Goal: Task Accomplishment & Management: Use online tool/utility

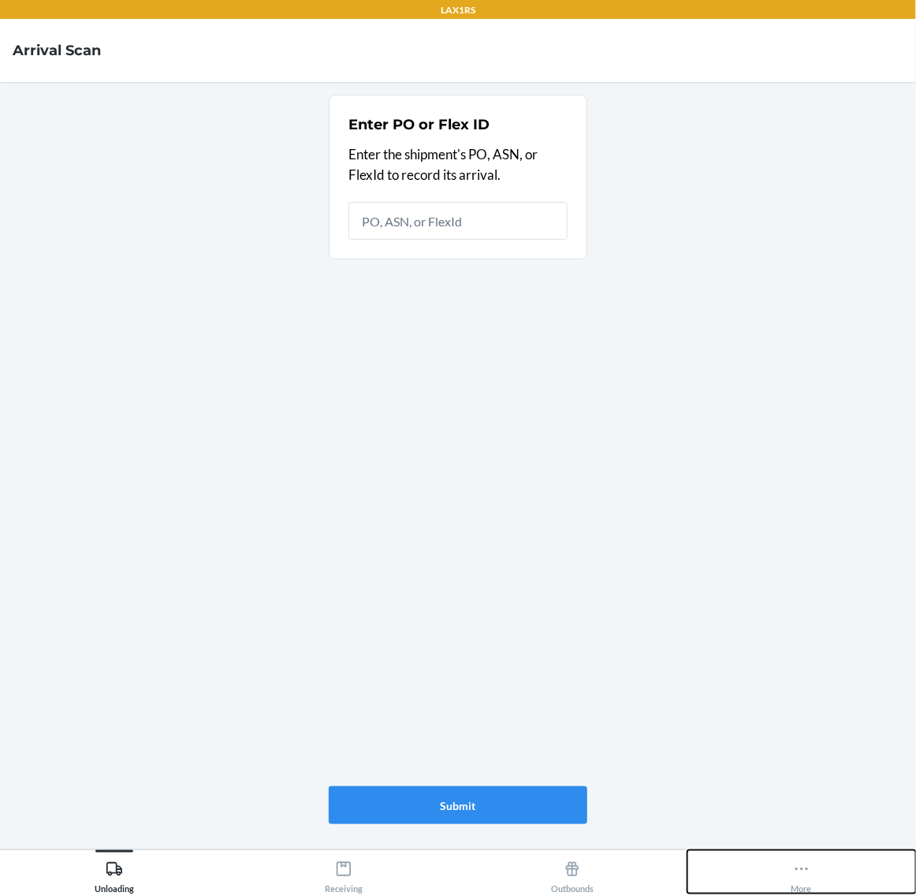
click at [797, 883] on div "More" at bounding box center [802, 873] width 21 height 39
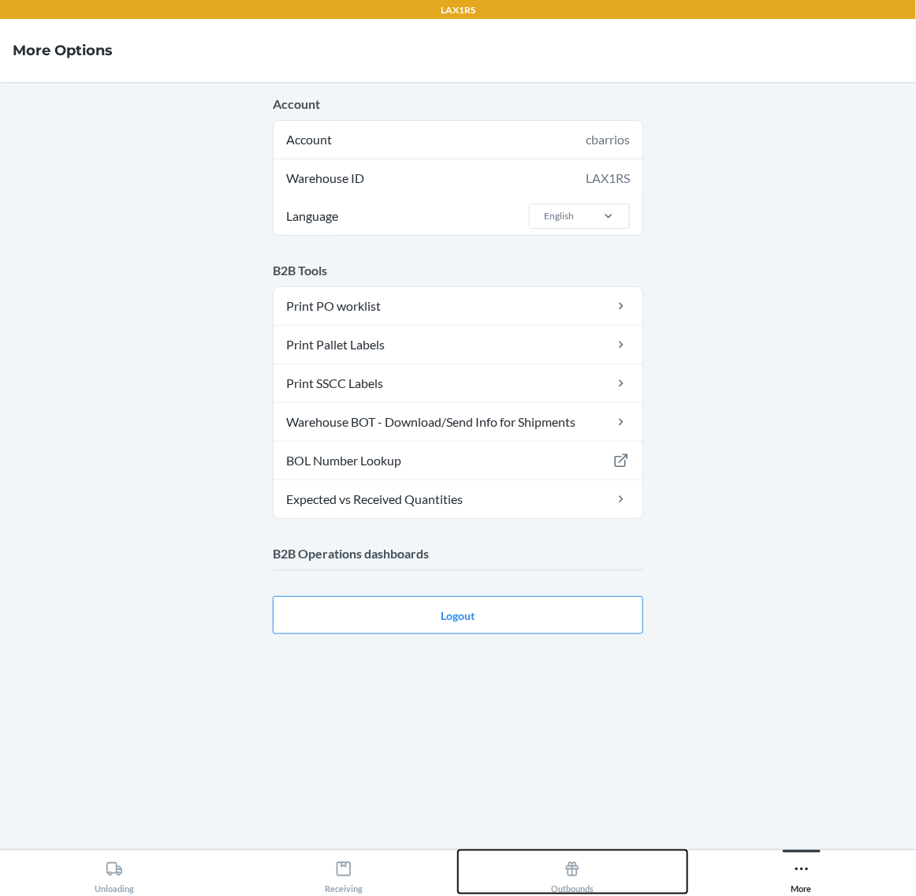
click at [619, 869] on button "Outbounds" at bounding box center [572, 871] width 229 height 43
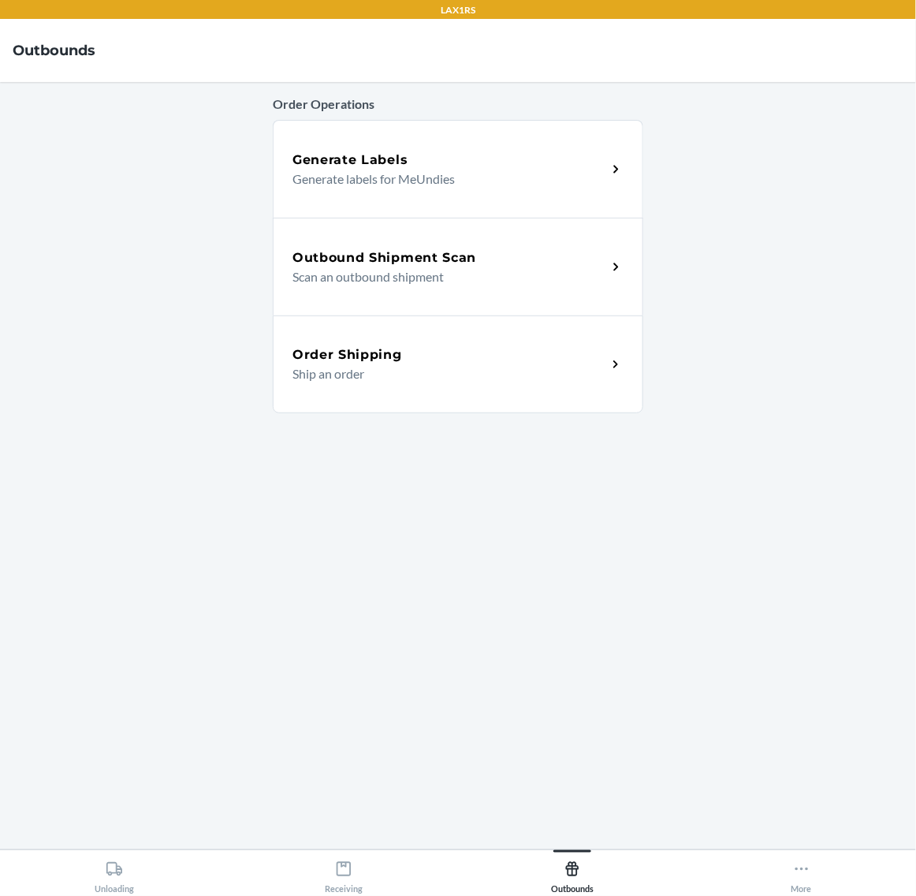
click at [542, 244] on div "Outbound Shipment Scan Scan an outbound shipment" at bounding box center [458, 267] width 371 height 98
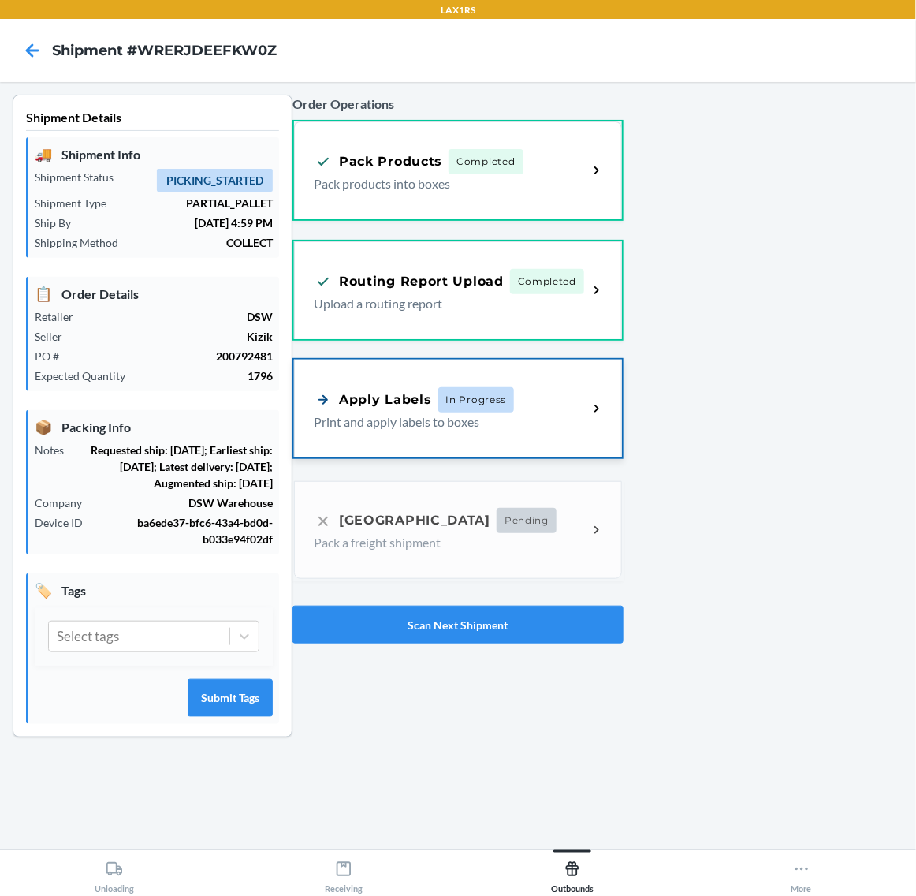
click at [515, 392] on div "Apply Labels In Progress" at bounding box center [451, 399] width 274 height 25
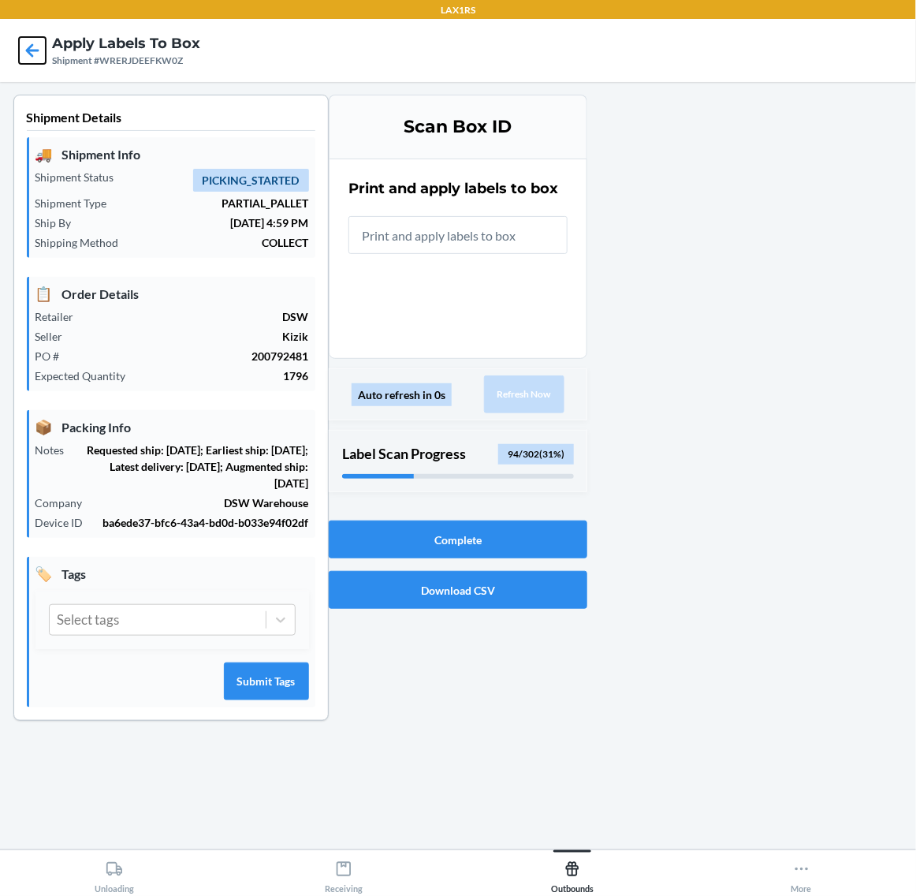
click at [36, 44] on icon at bounding box center [32, 50] width 27 height 27
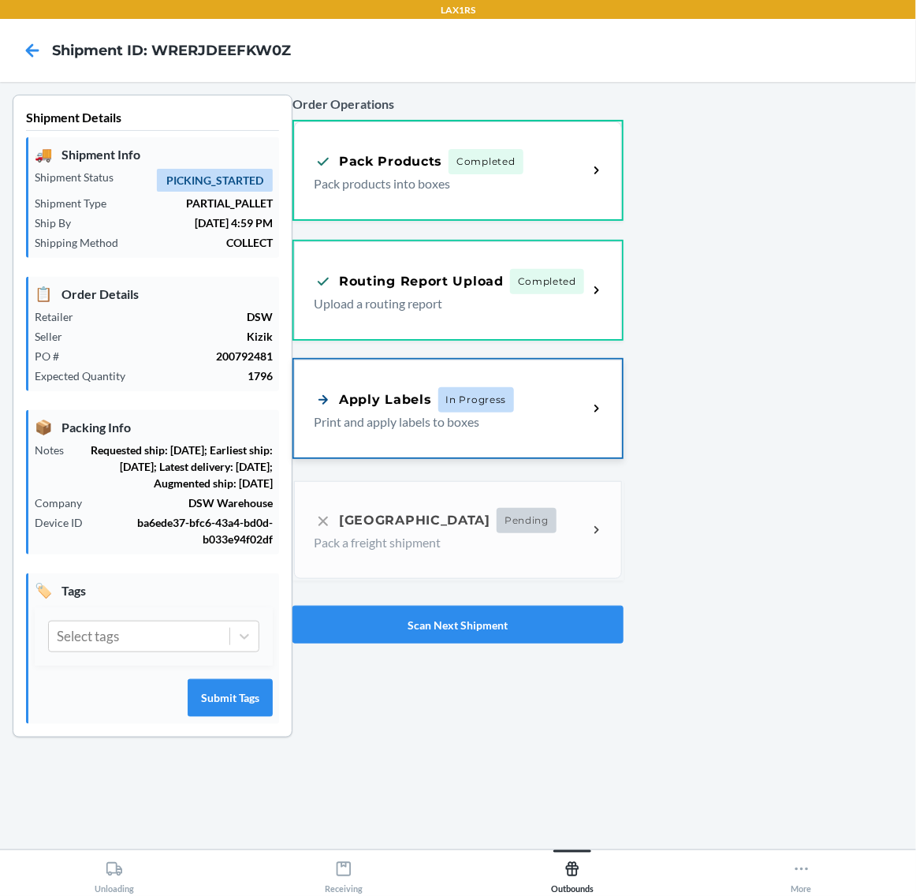
click at [549, 394] on div "Apply Labels In Progress" at bounding box center [451, 399] width 274 height 25
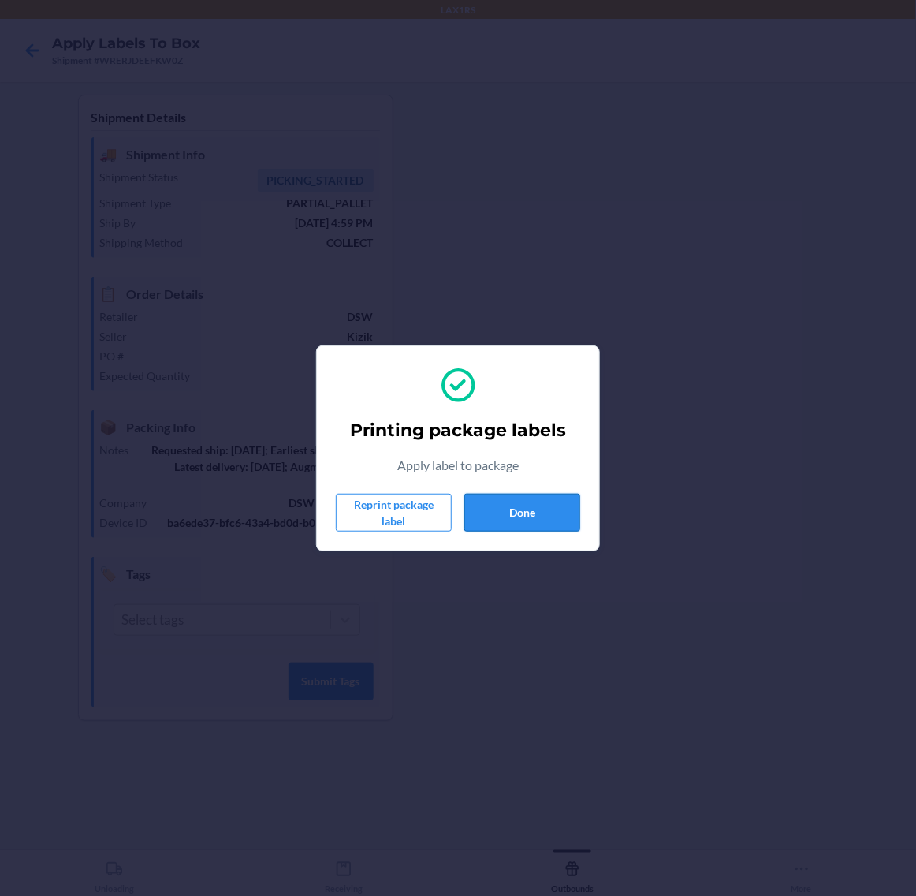
click at [542, 518] on button "Done" at bounding box center [523, 513] width 116 height 38
click at [489, 494] on button "Done" at bounding box center [523, 513] width 116 height 38
click at [549, 495] on div "Printing package labels Apply label to package Reprint package label Done" at bounding box center [458, 448] width 244 height 179
click at [549, 506] on button "Done" at bounding box center [523, 513] width 116 height 38
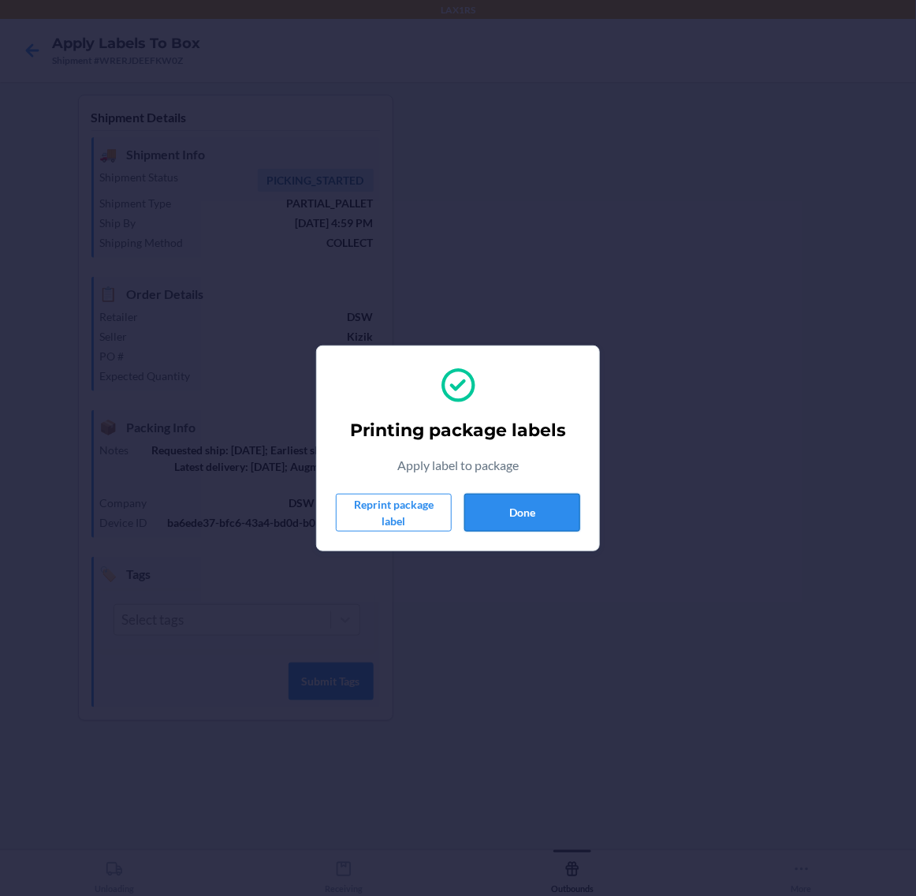
click at [549, 506] on button "Done" at bounding box center [523, 513] width 116 height 38
click at [513, 507] on button "Done" at bounding box center [523, 513] width 116 height 38
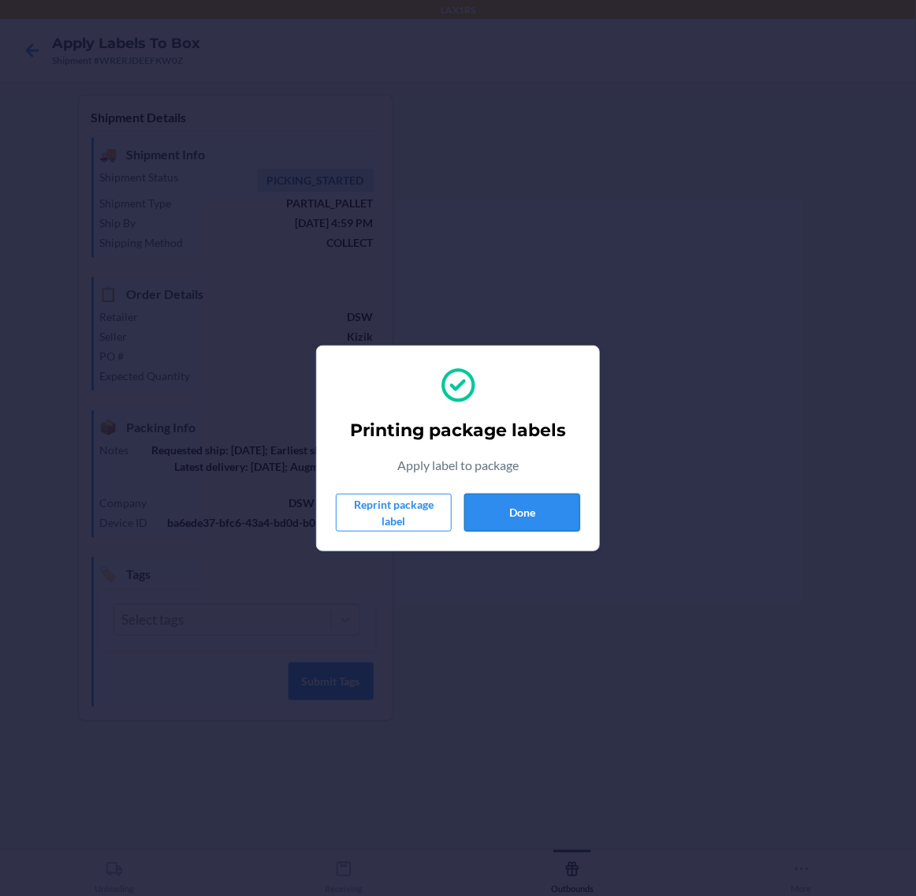
click at [513, 507] on button "Done" at bounding box center [523, 513] width 116 height 38
click at [513, 506] on button "Done" at bounding box center [523, 513] width 116 height 38
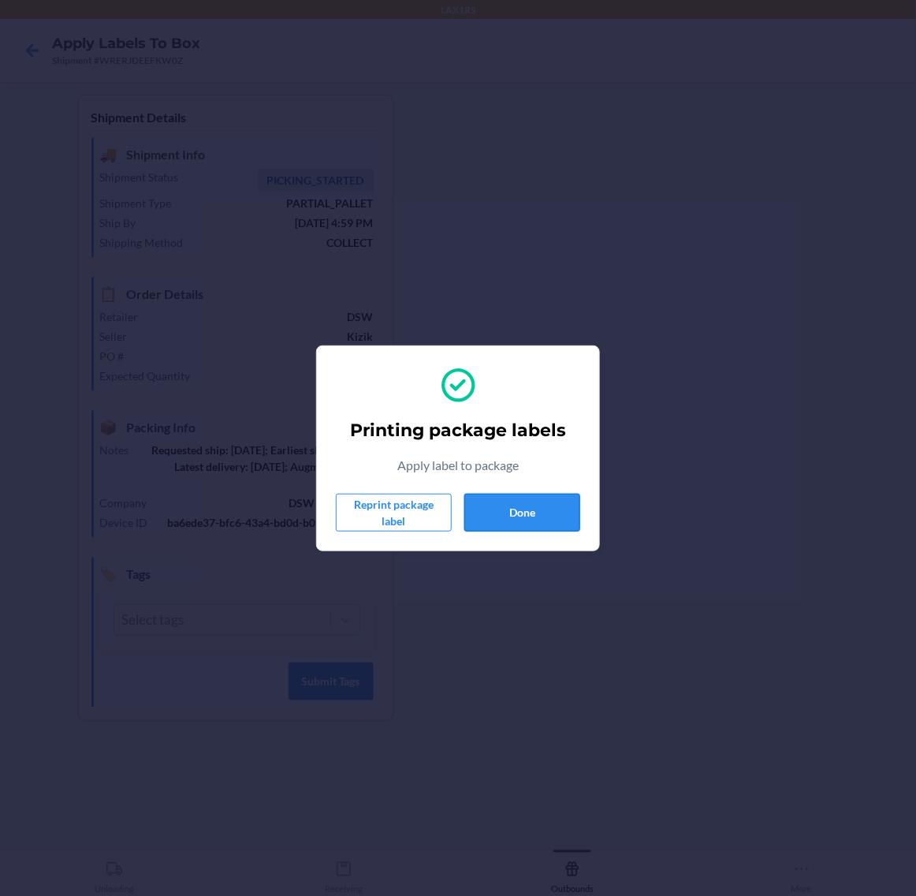
click at [532, 498] on button "Done" at bounding box center [523, 513] width 116 height 38
click at [517, 513] on button "Done" at bounding box center [523, 513] width 116 height 38
click at [562, 513] on button "Done" at bounding box center [523, 513] width 116 height 38
click at [532, 503] on button "Done" at bounding box center [523, 513] width 116 height 38
click at [553, 502] on button "Done" at bounding box center [523, 513] width 116 height 38
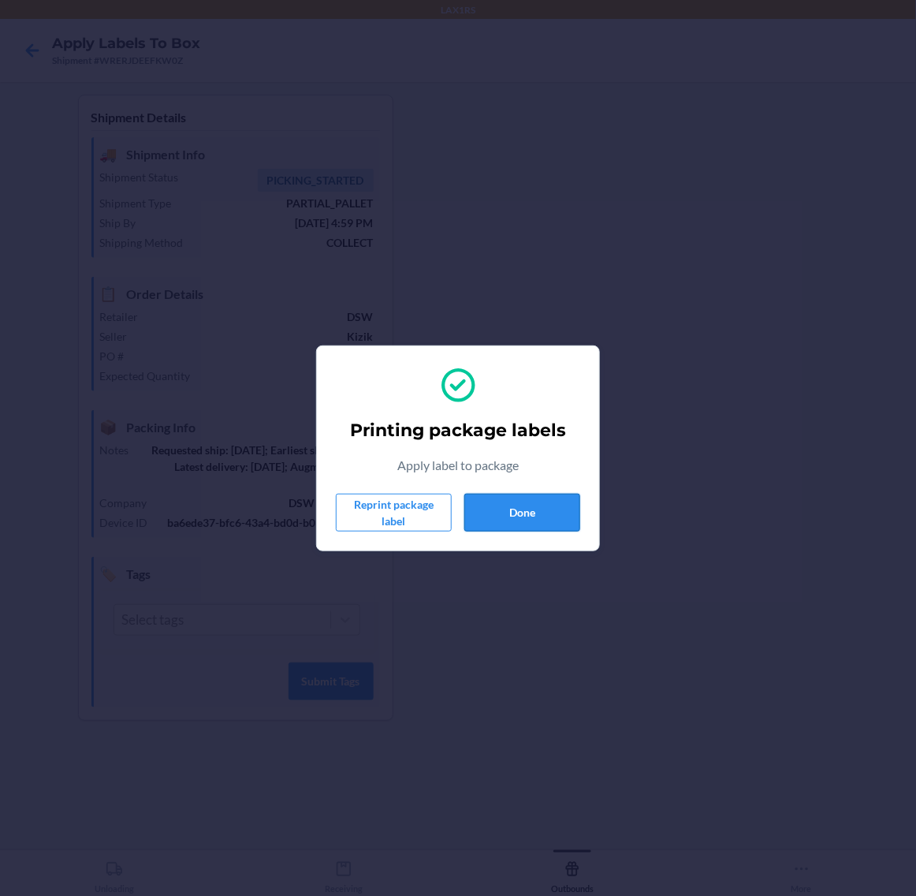
click at [501, 505] on button "Done" at bounding box center [523, 513] width 116 height 38
click at [497, 499] on button "Done" at bounding box center [523, 513] width 116 height 38
click at [543, 506] on button "Done" at bounding box center [523, 513] width 116 height 38
click at [527, 522] on button "Done" at bounding box center [523, 513] width 116 height 38
click at [529, 513] on button "Done" at bounding box center [523, 513] width 116 height 38
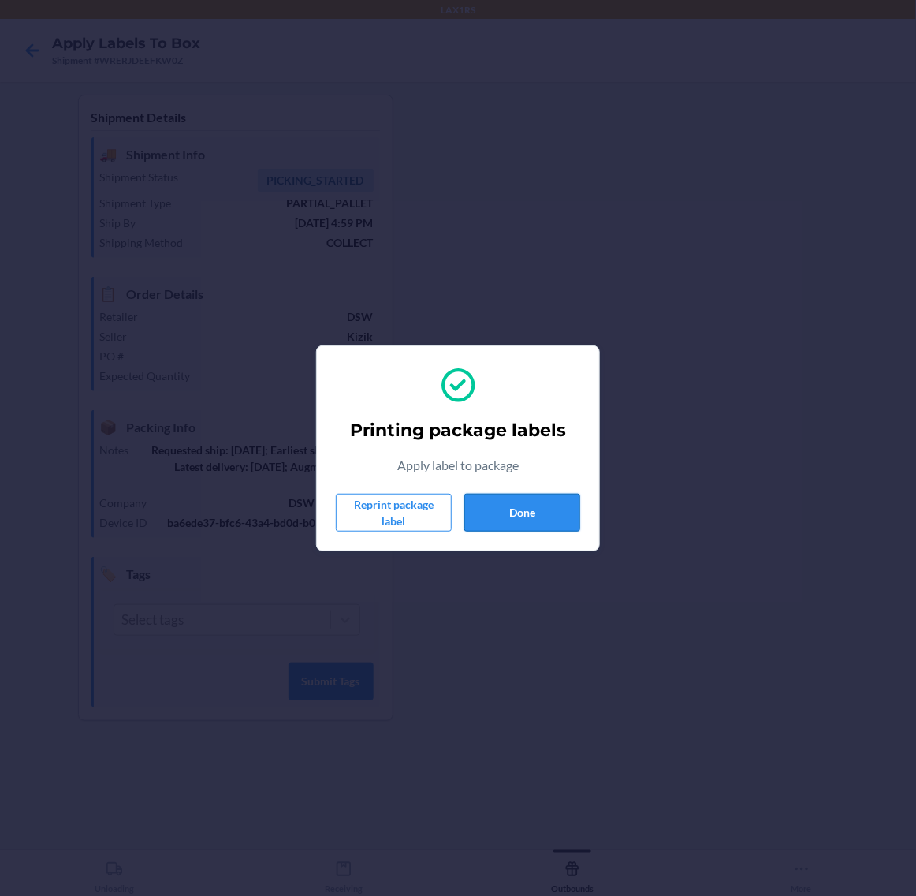
click at [529, 513] on button "Done" at bounding box center [523, 513] width 116 height 38
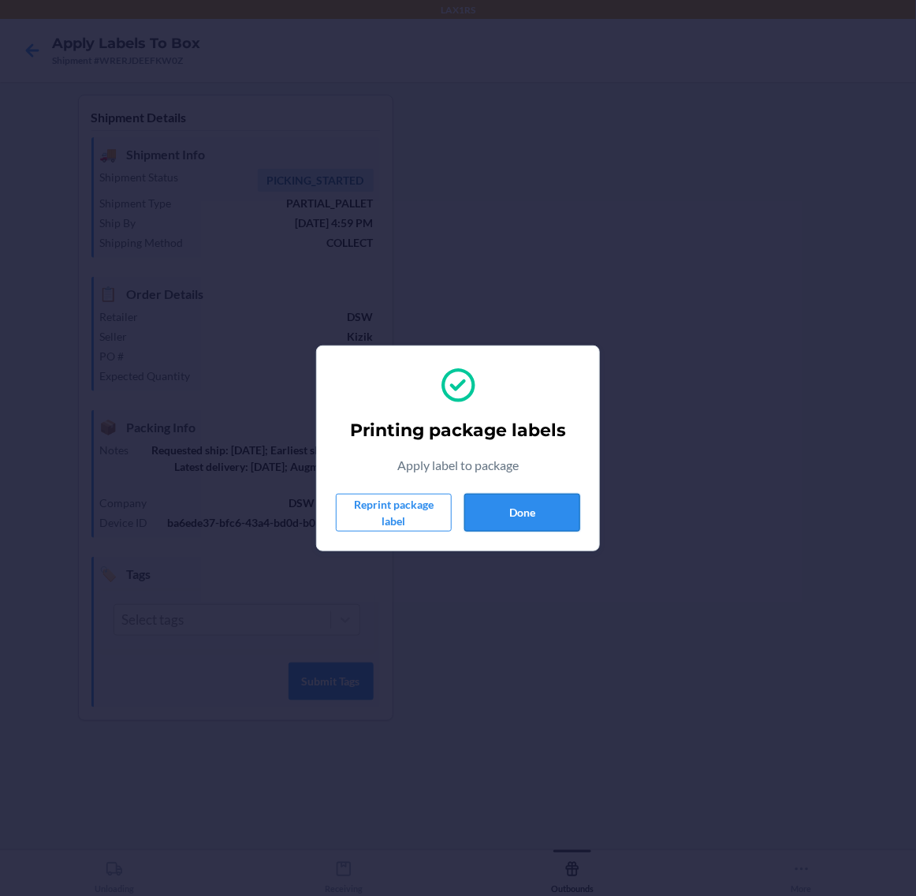
click at [529, 513] on button "Done" at bounding box center [523, 513] width 116 height 38
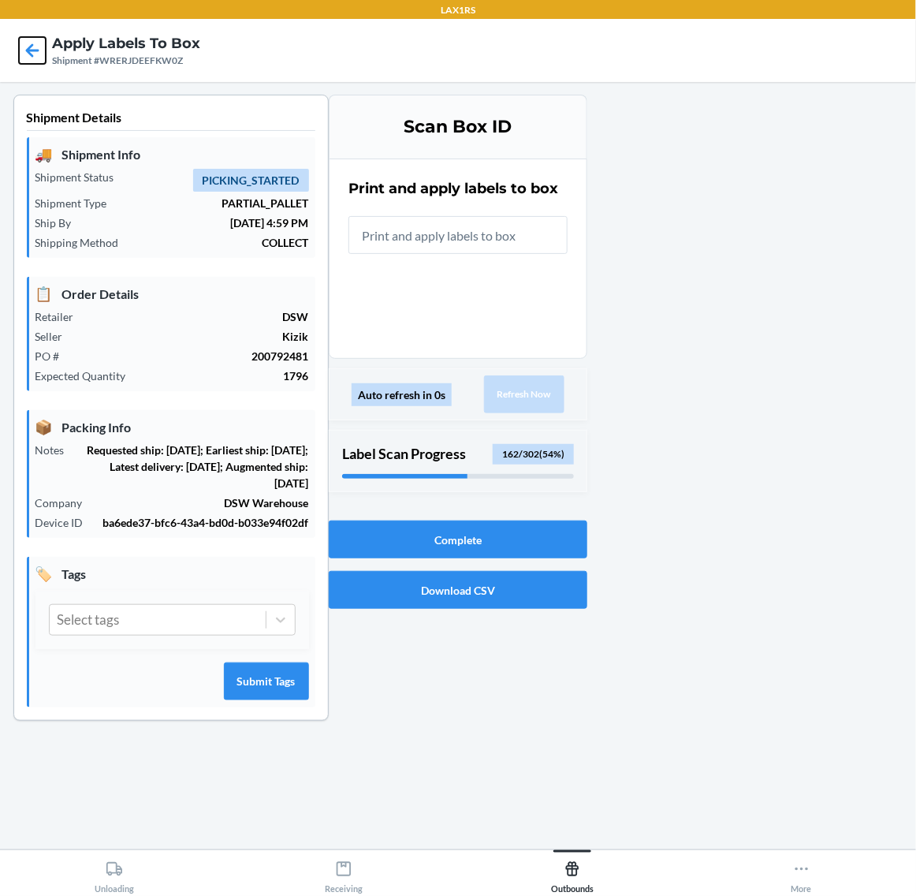
click at [22, 50] on icon at bounding box center [32, 50] width 27 height 27
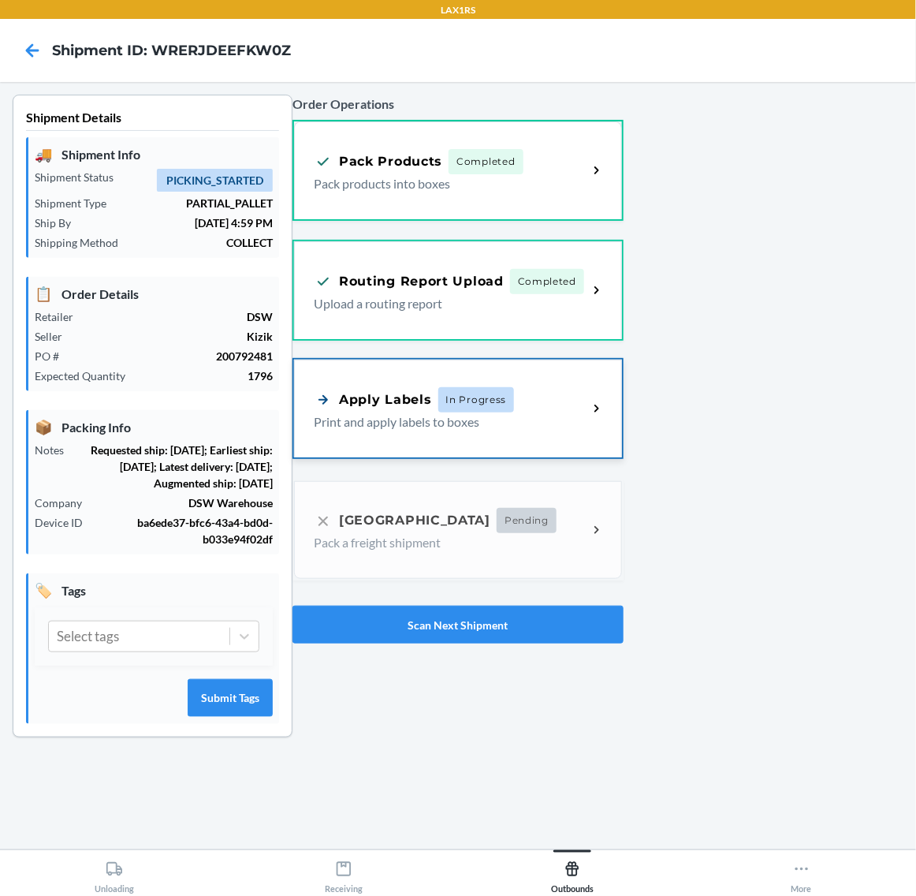
click at [513, 438] on div "Apply Labels In Progress Print and apply labels to boxes" at bounding box center [458, 409] width 328 height 98
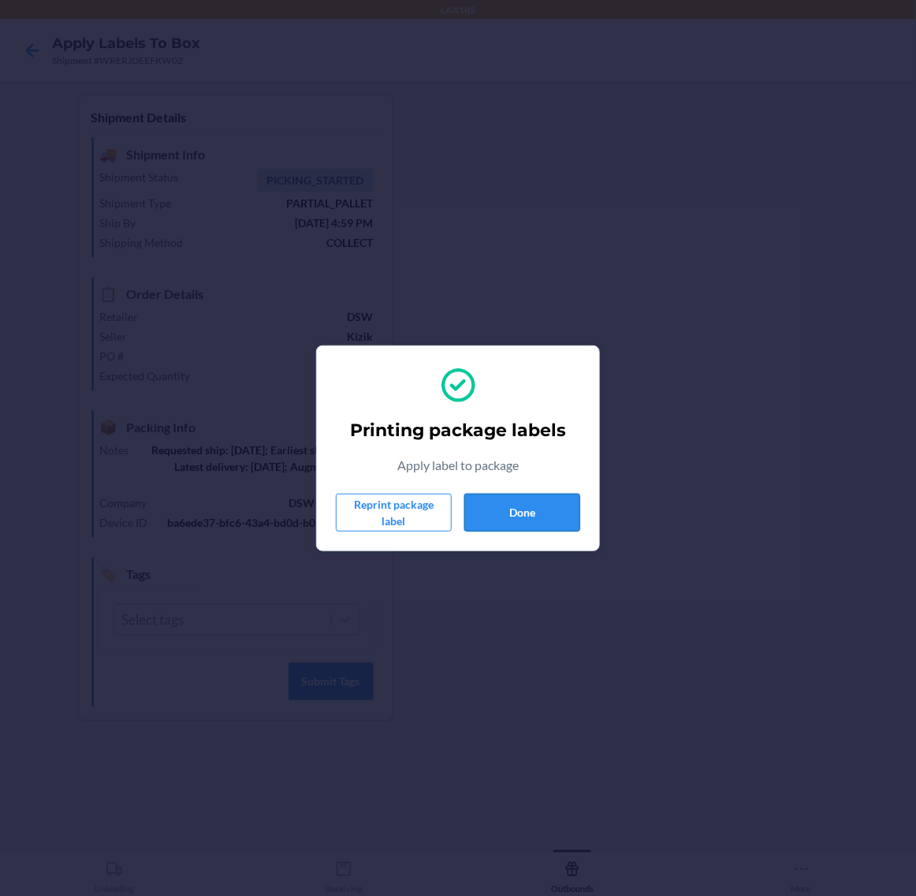
click at [518, 498] on button "Done" at bounding box center [523, 513] width 116 height 38
click at [524, 501] on button "Done" at bounding box center [523, 513] width 116 height 38
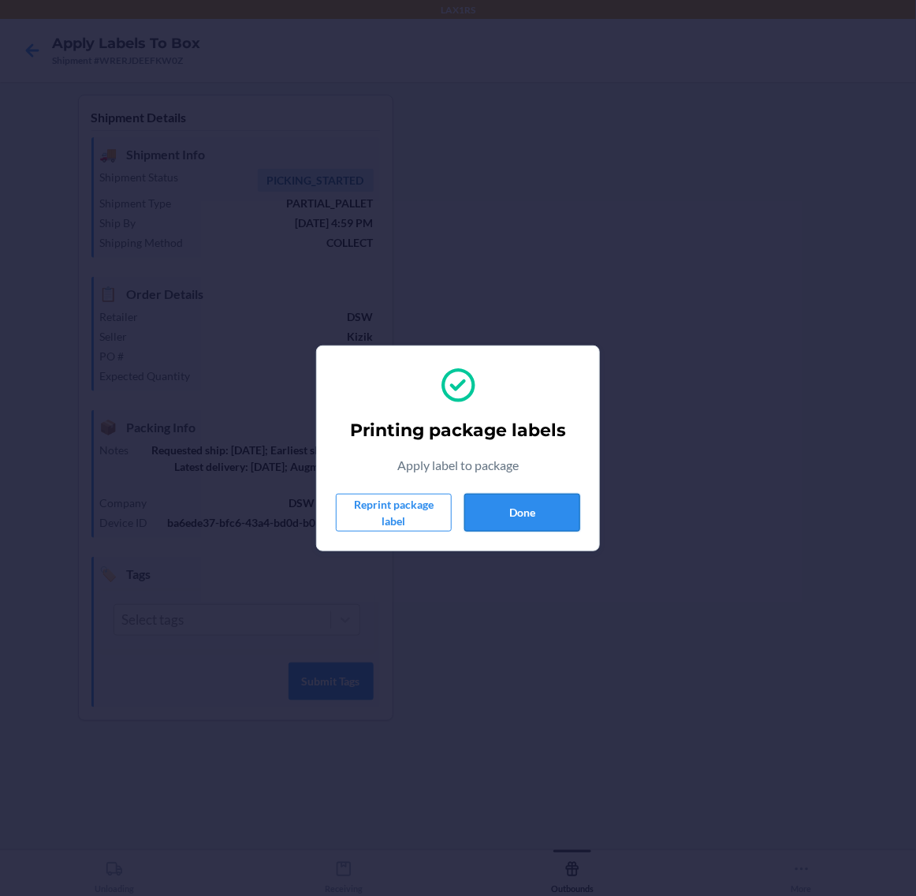
click at [524, 501] on button "Done" at bounding box center [523, 513] width 116 height 38
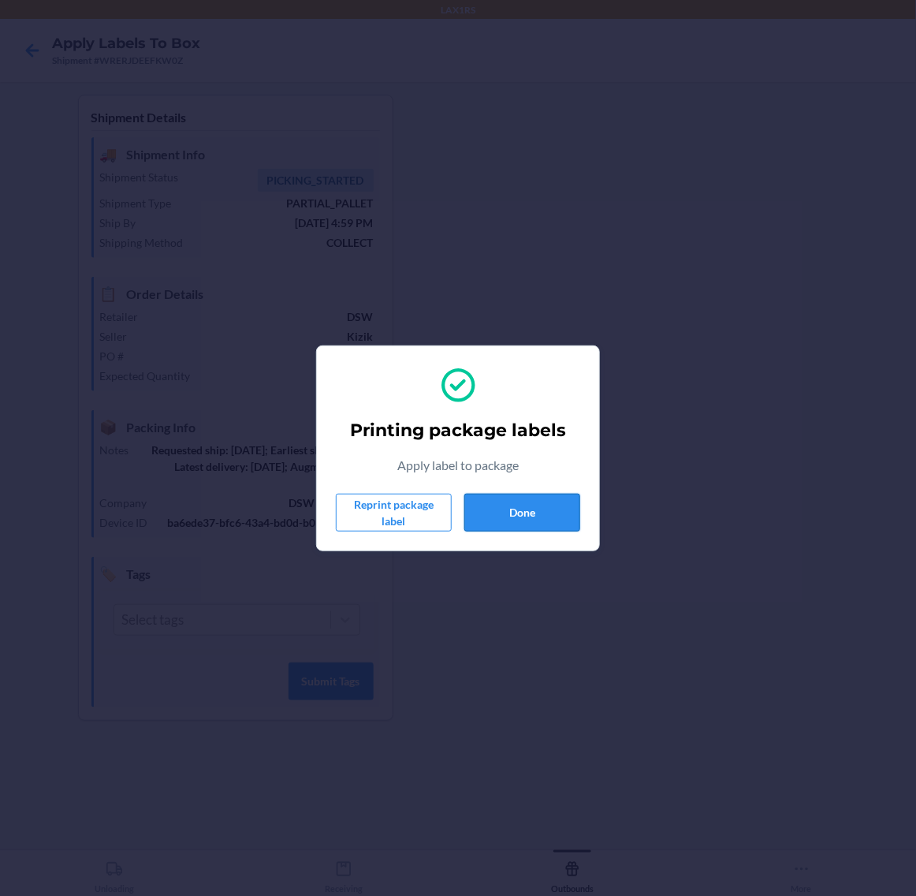
click at [524, 501] on button "Done" at bounding box center [523, 513] width 116 height 38
click at [536, 501] on button "Done" at bounding box center [523, 513] width 116 height 38
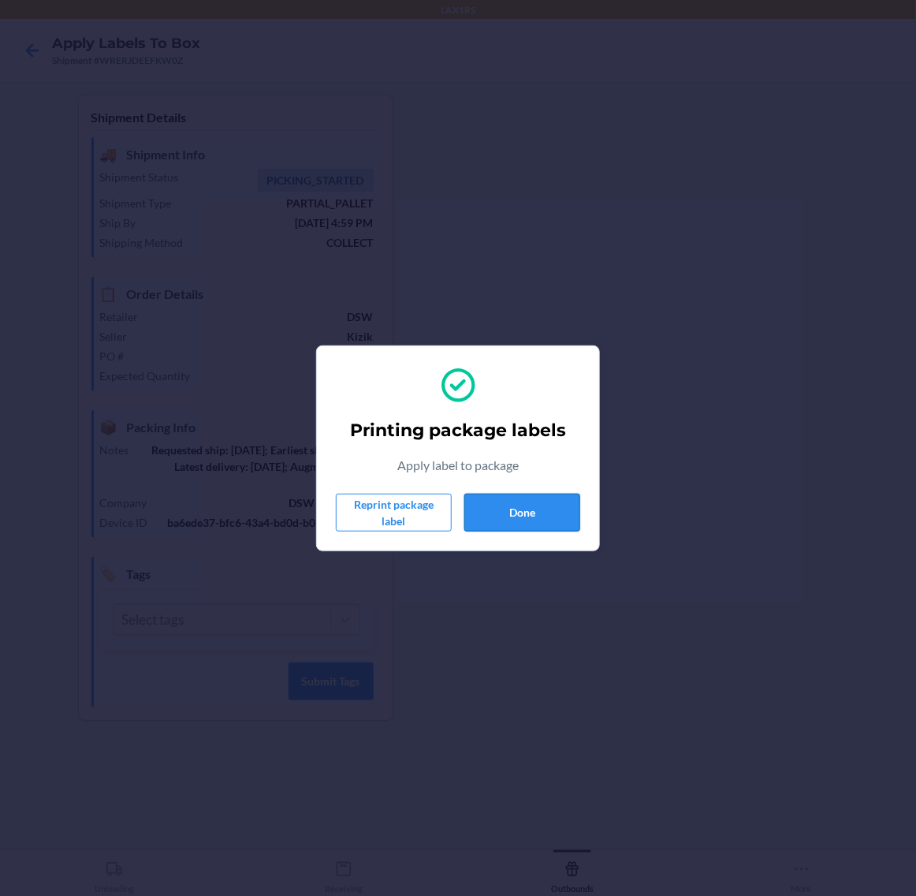
click at [536, 501] on button "Done" at bounding box center [523, 513] width 116 height 38
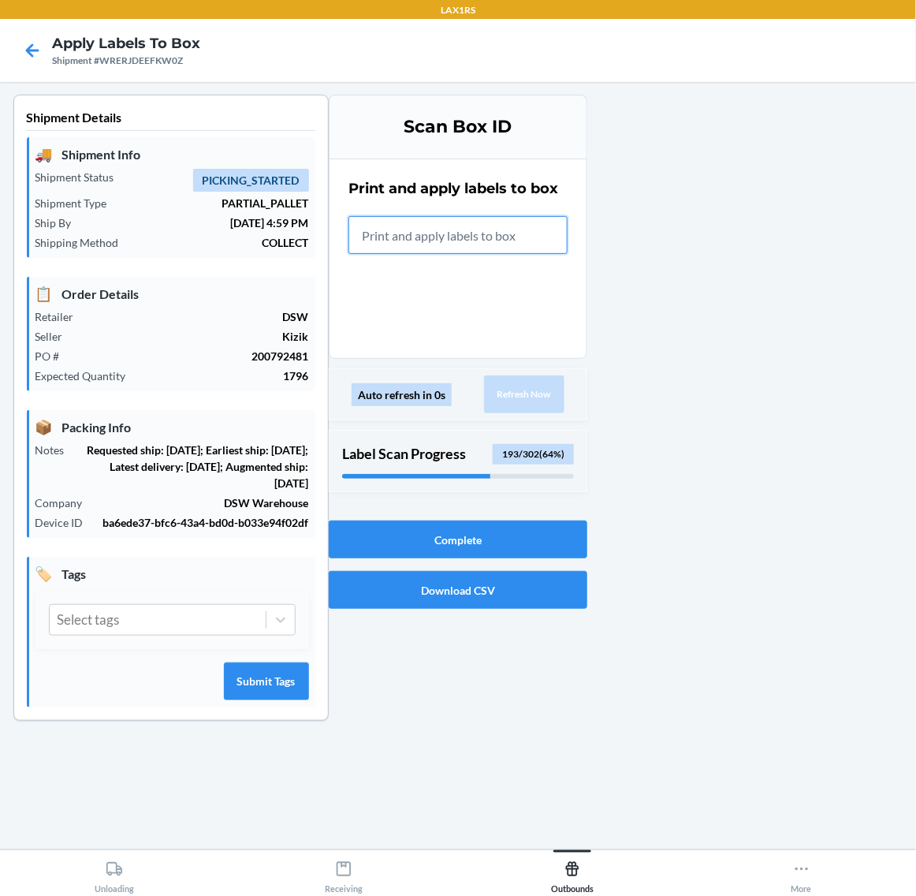
click at [495, 241] on input "text" at bounding box center [458, 235] width 219 height 38
click at [32, 46] on icon at bounding box center [32, 50] width 27 height 27
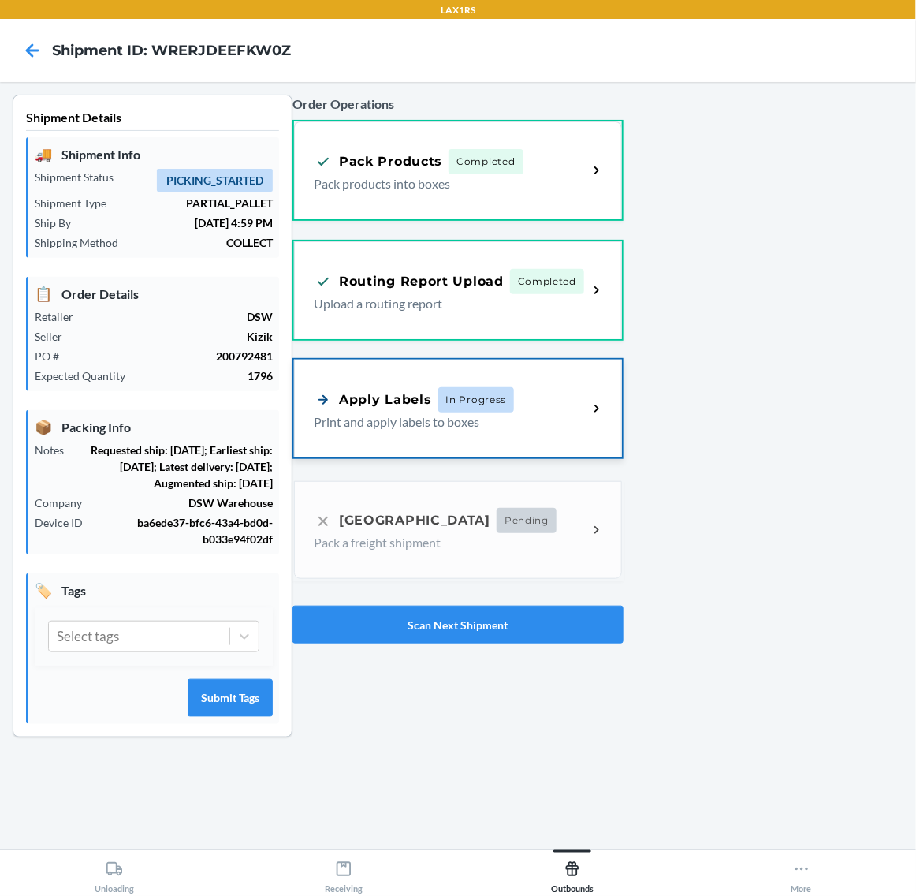
click at [423, 398] on div "Apply Labels" at bounding box center [373, 400] width 118 height 20
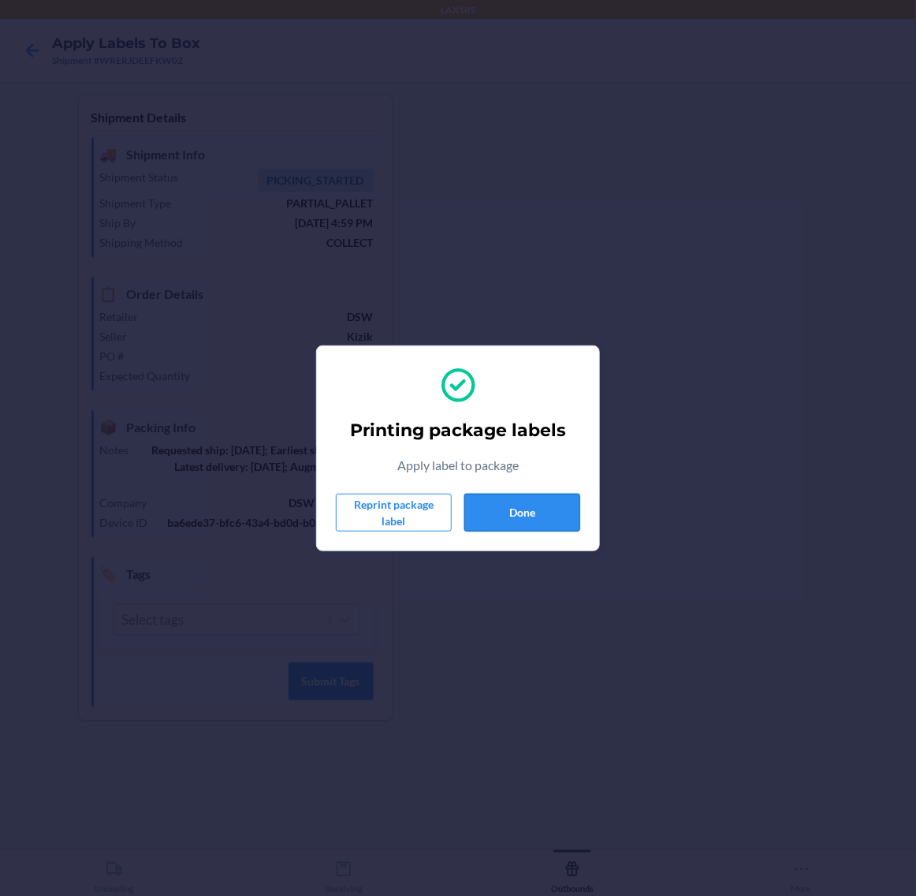
click at [536, 498] on button "Done" at bounding box center [523, 513] width 116 height 38
click at [554, 502] on button "Done" at bounding box center [523, 513] width 116 height 38
click at [535, 509] on button "Done" at bounding box center [523, 513] width 116 height 38
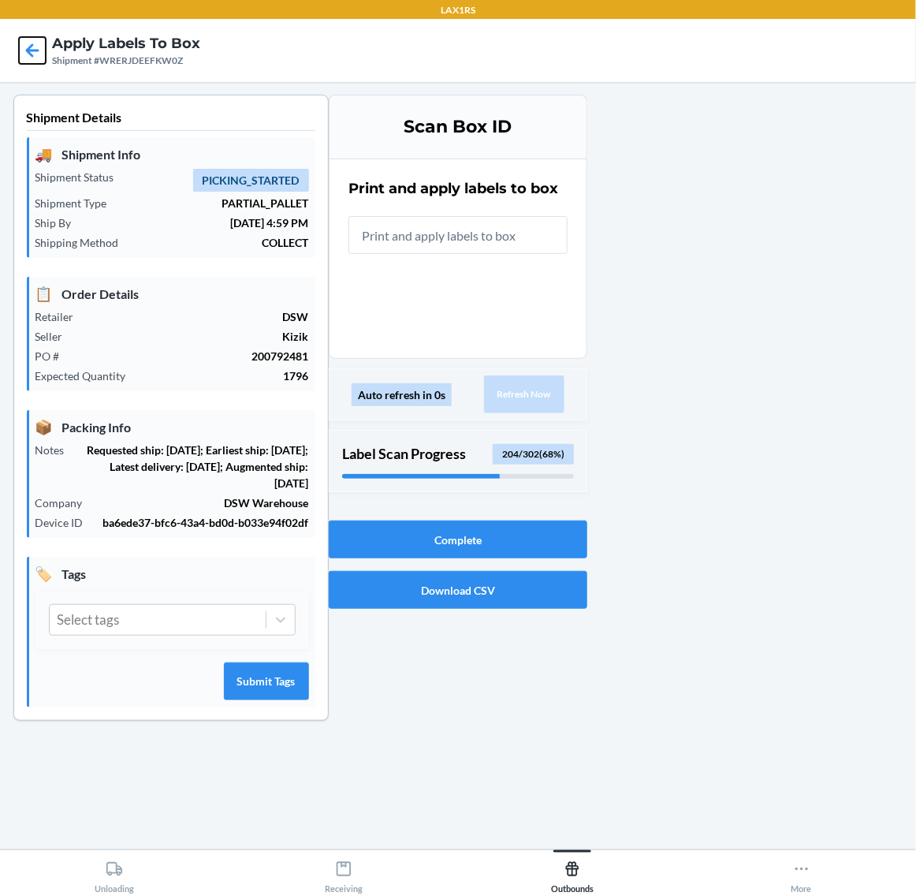
click at [30, 53] on icon at bounding box center [32, 49] width 13 height 13
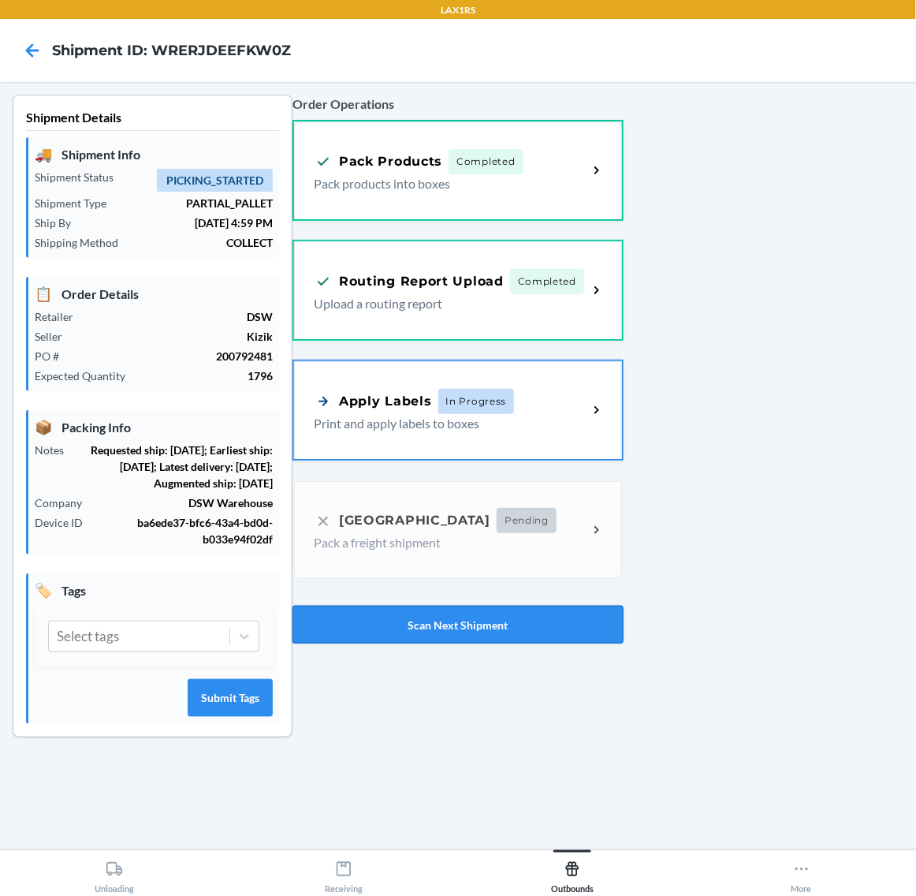
click at [511, 614] on button "Scan Next Shipment" at bounding box center [458, 625] width 331 height 38
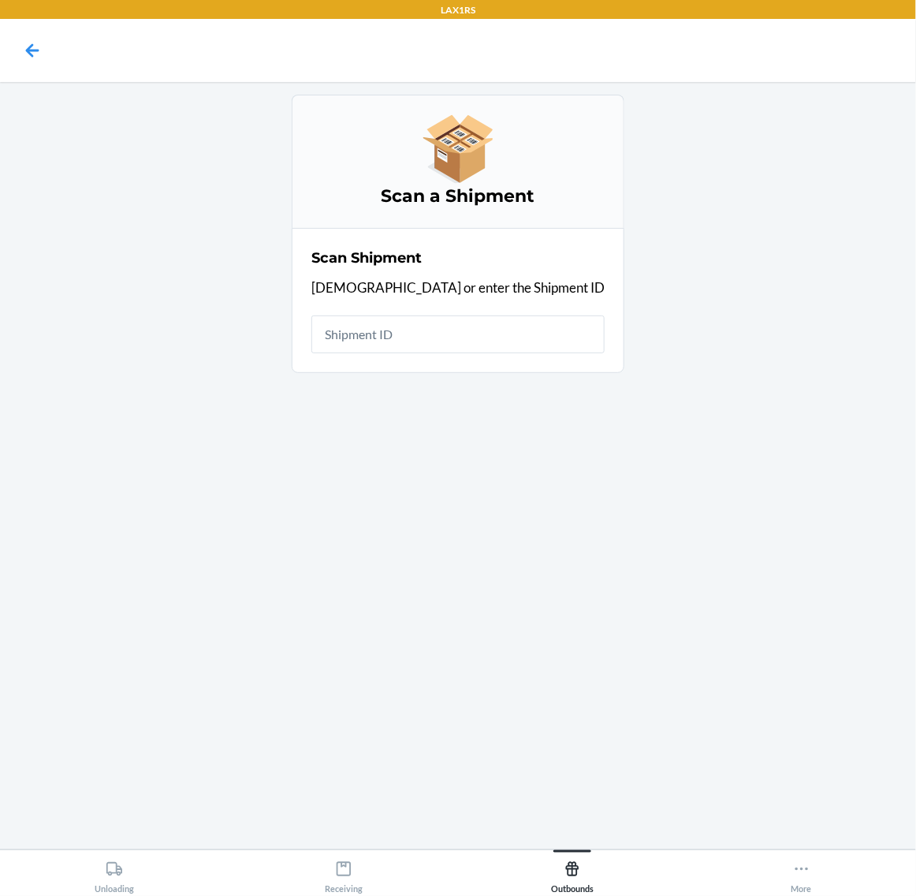
click at [502, 335] on input "text" at bounding box center [458, 334] width 293 height 38
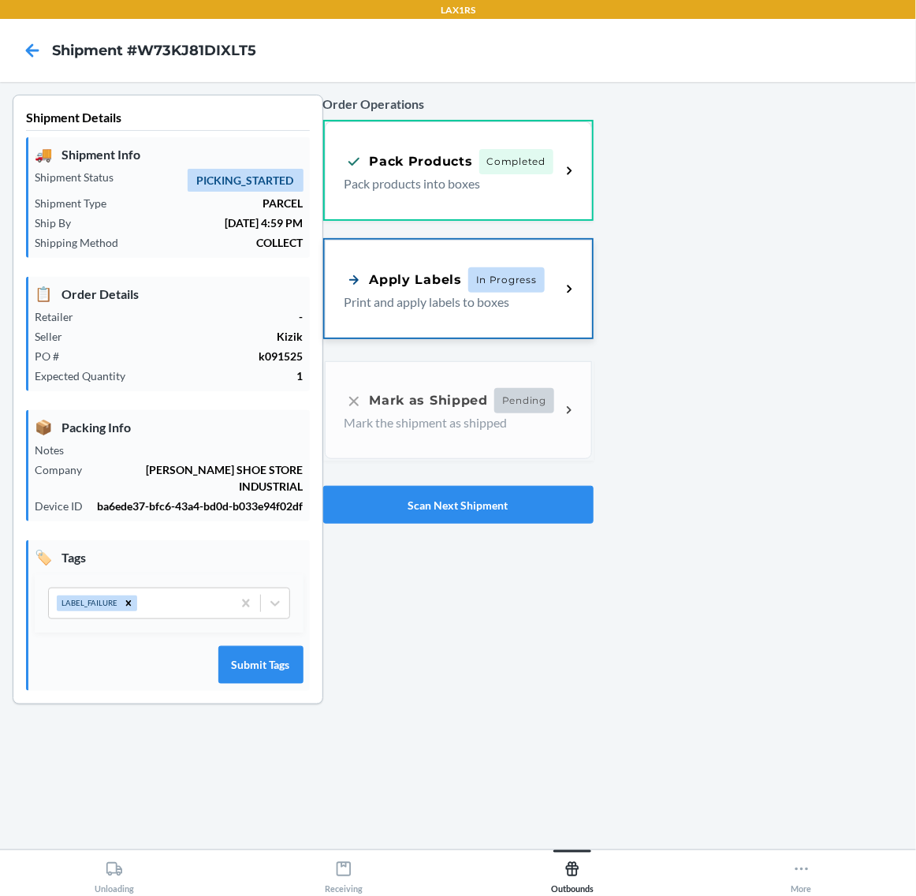
click at [486, 284] on span "In Progress" at bounding box center [506, 279] width 76 height 25
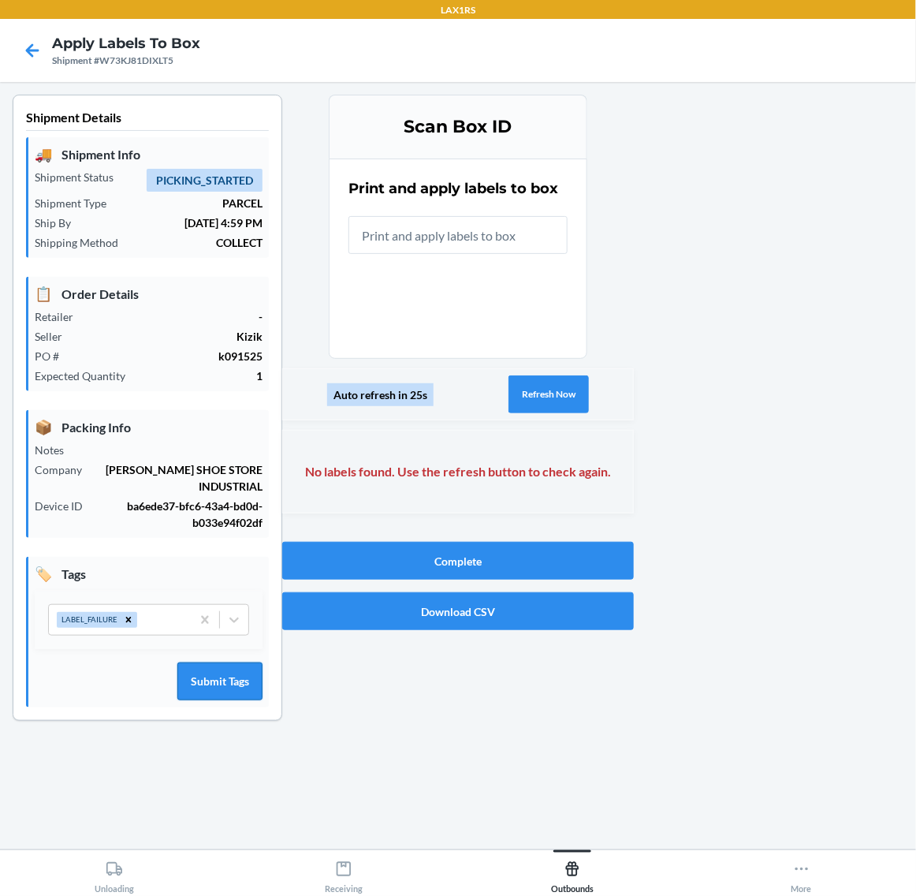
click at [226, 687] on button "Submit Tags" at bounding box center [219, 681] width 85 height 38
click at [40, 49] on icon at bounding box center [32, 50] width 27 height 27
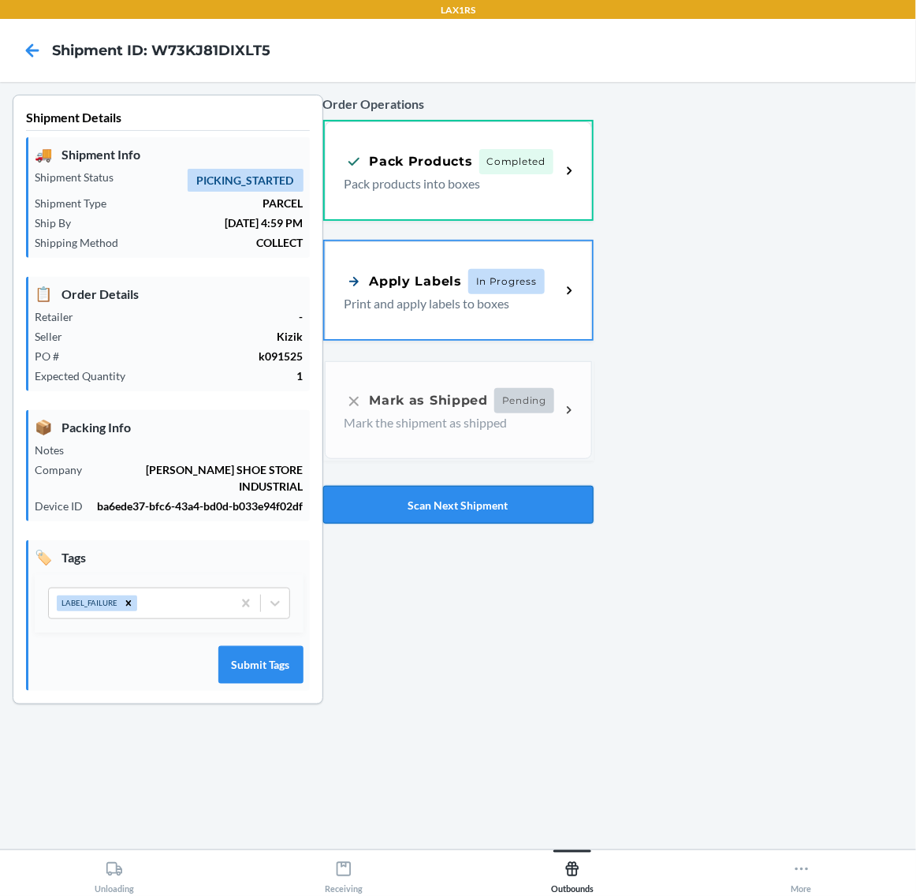
click at [510, 494] on button "Scan Next Shipment" at bounding box center [458, 505] width 270 height 38
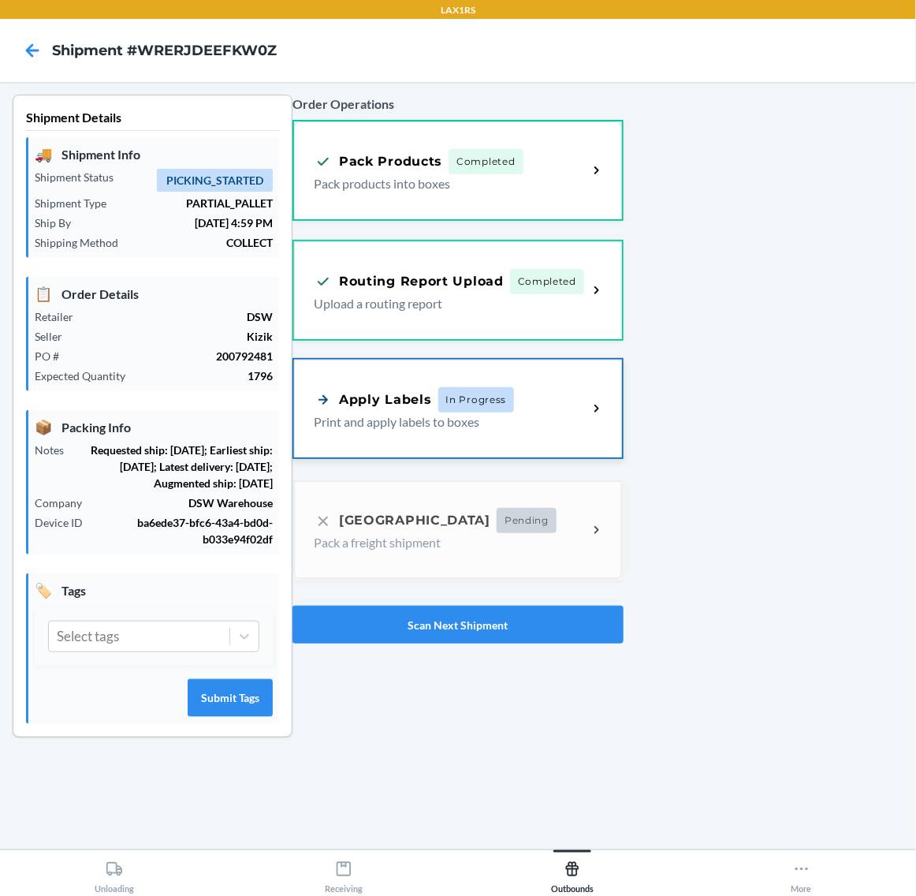
click at [509, 431] on div "Apply Labels In Progress Print and apply labels to boxes" at bounding box center [458, 409] width 328 height 98
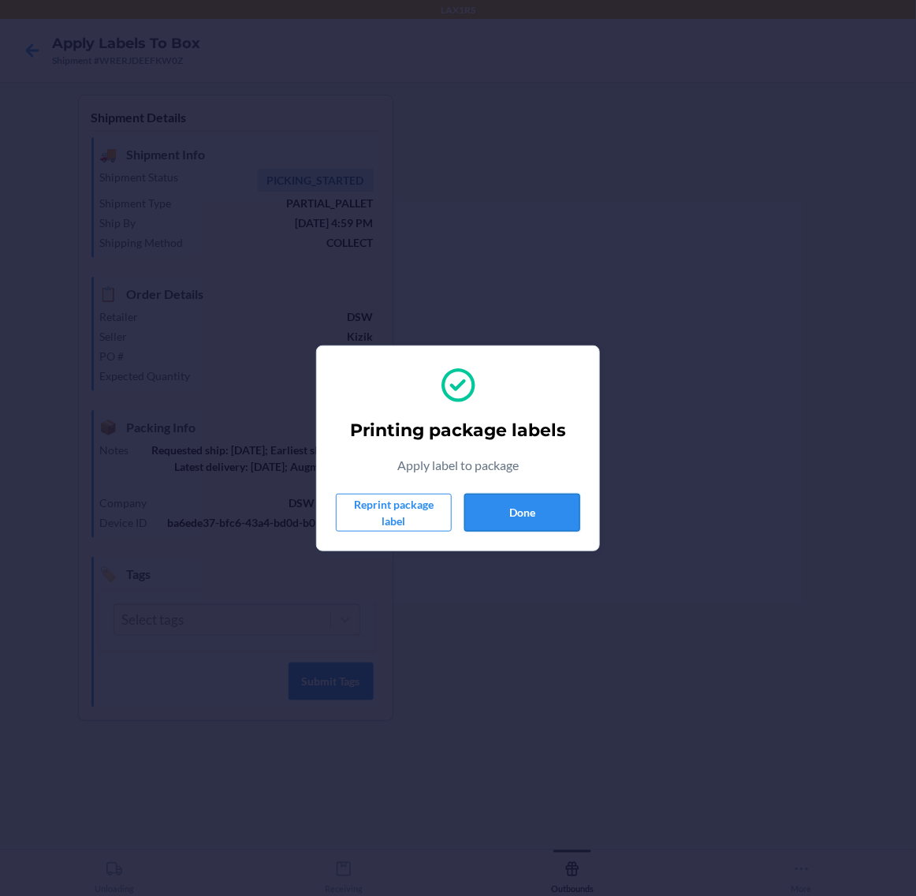
click at [554, 514] on button "Done" at bounding box center [523, 513] width 116 height 38
click at [536, 506] on button "Done" at bounding box center [523, 513] width 116 height 38
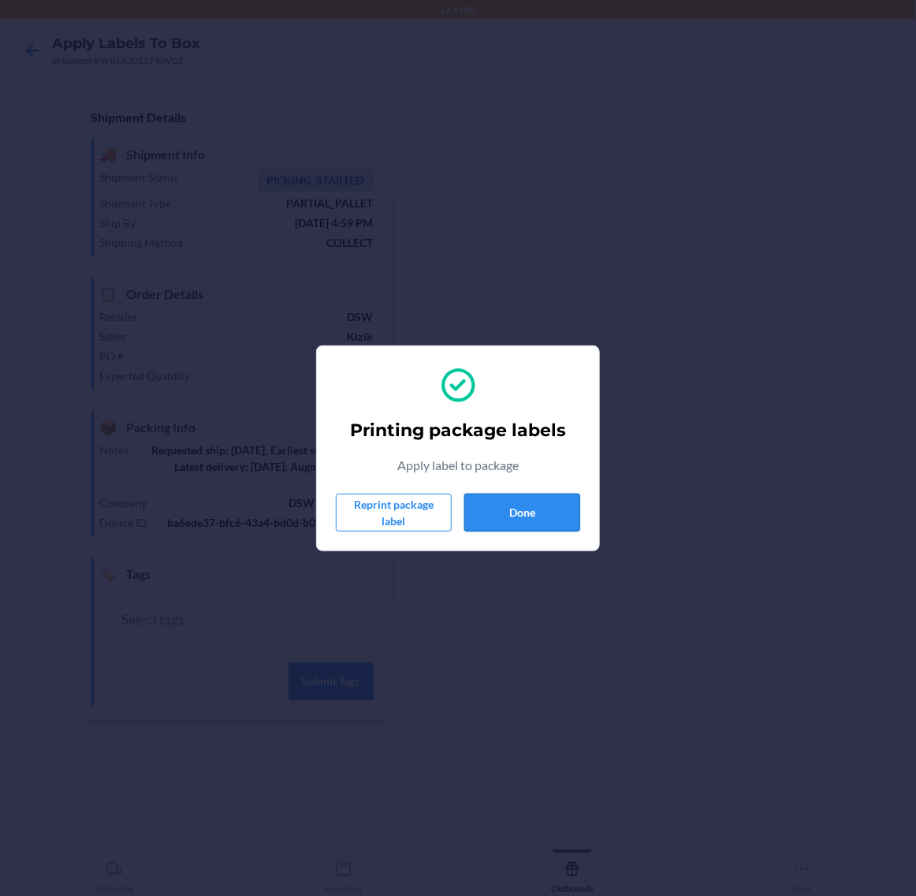
click at [536, 506] on button "Done" at bounding box center [523, 513] width 116 height 38
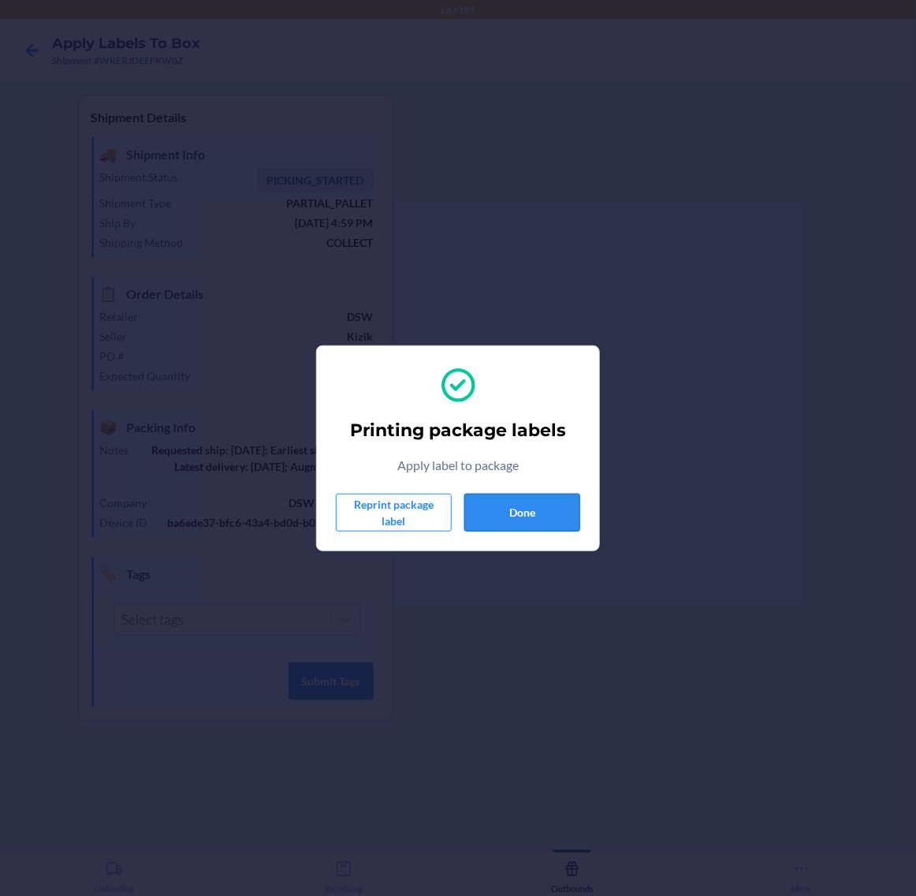
click at [536, 506] on button "Done" at bounding box center [523, 513] width 116 height 38
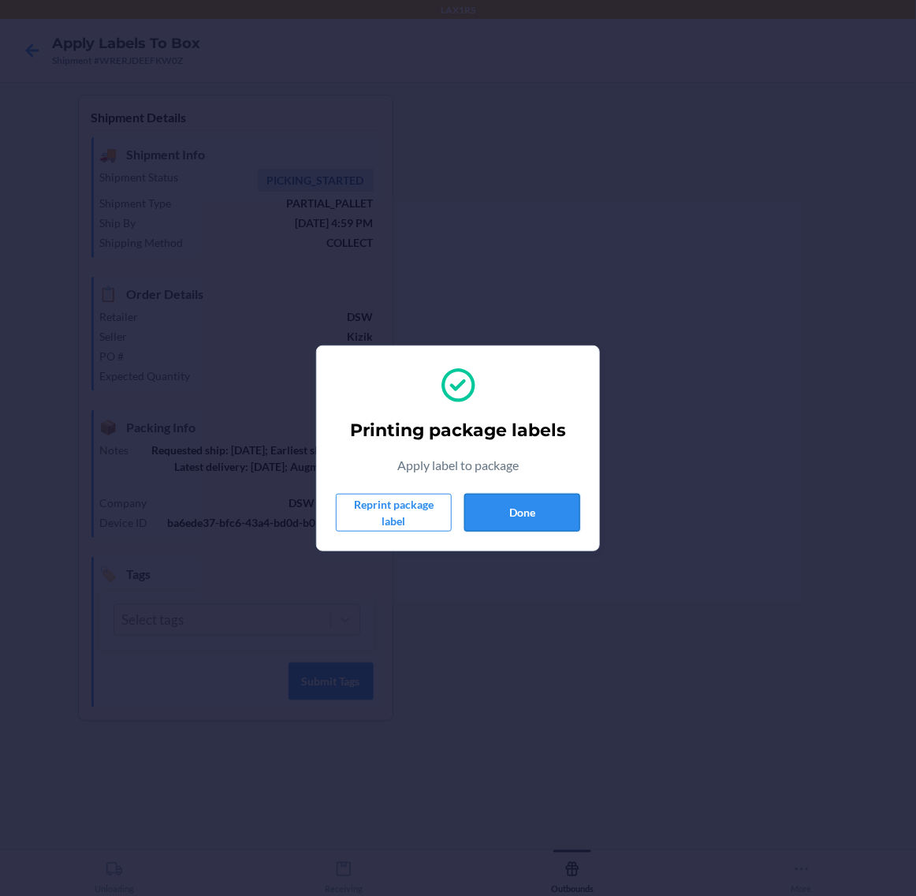
click at [522, 502] on button "Done" at bounding box center [523, 513] width 116 height 38
click at [517, 502] on button "Done" at bounding box center [523, 513] width 116 height 38
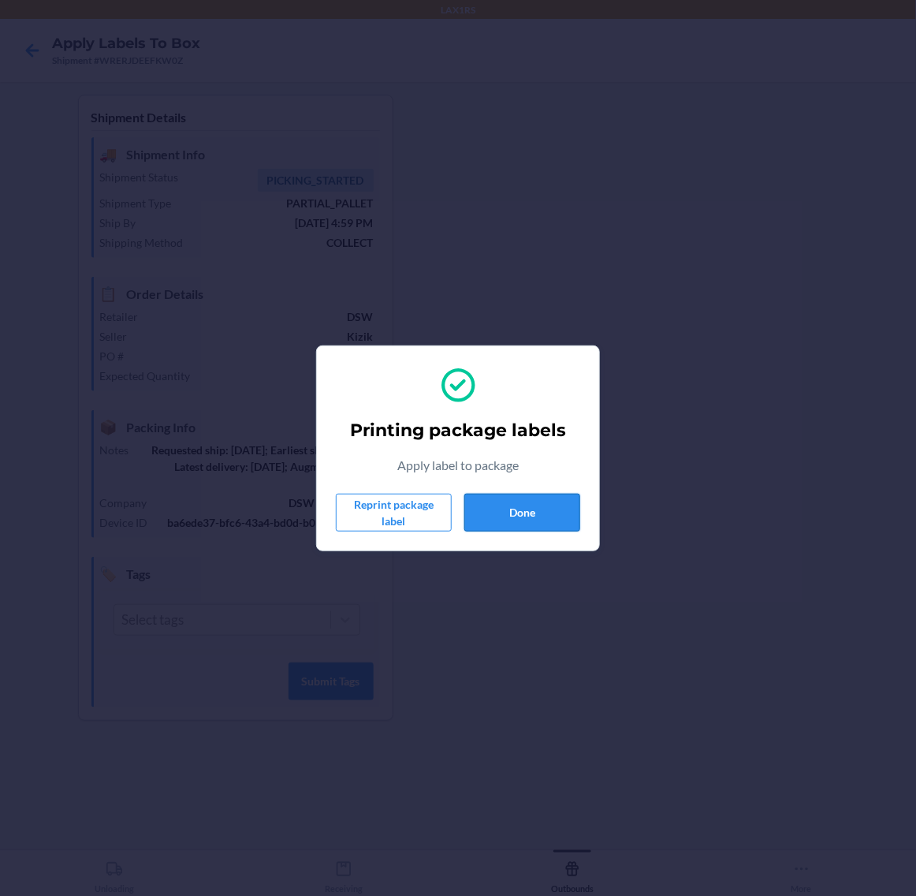
click at [517, 502] on button "Done" at bounding box center [523, 513] width 116 height 38
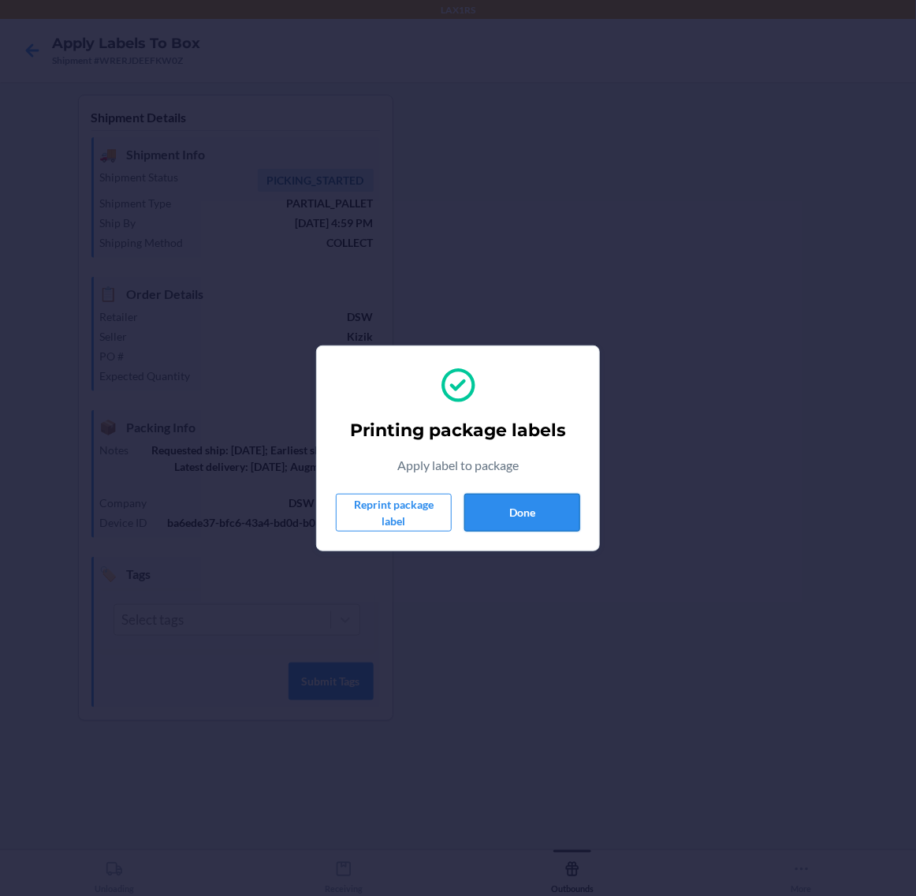
click at [517, 502] on button "Done" at bounding box center [523, 513] width 116 height 38
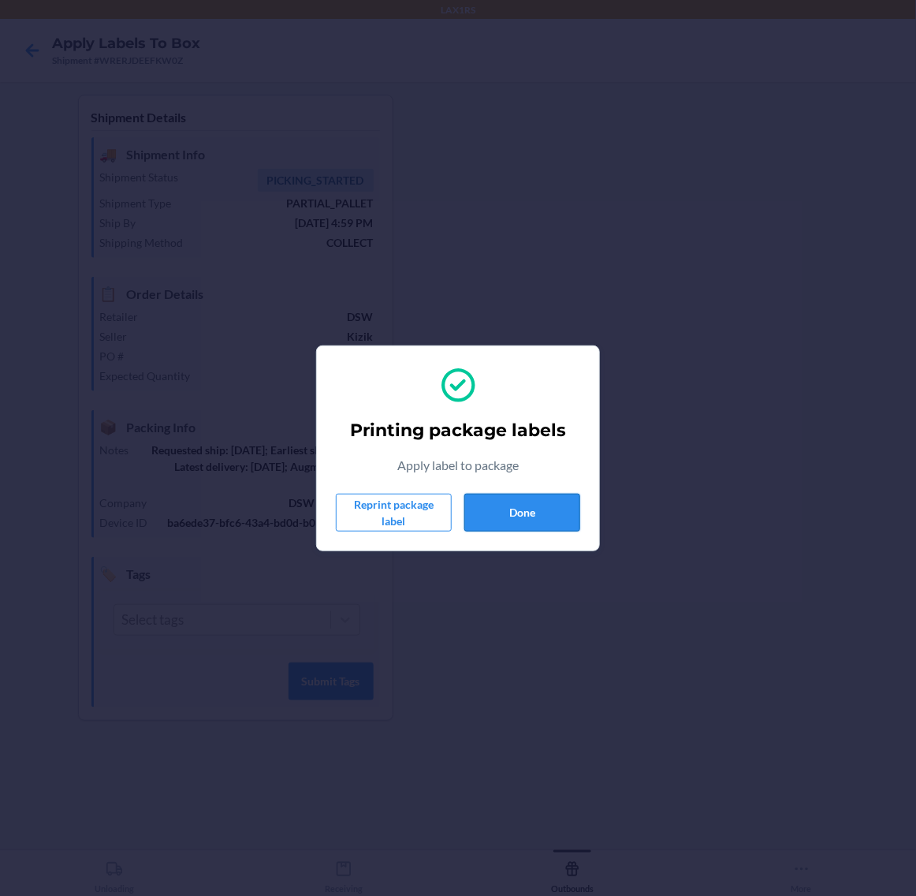
click at [517, 502] on button "Done" at bounding box center [523, 513] width 116 height 38
click at [531, 509] on button "Done" at bounding box center [523, 513] width 116 height 38
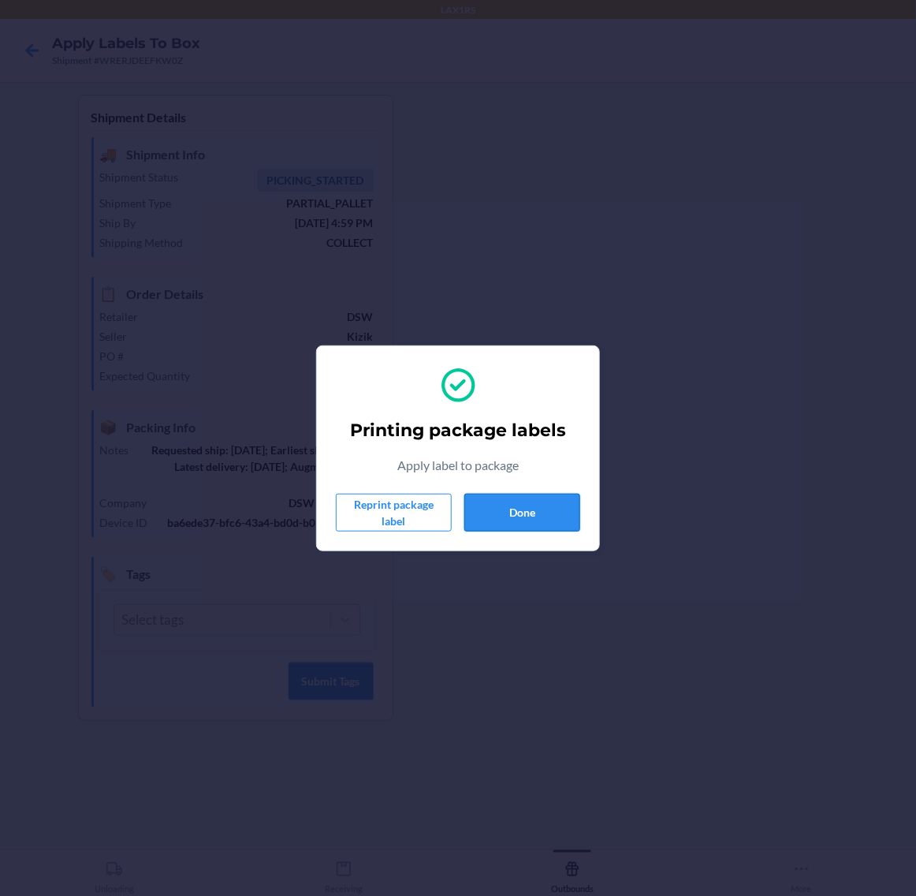
click at [531, 509] on button "Done" at bounding box center [523, 513] width 116 height 38
click at [547, 510] on button "Done" at bounding box center [523, 513] width 116 height 38
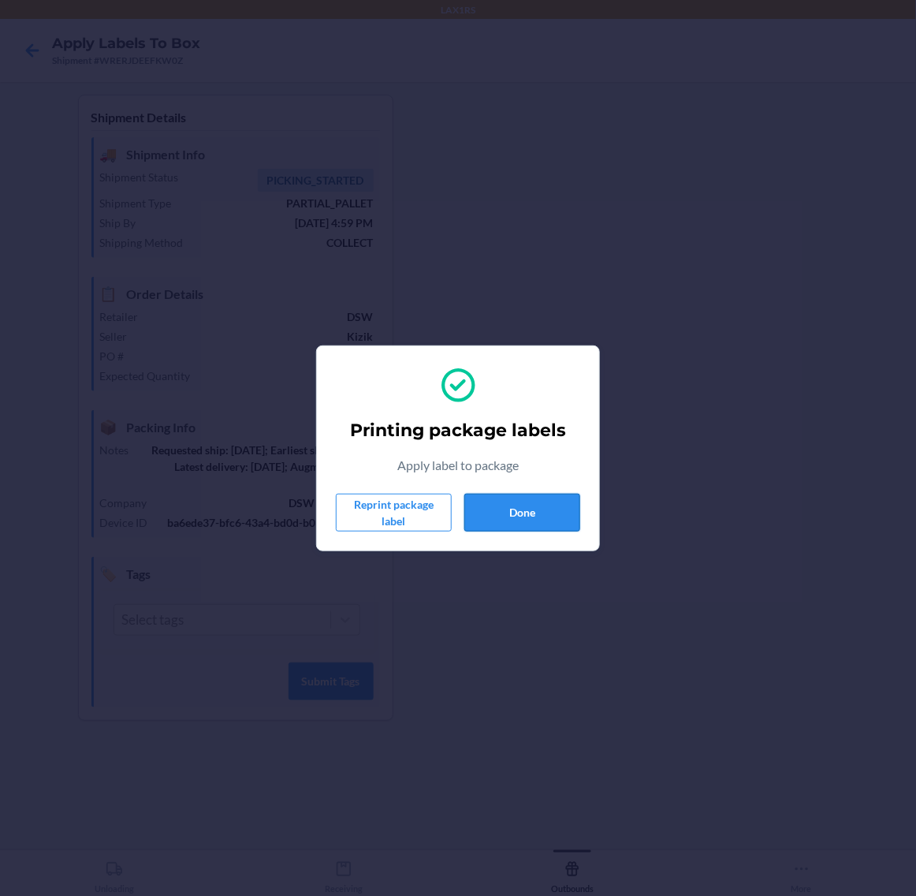
click at [547, 510] on button "Done" at bounding box center [523, 513] width 116 height 38
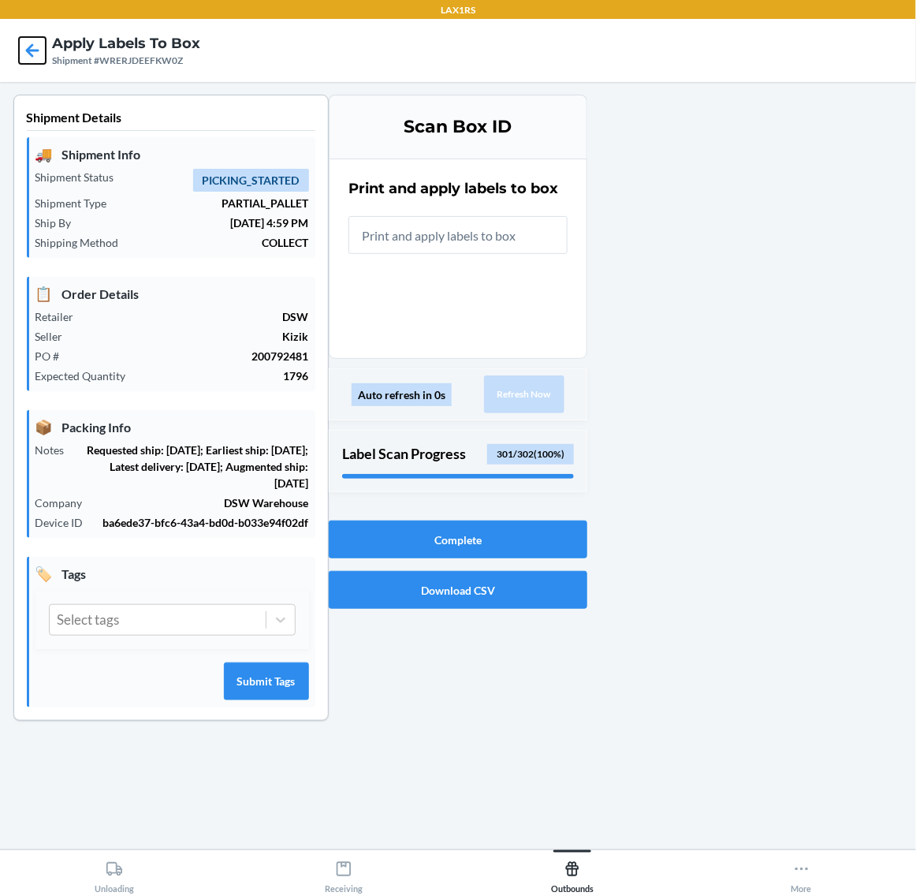
click at [21, 61] on icon at bounding box center [32, 50] width 27 height 27
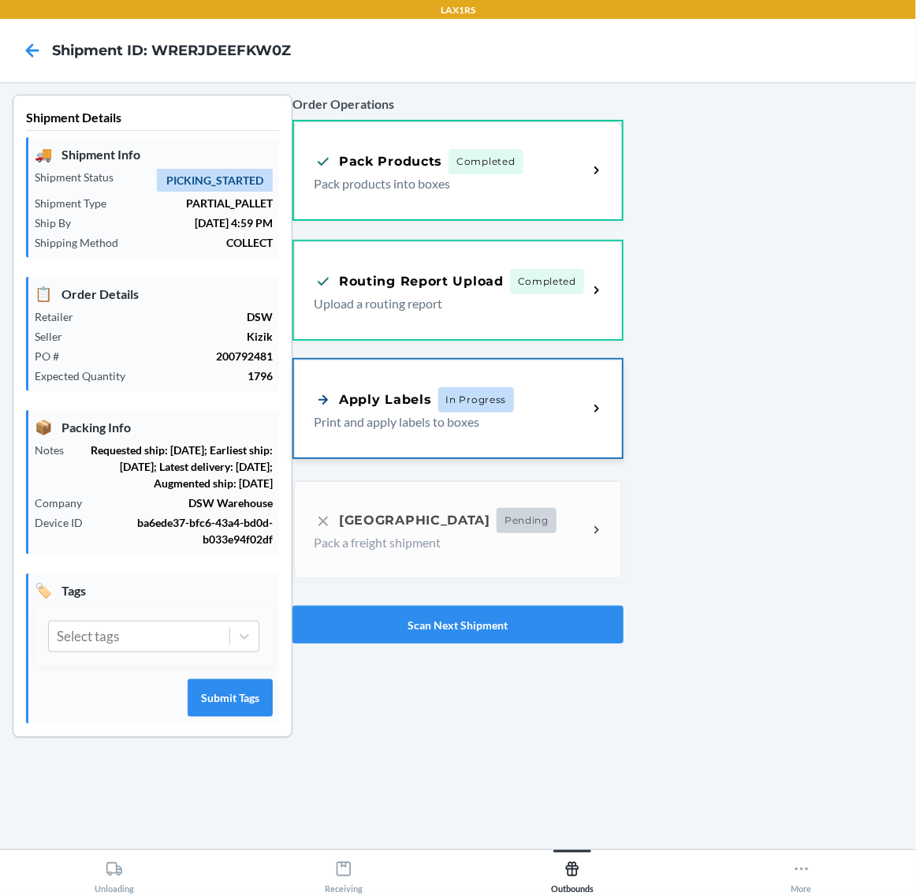
click at [514, 423] on p "Print and apply labels to boxes" at bounding box center [444, 421] width 261 height 19
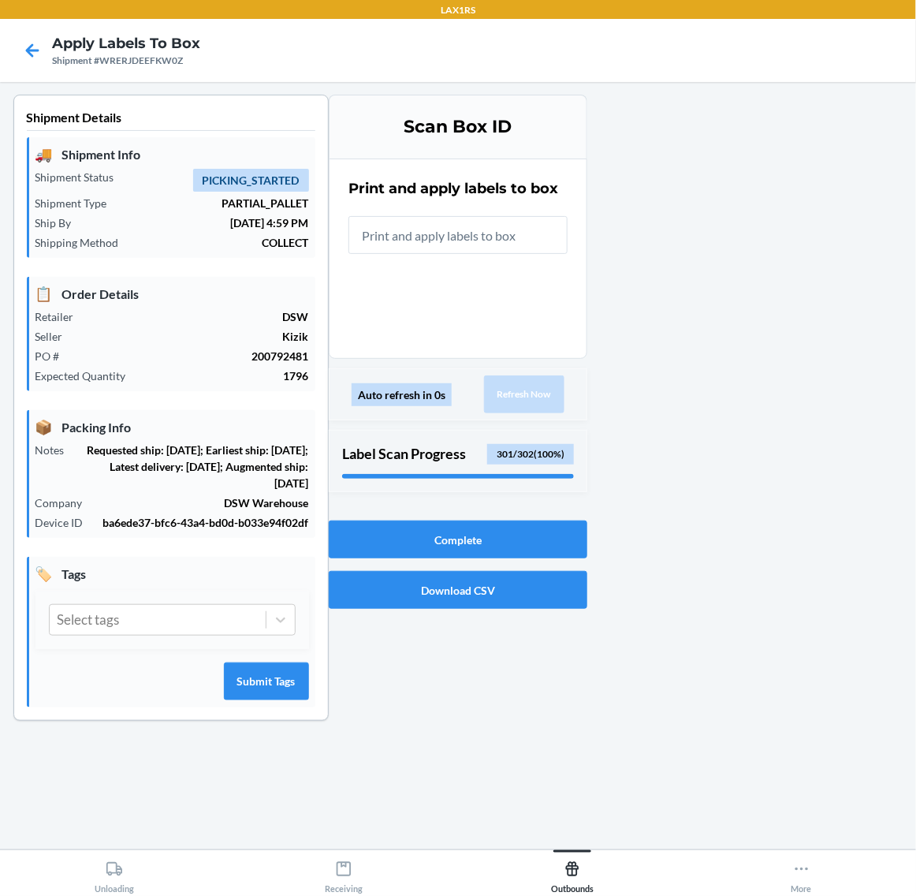
click at [541, 237] on input "text" at bounding box center [458, 235] width 219 height 38
click at [483, 244] on input "text" at bounding box center [458, 235] width 219 height 38
click at [32, 47] on icon at bounding box center [32, 50] width 27 height 27
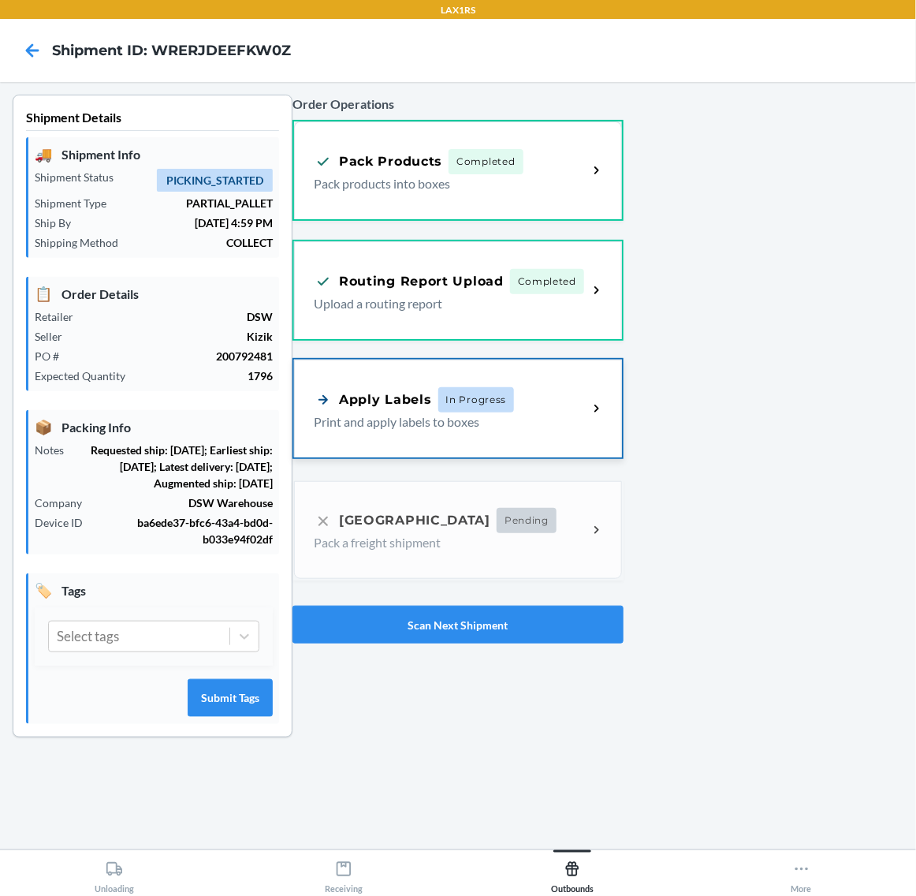
click at [452, 427] on p "Print and apply labels to boxes" at bounding box center [444, 421] width 261 height 19
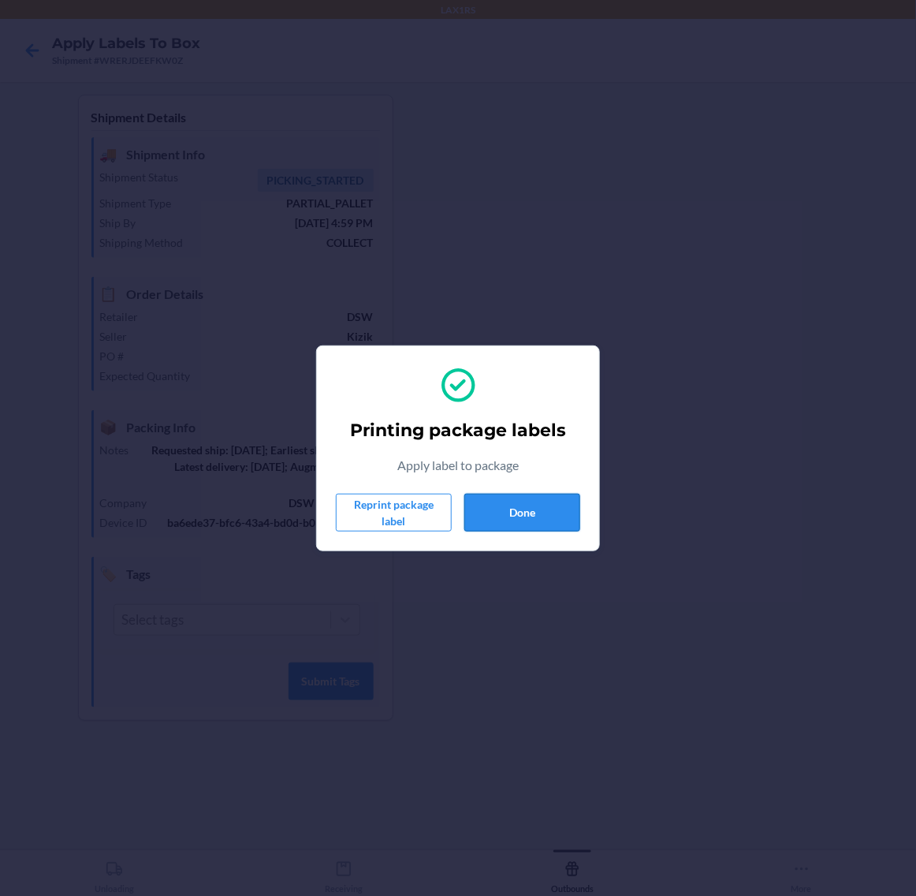
click at [506, 498] on button "Done" at bounding box center [523, 513] width 116 height 38
click at [540, 501] on button "Done" at bounding box center [523, 513] width 116 height 38
click at [547, 502] on button "Done" at bounding box center [523, 513] width 116 height 38
click at [531, 513] on button "Done" at bounding box center [523, 513] width 116 height 38
click at [554, 514] on button "Done" at bounding box center [523, 513] width 116 height 38
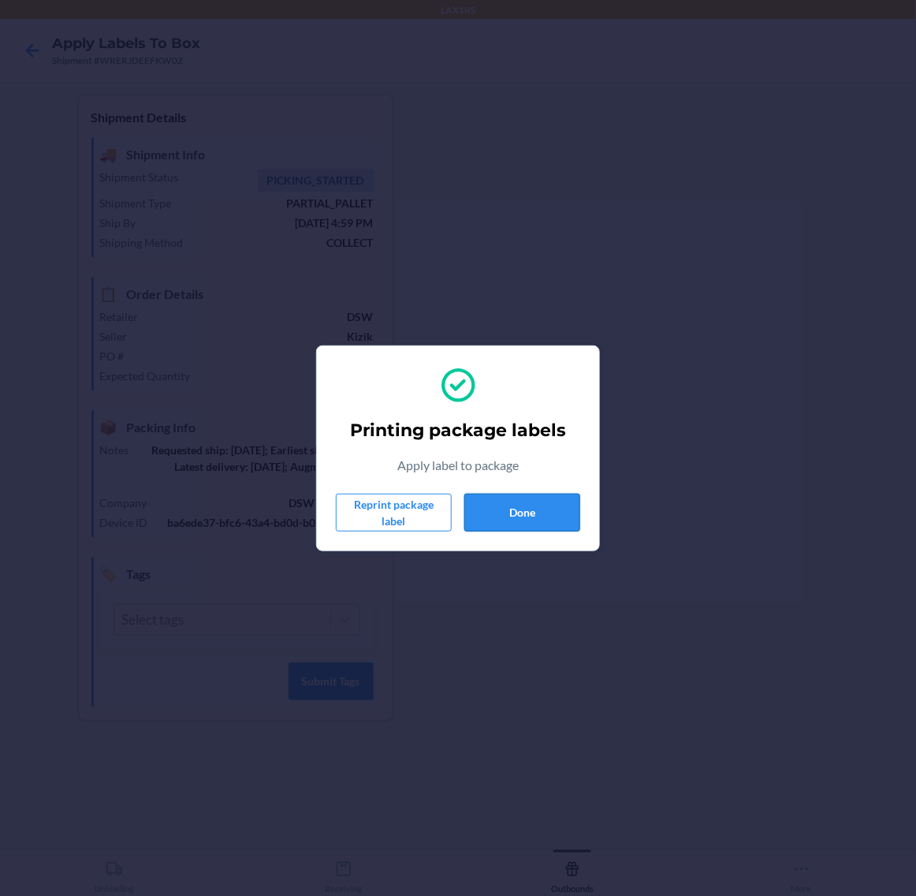
click at [533, 515] on button "Done" at bounding box center [523, 513] width 116 height 38
click at [505, 511] on button "Done" at bounding box center [523, 513] width 116 height 38
click at [566, 510] on button "Done" at bounding box center [523, 513] width 116 height 38
click at [522, 532] on div "Printing package labels Apply label to package Reprint package label Done" at bounding box center [458, 448] width 244 height 179
click at [532, 517] on button "Done" at bounding box center [523, 513] width 116 height 38
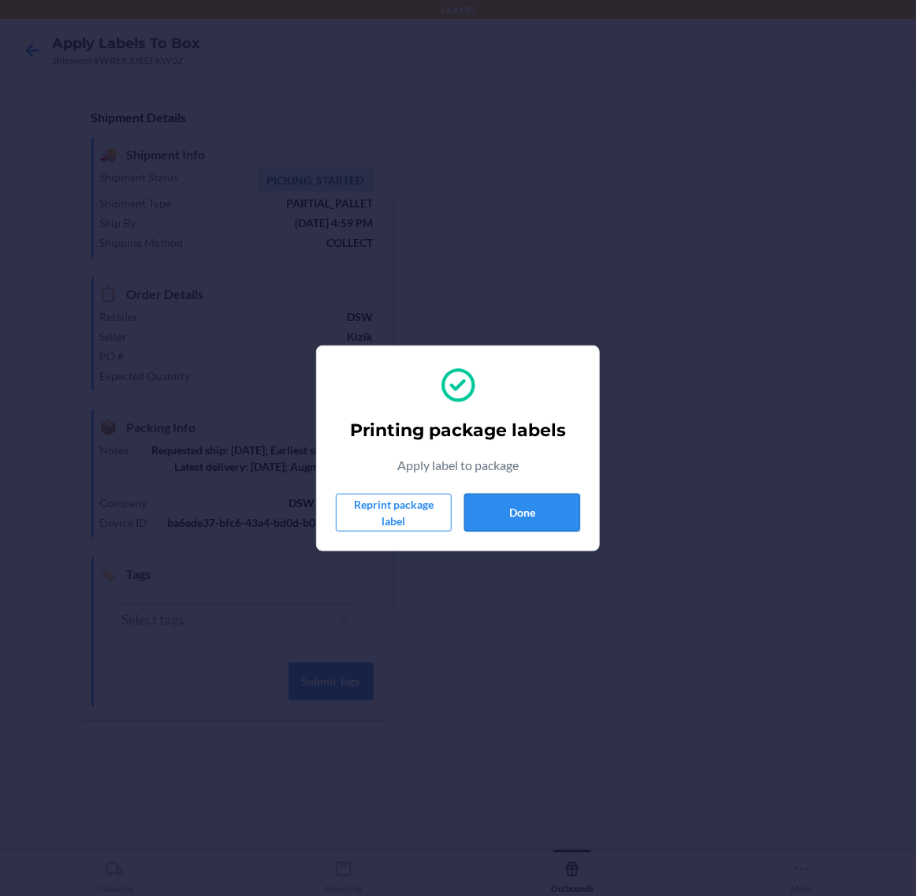
click at [536, 509] on button "Done" at bounding box center [523, 513] width 116 height 38
click at [536, 497] on button "Done" at bounding box center [523, 513] width 116 height 38
click at [553, 506] on button "Done" at bounding box center [523, 513] width 116 height 38
click at [510, 505] on button "Done" at bounding box center [523, 513] width 116 height 38
click at [553, 498] on button "Done" at bounding box center [523, 513] width 116 height 38
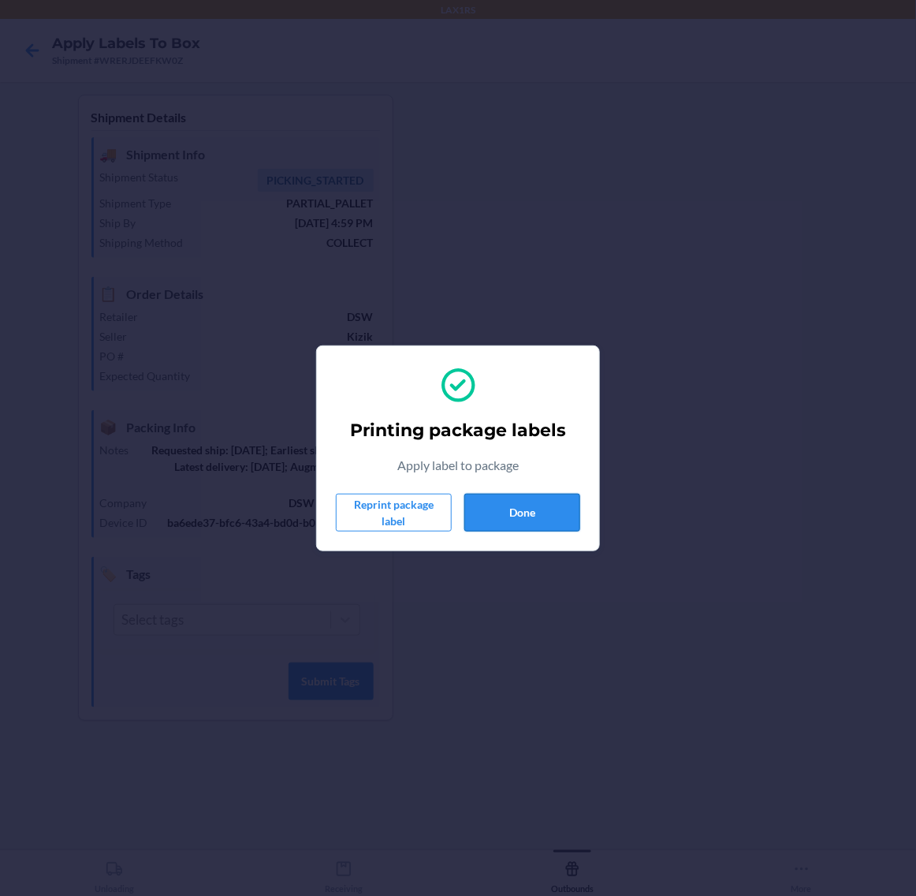
click at [543, 513] on button "Done" at bounding box center [523, 513] width 116 height 38
click at [513, 517] on button "Done" at bounding box center [523, 513] width 116 height 38
click at [507, 522] on button "Done" at bounding box center [523, 513] width 116 height 38
click at [517, 494] on button "Done" at bounding box center [523, 513] width 116 height 38
click at [556, 509] on button "Done" at bounding box center [523, 513] width 116 height 38
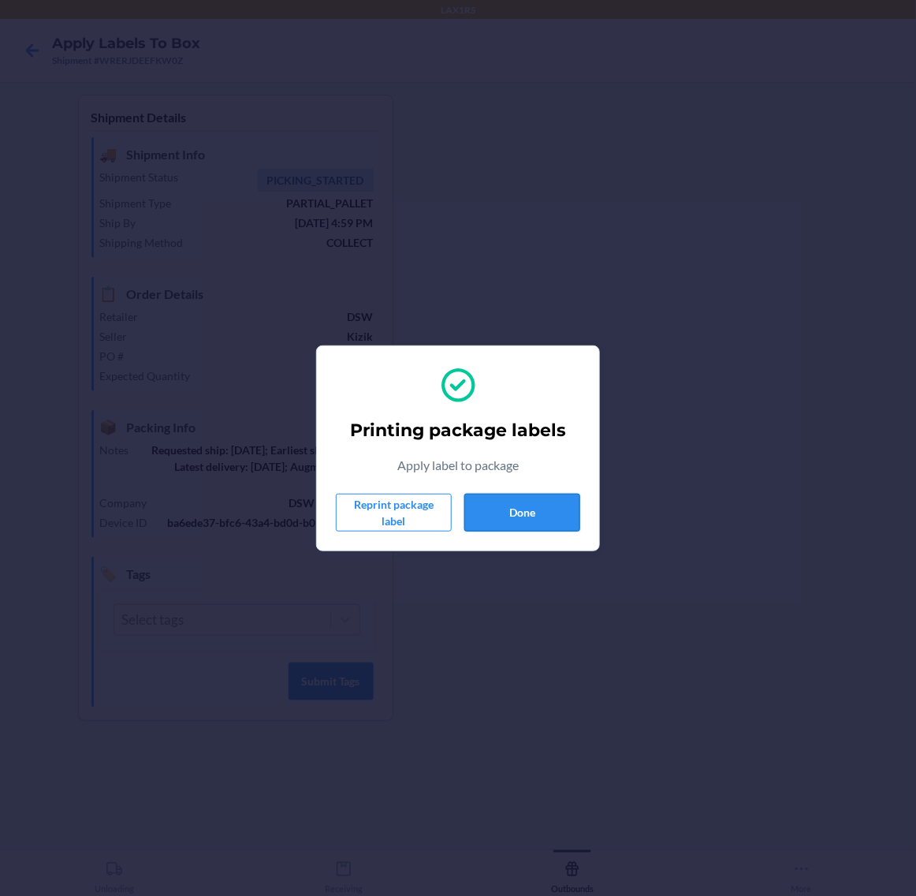
click at [527, 524] on button "Done" at bounding box center [523, 513] width 116 height 38
click at [529, 523] on button "Done" at bounding box center [523, 513] width 116 height 38
click at [545, 478] on div "Printing package labels Apply label to package Reprint package label Done" at bounding box center [458, 448] width 244 height 179
click at [549, 510] on button "Done" at bounding box center [523, 513] width 116 height 38
click at [562, 494] on button "Done" at bounding box center [523, 513] width 116 height 38
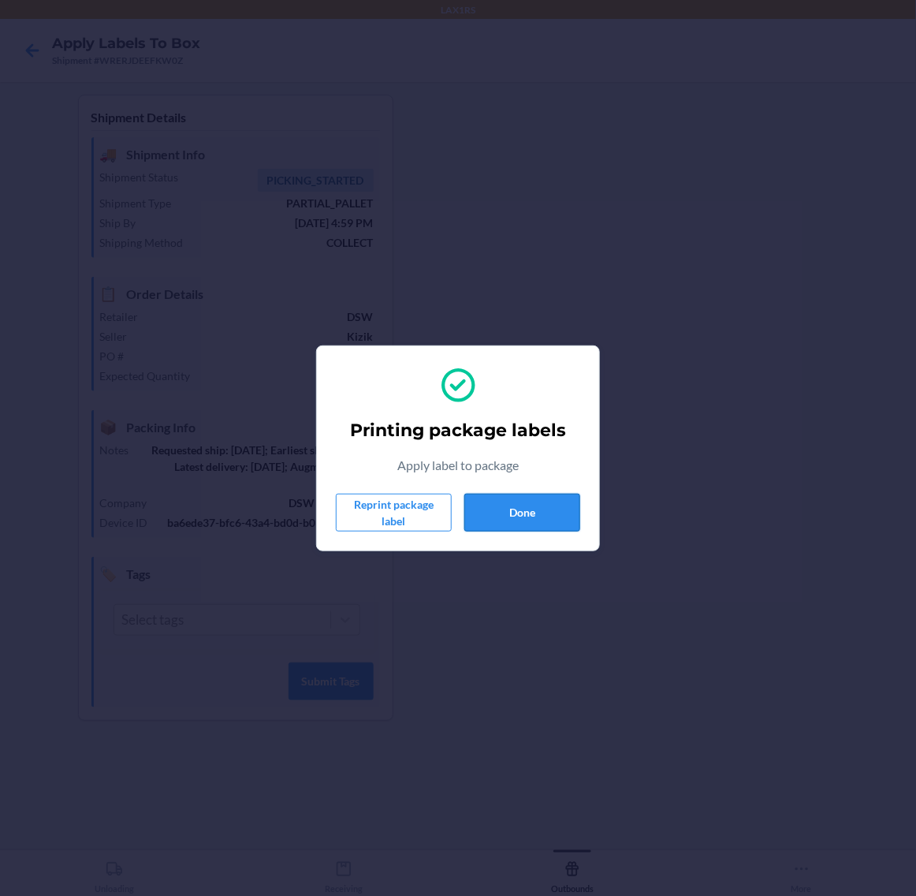
click at [524, 514] on button "Done" at bounding box center [523, 513] width 116 height 38
click at [539, 499] on button "Done" at bounding box center [523, 513] width 116 height 38
click at [536, 513] on button "Done" at bounding box center [523, 513] width 116 height 38
click at [540, 497] on button "Done" at bounding box center [523, 513] width 116 height 38
click at [537, 519] on button "Done" at bounding box center [523, 513] width 116 height 38
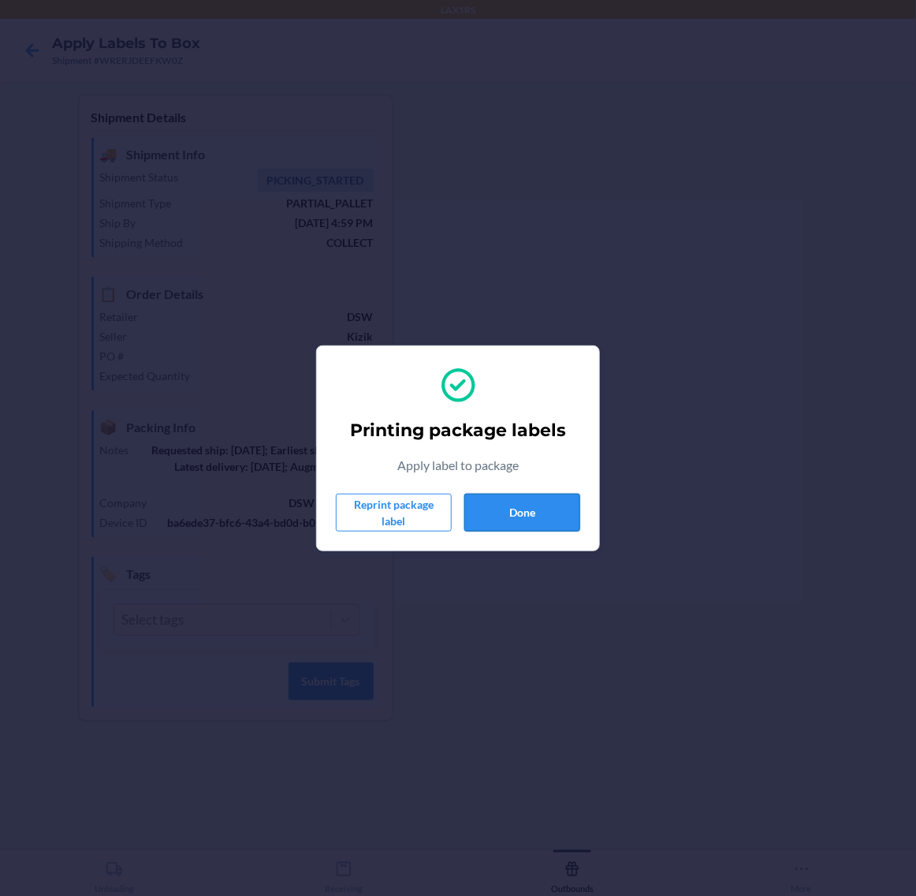
click at [561, 513] on button "Done" at bounding box center [523, 513] width 116 height 38
click at [544, 521] on button "Done" at bounding box center [523, 513] width 116 height 38
click at [557, 510] on button "Done" at bounding box center [523, 513] width 116 height 38
click at [521, 524] on button "Done" at bounding box center [523, 513] width 116 height 38
click at [510, 511] on button "Done" at bounding box center [523, 513] width 116 height 38
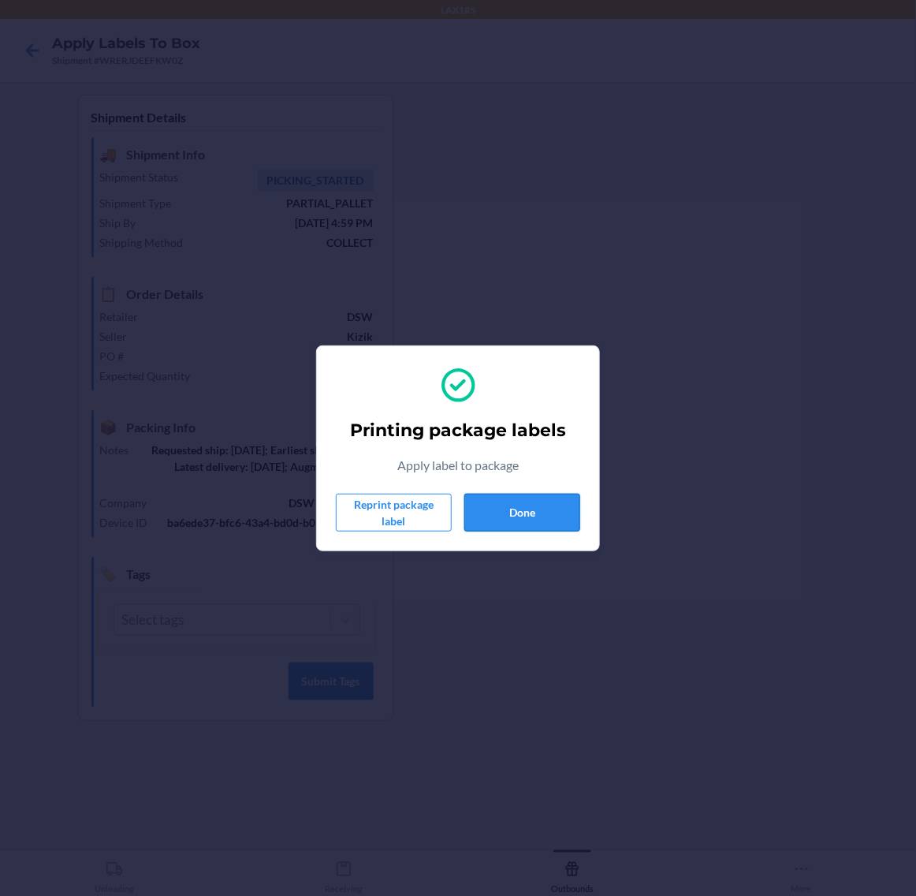
click at [539, 525] on button "Done" at bounding box center [523, 513] width 116 height 38
drag, startPoint x: 558, startPoint y: 507, endPoint x: 800, endPoint y: 420, distance: 257.4
click at [562, 505] on button "Done" at bounding box center [523, 513] width 116 height 38
click at [530, 499] on button "Done" at bounding box center [523, 513] width 116 height 38
click at [539, 523] on button "Done" at bounding box center [523, 513] width 116 height 38
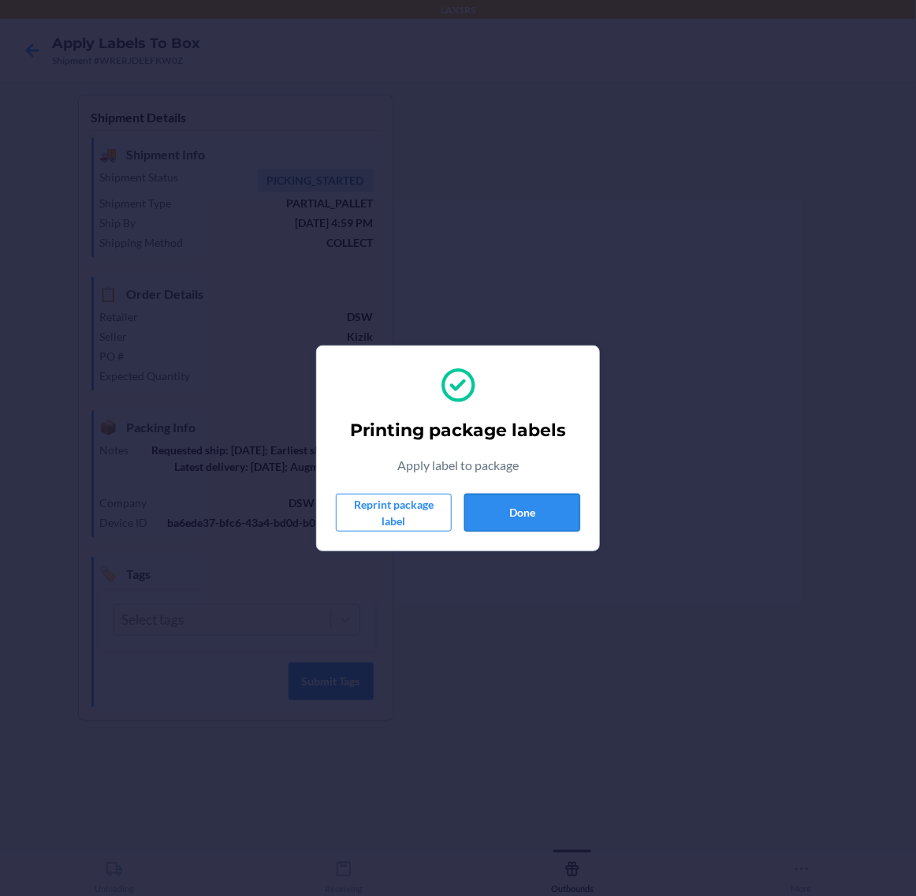
click at [521, 507] on button "Done" at bounding box center [523, 513] width 116 height 38
click at [523, 501] on button "Done" at bounding box center [523, 513] width 116 height 38
click at [515, 519] on button "Done" at bounding box center [523, 513] width 116 height 38
click at [547, 509] on button "Done" at bounding box center [523, 513] width 116 height 38
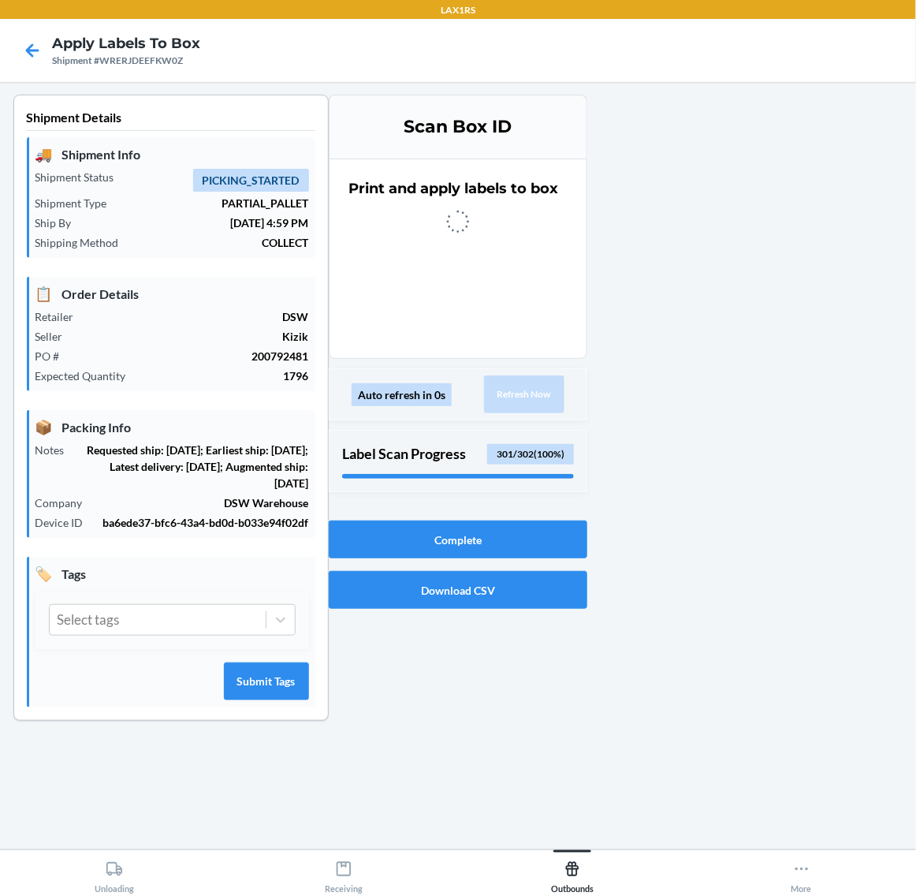
drag, startPoint x: 748, startPoint y: 391, endPoint x: 636, endPoint y: 300, distance: 144.6
click at [636, 300] on div at bounding box center [746, 420] width 316 height 651
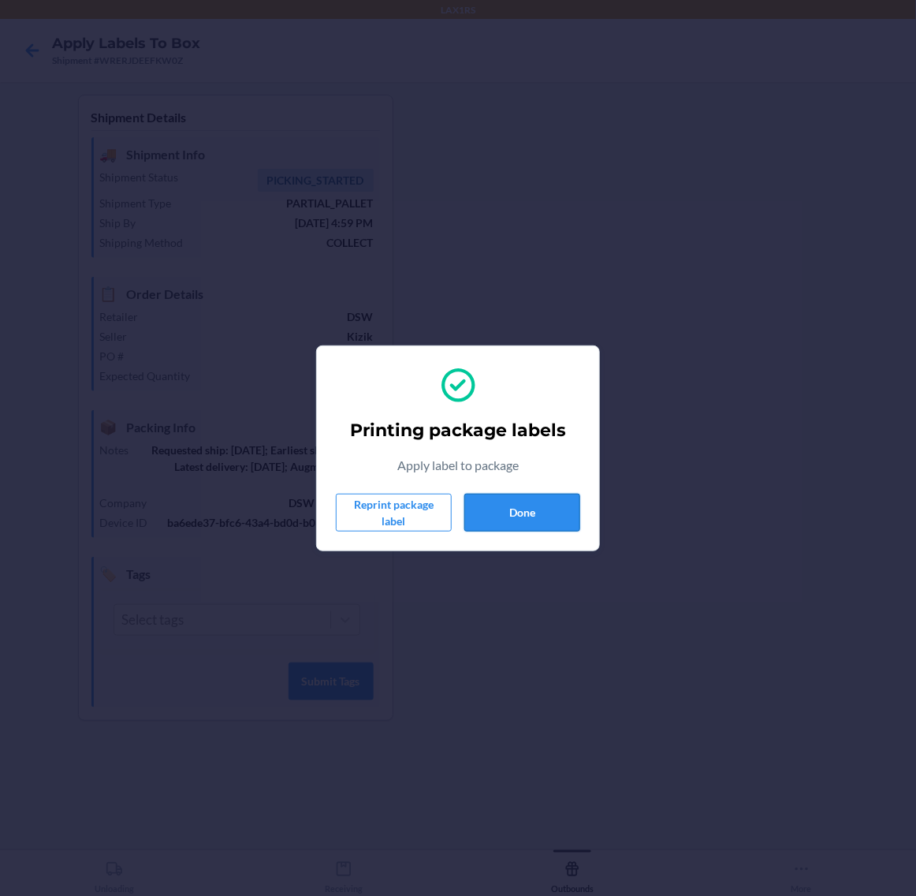
click at [532, 501] on button "Done" at bounding box center [523, 513] width 116 height 38
click at [529, 506] on button "Done" at bounding box center [523, 513] width 116 height 38
click at [469, 505] on button "Done" at bounding box center [523, 513] width 116 height 38
click at [552, 514] on button "Done" at bounding box center [523, 513] width 116 height 38
click at [509, 498] on button "Done" at bounding box center [523, 513] width 116 height 38
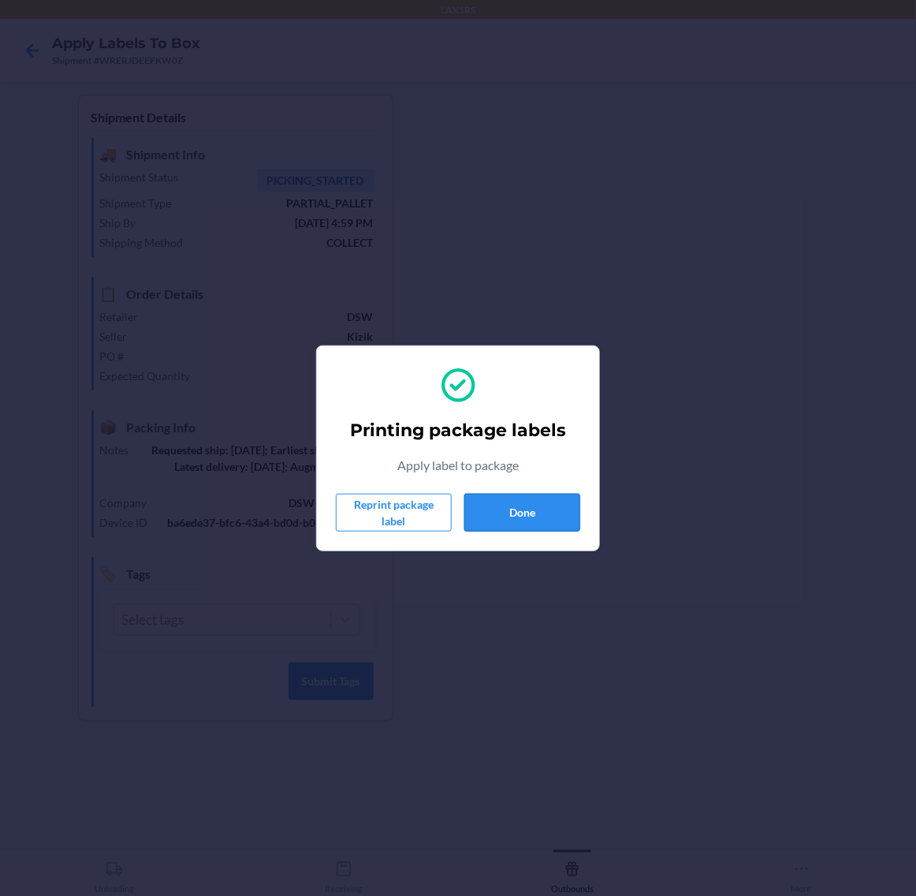
click at [572, 517] on button "Done" at bounding box center [523, 513] width 116 height 38
click at [538, 505] on button "Done" at bounding box center [523, 513] width 116 height 38
click at [574, 519] on button "Done" at bounding box center [523, 513] width 116 height 38
click at [538, 520] on button "Done" at bounding box center [523, 513] width 116 height 38
click at [520, 518] on button "Done" at bounding box center [523, 513] width 116 height 38
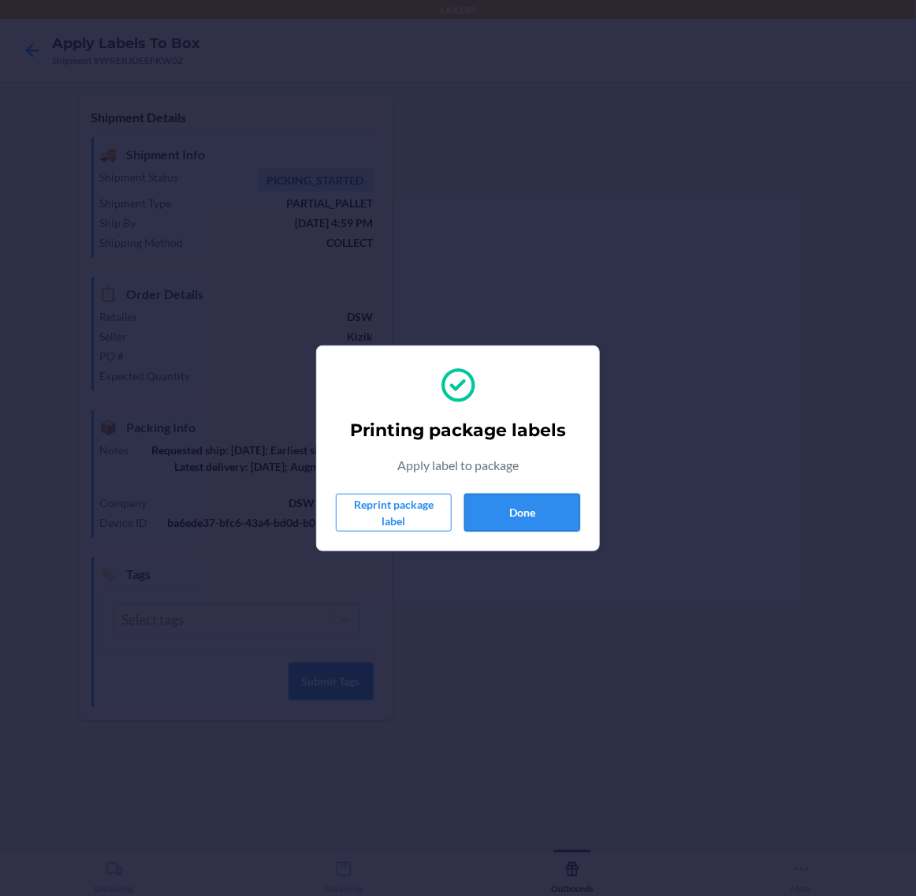
click at [564, 509] on button "Done" at bounding box center [523, 513] width 116 height 38
click at [535, 515] on button "Done" at bounding box center [523, 513] width 116 height 38
click at [517, 511] on button "Done" at bounding box center [523, 513] width 116 height 38
click at [530, 506] on button "Done" at bounding box center [523, 513] width 116 height 38
click at [498, 511] on button "Done" at bounding box center [523, 513] width 116 height 38
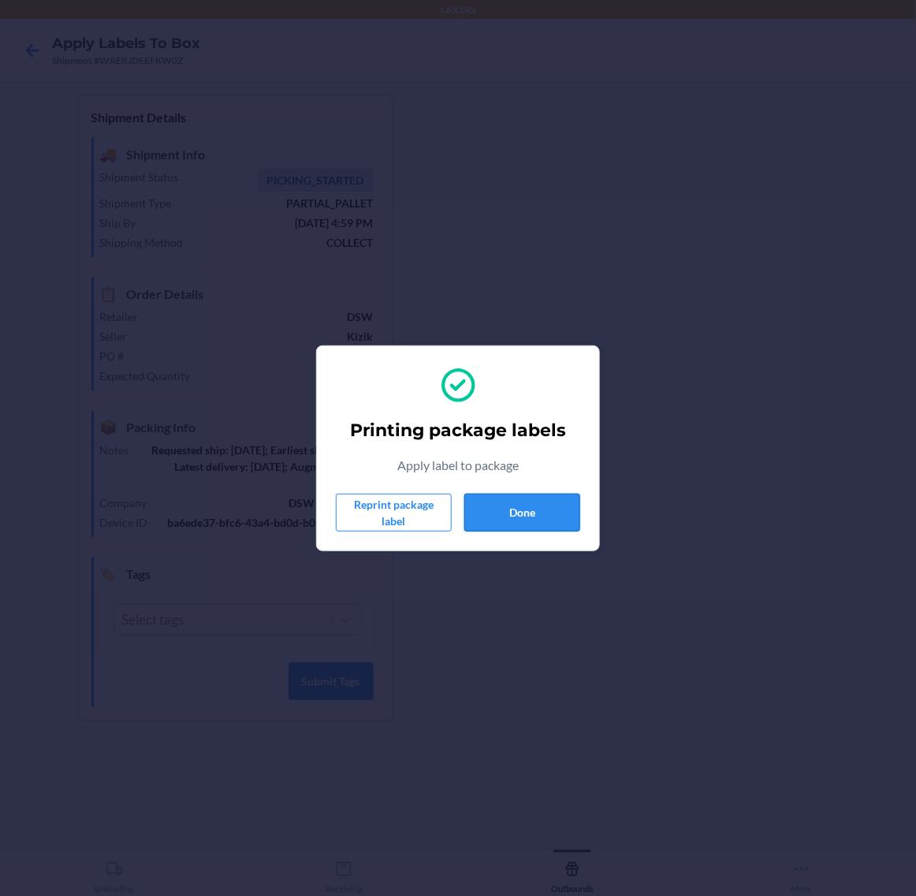
click at [509, 506] on button "Done" at bounding box center [523, 513] width 116 height 38
click at [535, 522] on button "Done" at bounding box center [523, 513] width 116 height 38
click at [525, 520] on button "Done" at bounding box center [523, 513] width 116 height 38
click at [518, 513] on button "Done" at bounding box center [523, 513] width 116 height 38
click at [574, 498] on button "Done" at bounding box center [523, 513] width 116 height 38
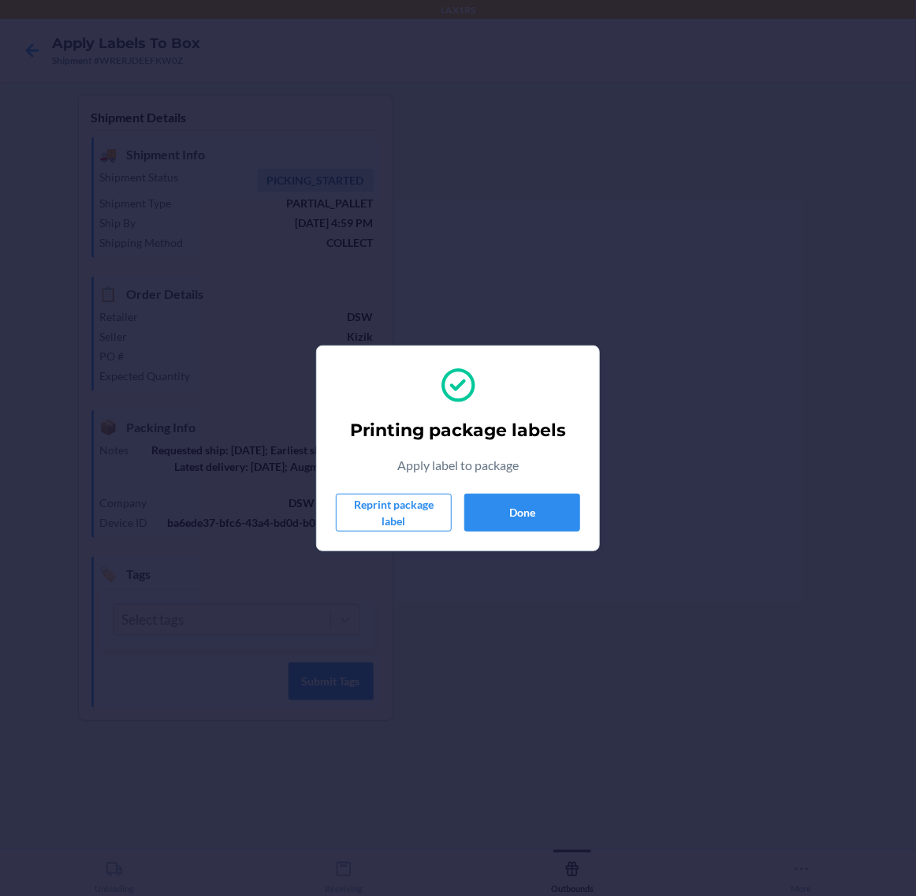
click at [542, 489] on div "Printing package labels Apply label to package Reprint package label Done" at bounding box center [458, 448] width 244 height 179
click at [543, 503] on button "Done" at bounding box center [523, 513] width 116 height 38
click at [543, 513] on button "Done" at bounding box center [523, 513] width 116 height 38
click at [554, 511] on button "Done" at bounding box center [523, 513] width 116 height 38
click at [535, 525] on button "Done" at bounding box center [523, 513] width 116 height 38
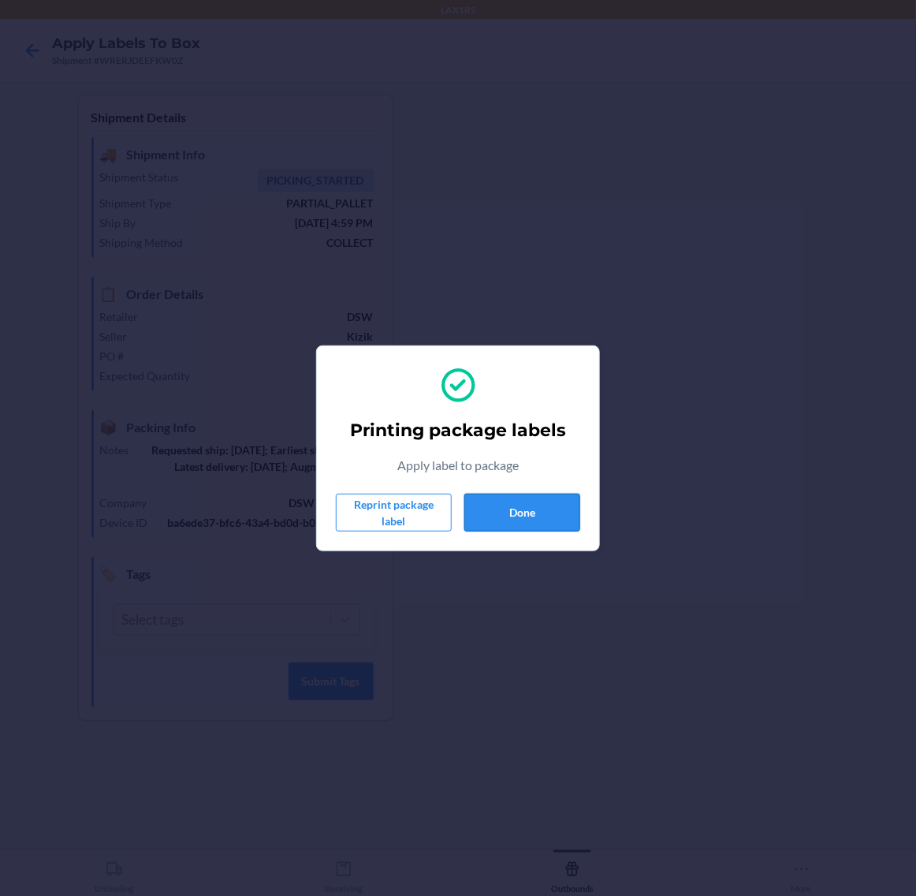
click at [523, 501] on button "Done" at bounding box center [523, 513] width 116 height 38
click at [519, 495] on button "Done" at bounding box center [523, 513] width 116 height 38
click at [526, 513] on button "Done" at bounding box center [523, 513] width 116 height 38
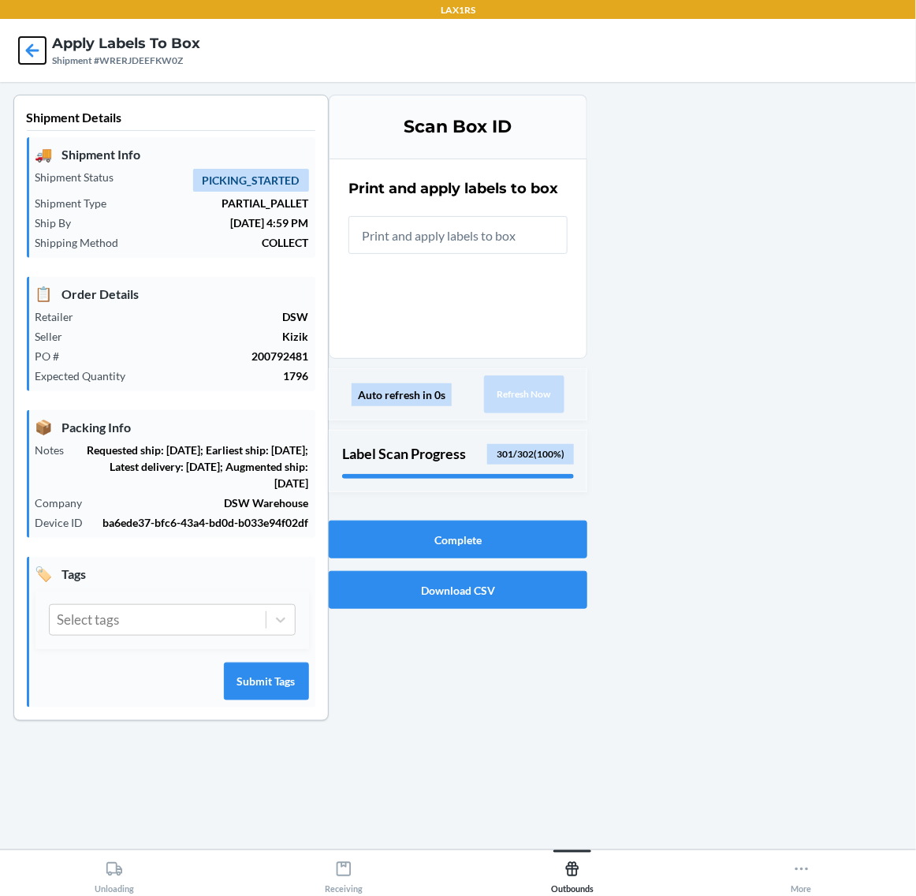
click at [37, 49] on icon at bounding box center [32, 50] width 27 height 27
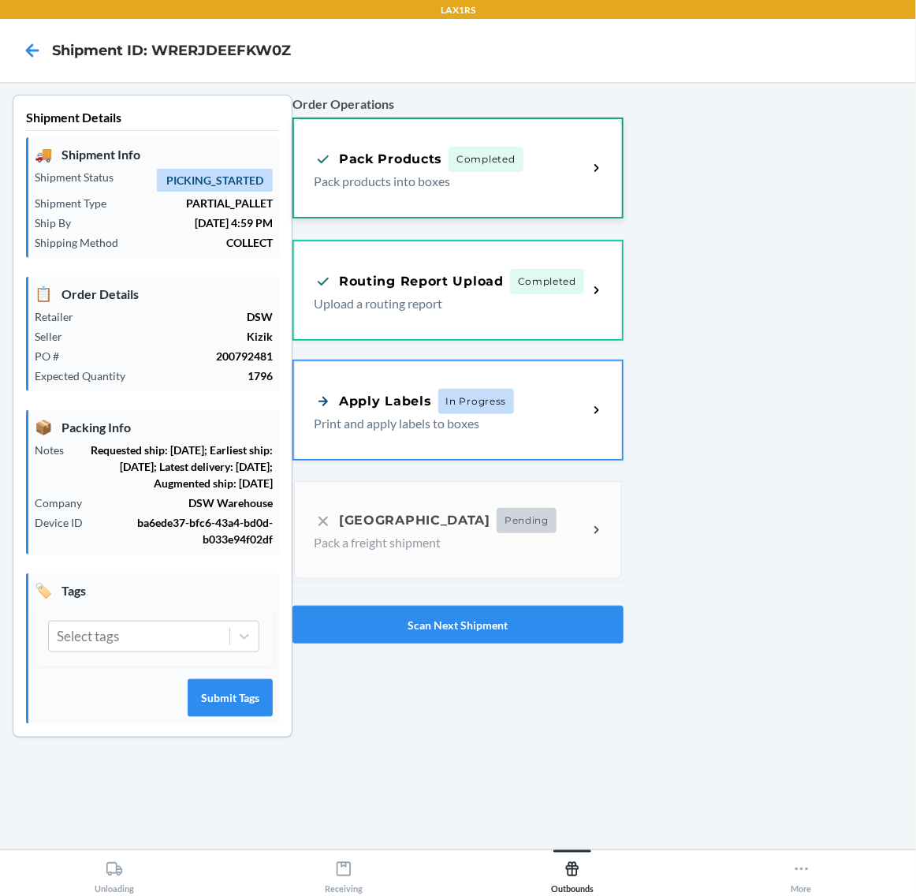
click at [560, 203] on div "Pack Products Completed Pack products into boxes" at bounding box center [458, 168] width 328 height 98
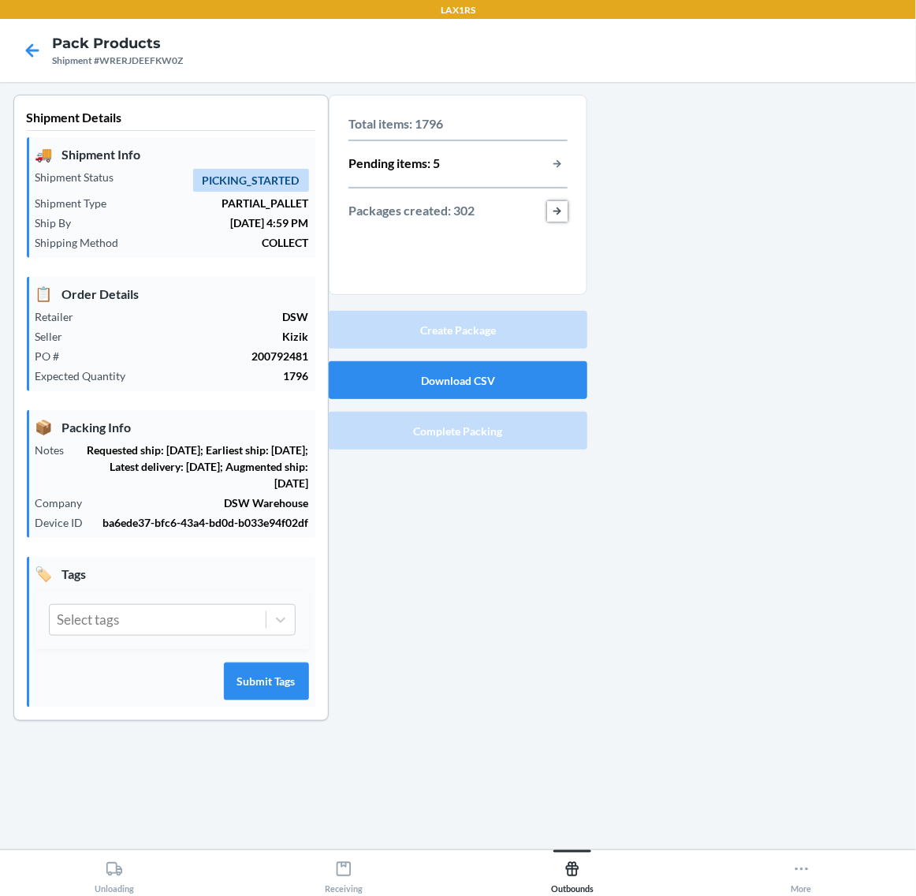
click at [562, 215] on button "button-view-packages-created" at bounding box center [557, 211] width 21 height 21
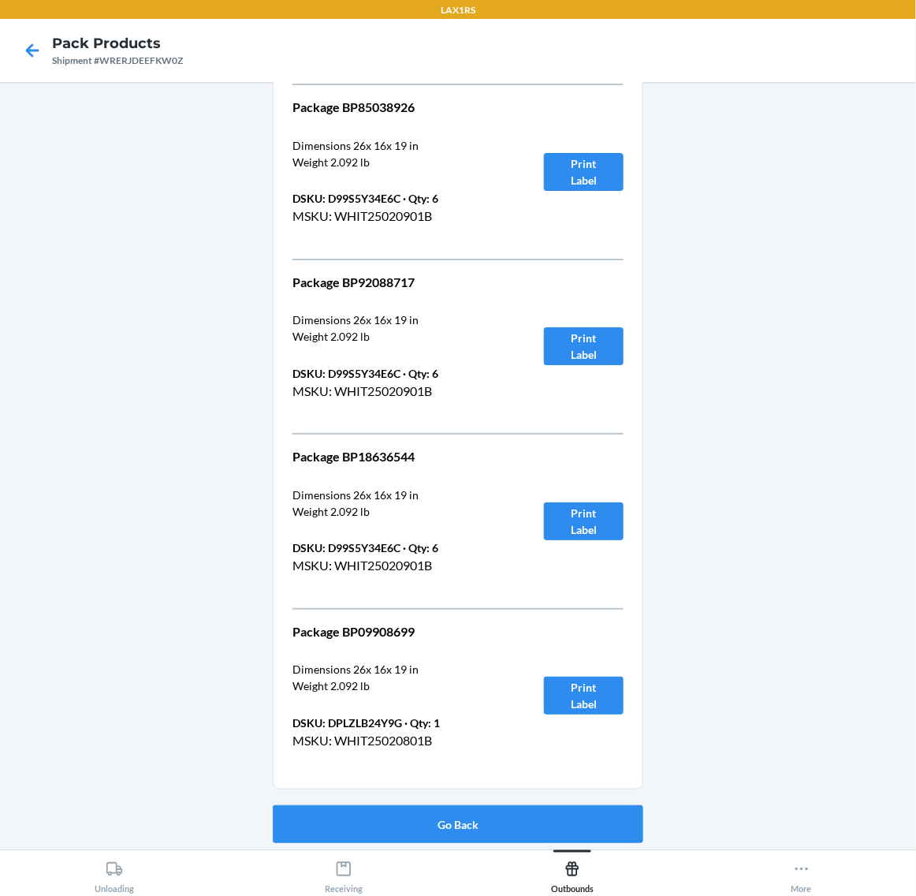
scroll to position [53160, 0]
click at [577, 805] on button "Go Back" at bounding box center [458, 824] width 371 height 38
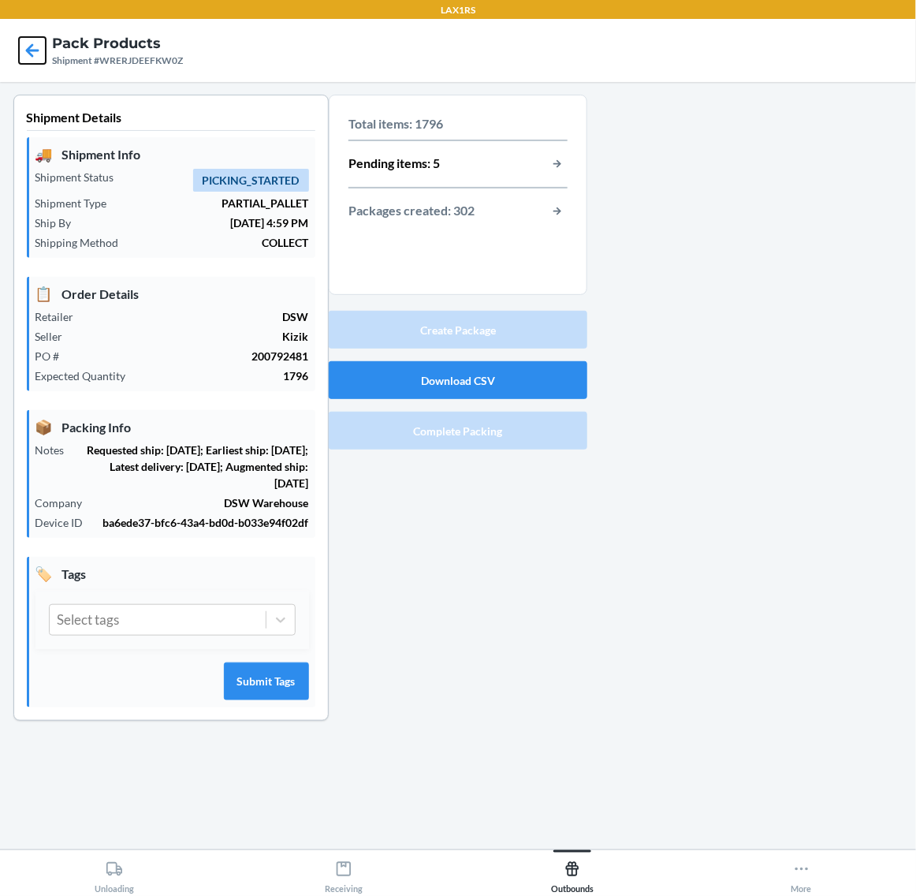
click at [28, 53] on icon at bounding box center [32, 50] width 27 height 27
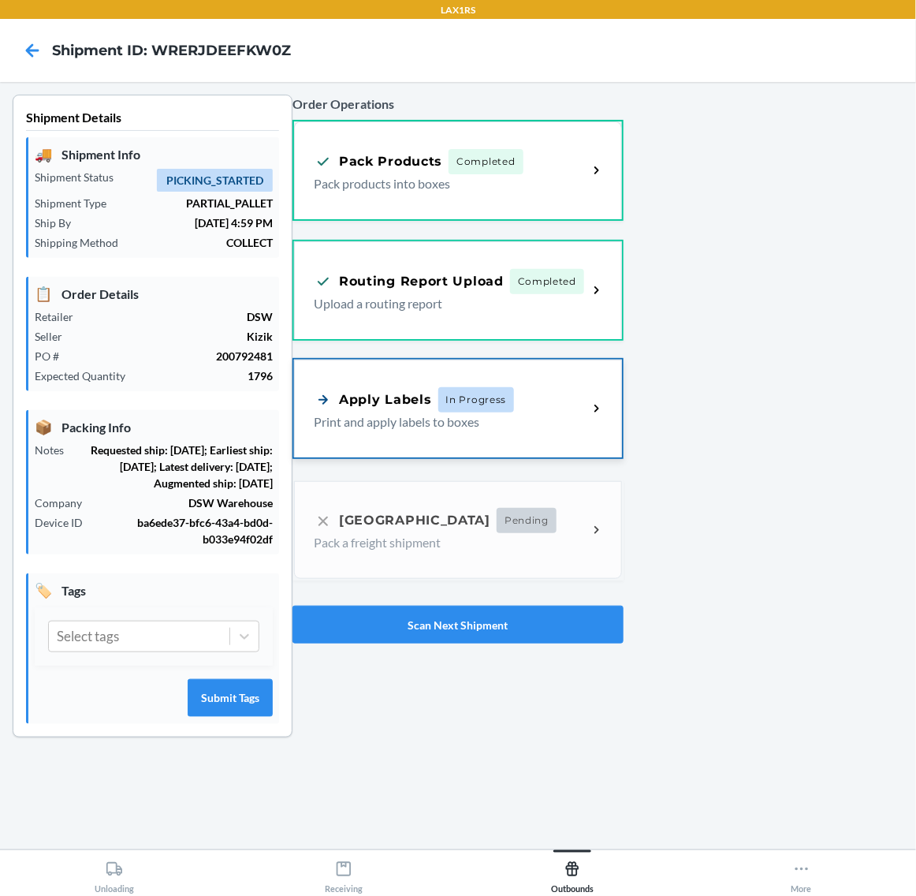
click at [443, 397] on span "In Progress" at bounding box center [476, 399] width 76 height 25
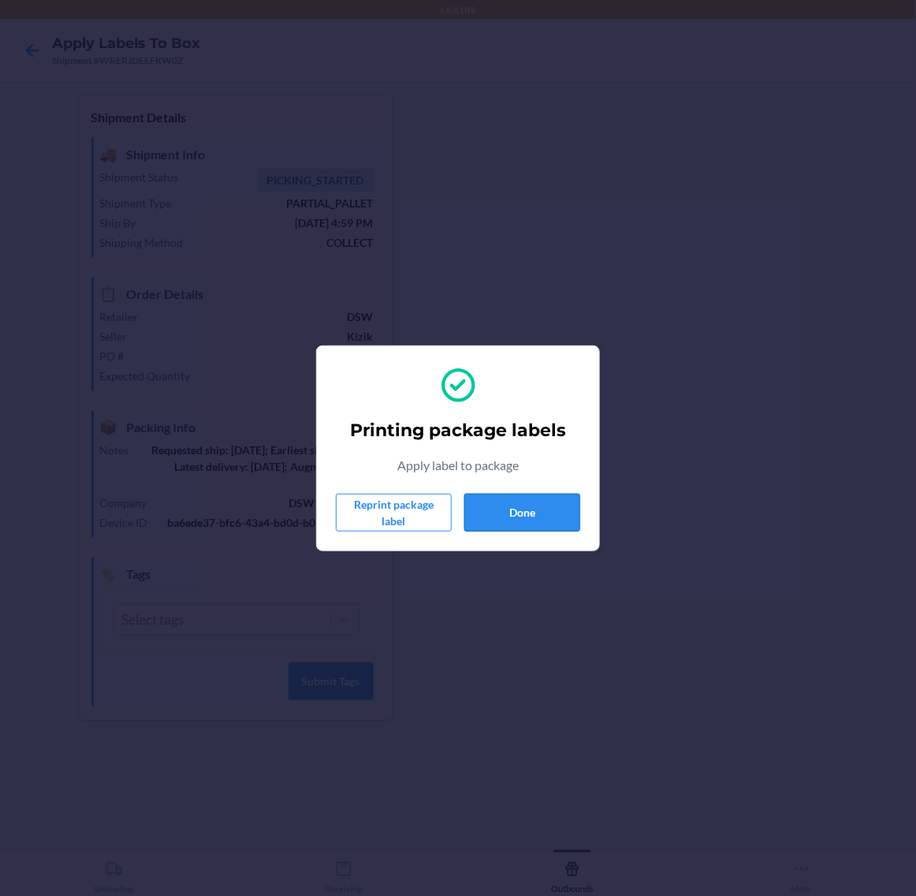
click at [509, 505] on button "Done" at bounding box center [523, 513] width 116 height 38
click at [553, 513] on button "Done" at bounding box center [523, 513] width 116 height 38
click at [513, 532] on div "Printing package labels Apply label to package Reprint package label Done" at bounding box center [458, 448] width 244 height 179
click at [553, 514] on button "Done" at bounding box center [523, 513] width 116 height 38
click at [502, 505] on button "Done" at bounding box center [523, 513] width 116 height 38
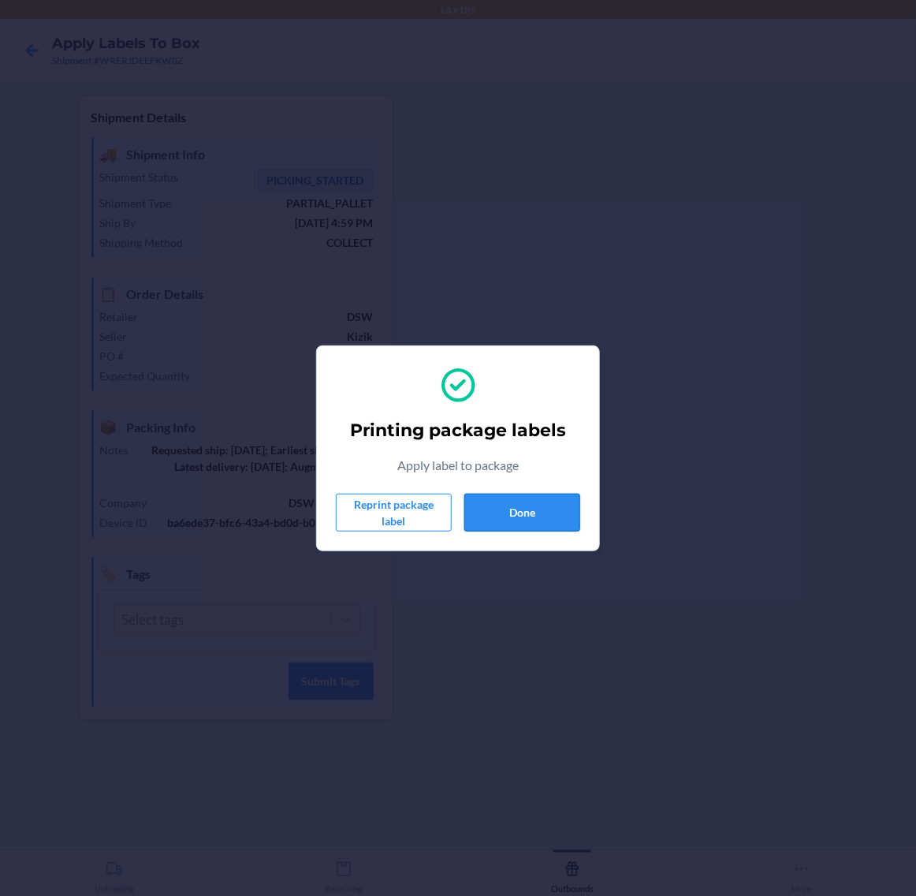
click at [564, 518] on button "Done" at bounding box center [523, 513] width 116 height 38
click at [502, 526] on button "Done" at bounding box center [523, 513] width 116 height 38
click at [535, 498] on button "Done" at bounding box center [523, 513] width 116 height 38
click at [525, 507] on button "Done" at bounding box center [523, 513] width 116 height 38
click at [525, 518] on button "Done" at bounding box center [523, 513] width 116 height 38
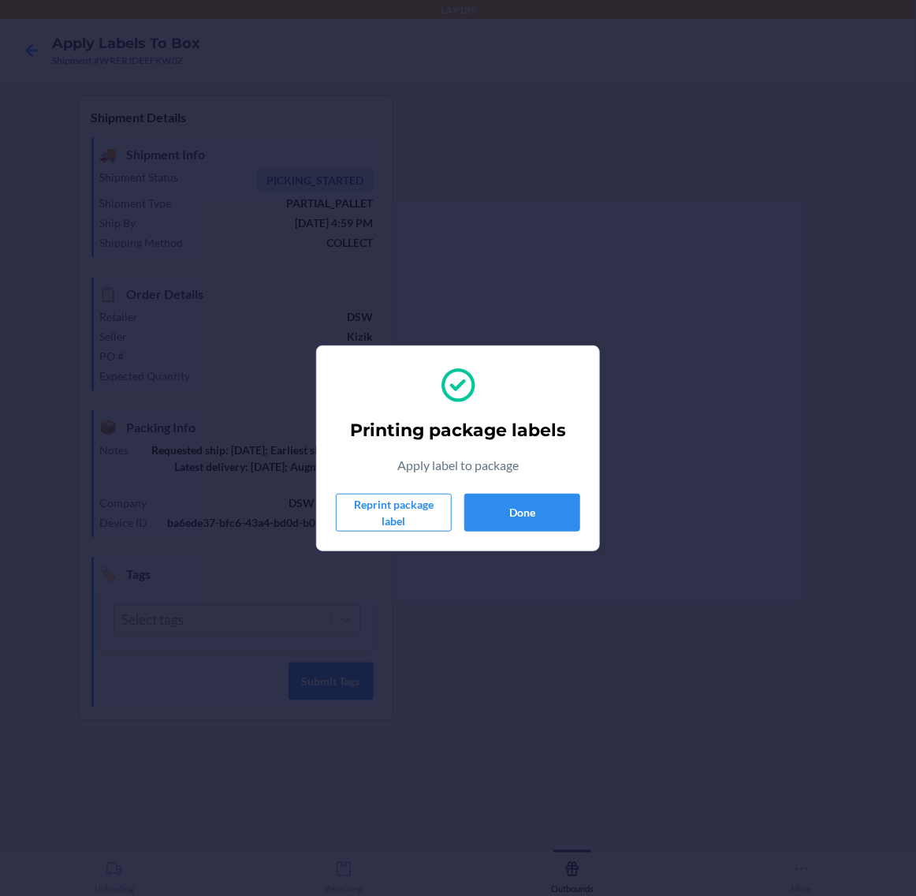
click at [546, 483] on div "Printing package labels Apply label to package Reprint package label Done" at bounding box center [458, 448] width 244 height 179
click at [543, 502] on button "Done" at bounding box center [523, 513] width 116 height 38
click at [552, 511] on button "Done" at bounding box center [523, 513] width 116 height 38
click at [539, 518] on button "Done" at bounding box center [523, 513] width 116 height 38
click at [506, 490] on div "Printing package labels Apply label to package Reprint package label Done" at bounding box center [458, 448] width 244 height 179
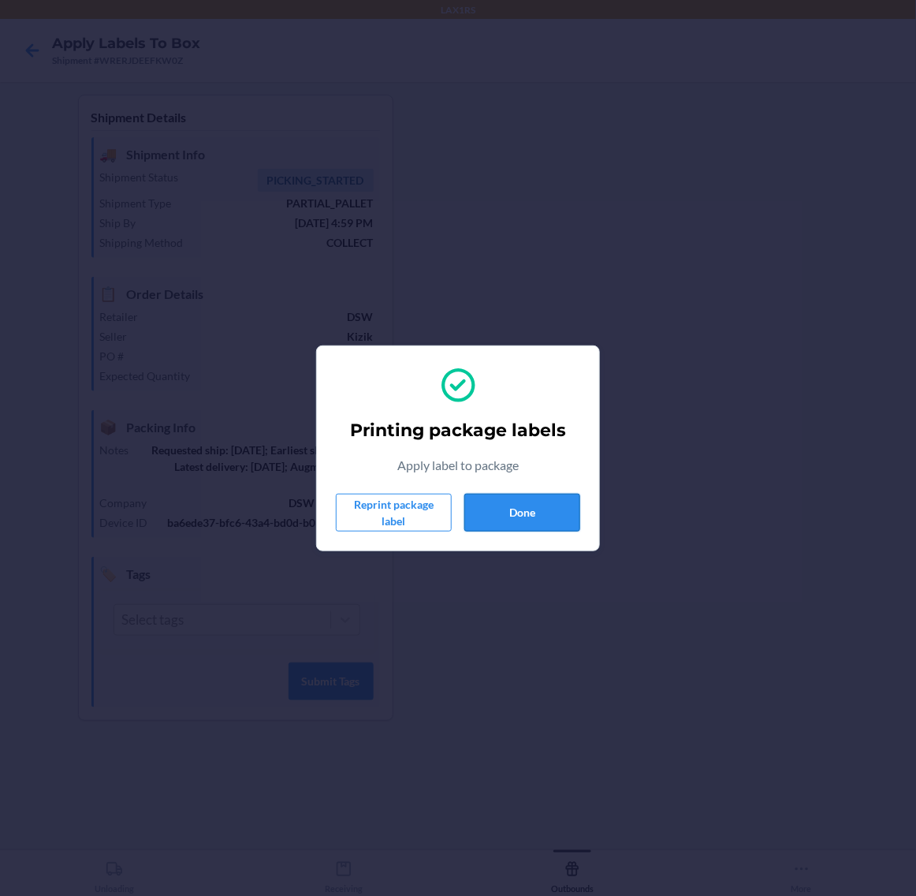
click at [533, 498] on button "Done" at bounding box center [523, 513] width 116 height 38
click at [549, 523] on button "Done" at bounding box center [523, 513] width 116 height 38
click at [565, 494] on button "Done" at bounding box center [523, 513] width 116 height 38
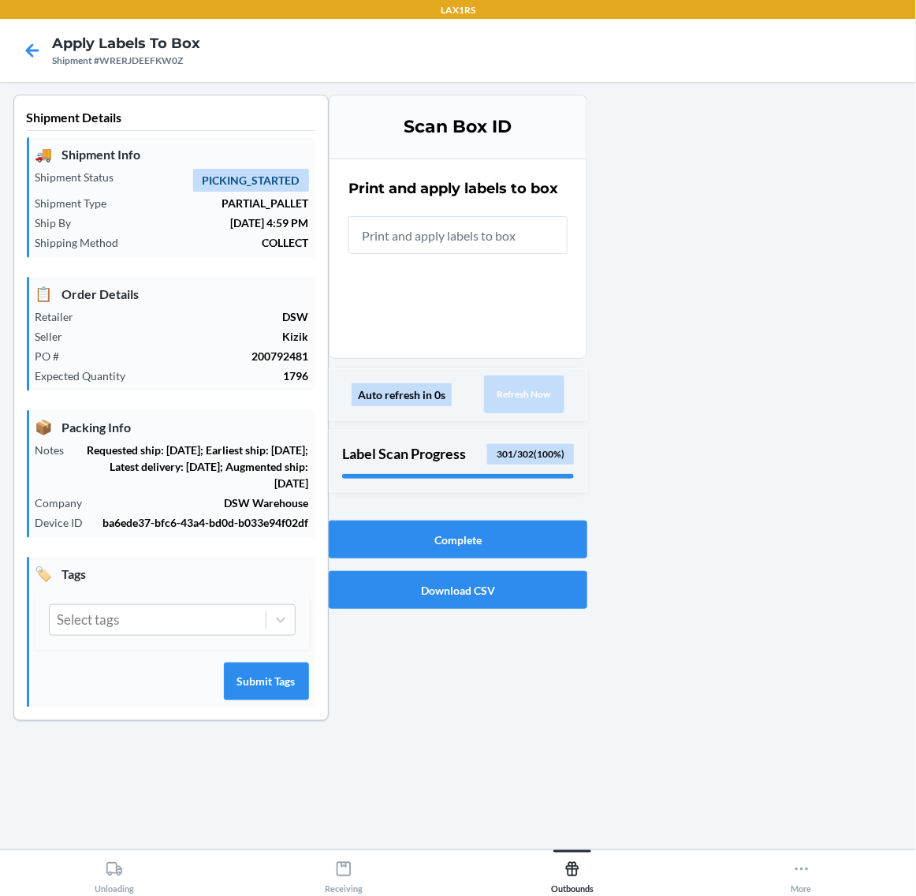
click at [565, 506] on div "Scan Box ID Print and apply labels to box Auto refresh in 0s Refresh Now Label …" at bounding box center [458, 305] width 259 height 420
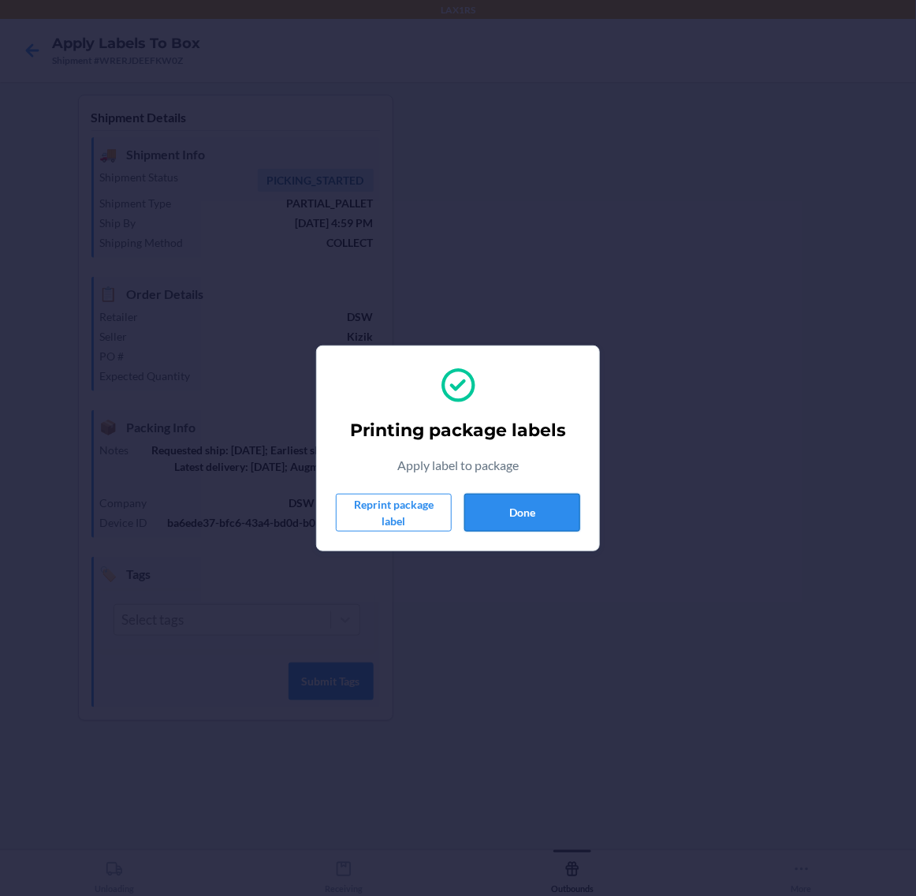
click at [501, 509] on button "Done" at bounding box center [523, 513] width 116 height 38
click at [544, 494] on button "Done" at bounding box center [523, 513] width 116 height 38
click at [513, 511] on button "Done" at bounding box center [523, 513] width 116 height 38
click at [558, 511] on button "Done" at bounding box center [523, 513] width 116 height 38
click at [548, 523] on button "Done" at bounding box center [523, 513] width 116 height 38
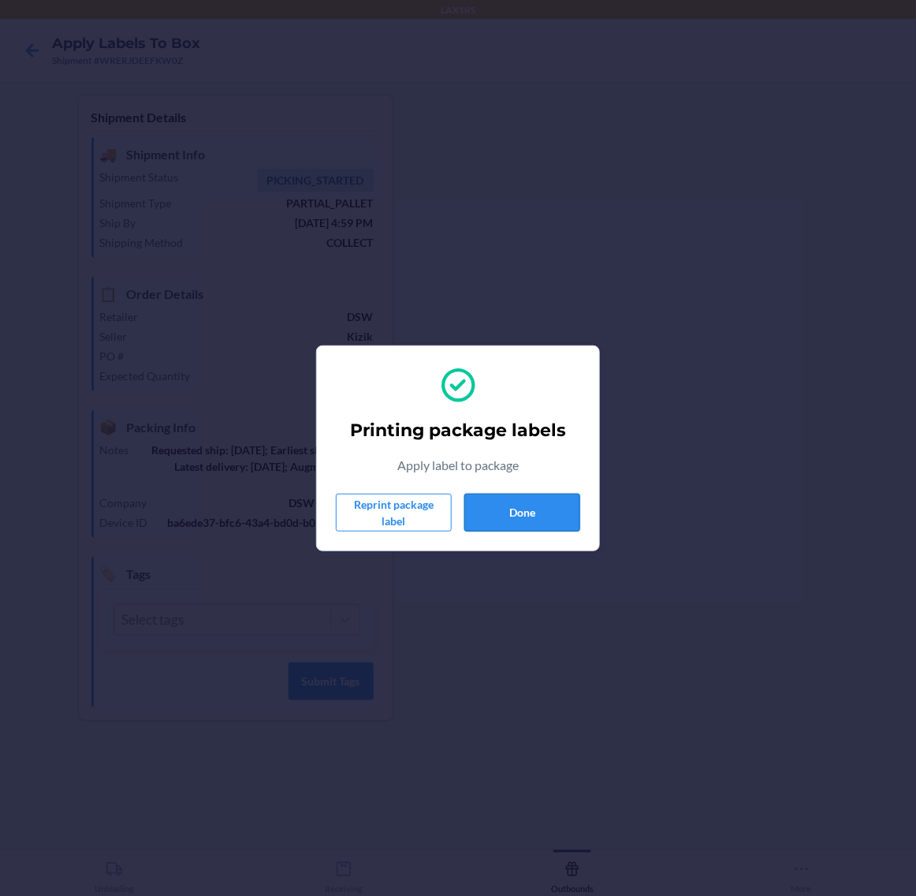
click at [527, 513] on button "Done" at bounding box center [523, 513] width 116 height 38
click at [538, 515] on button "Done" at bounding box center [523, 513] width 116 height 38
click at [539, 517] on button "Done" at bounding box center [523, 513] width 116 height 38
click at [534, 511] on button "Done" at bounding box center [523, 513] width 116 height 38
drag, startPoint x: 521, startPoint y: 533, endPoint x: 533, endPoint y: 510, distance: 25.7
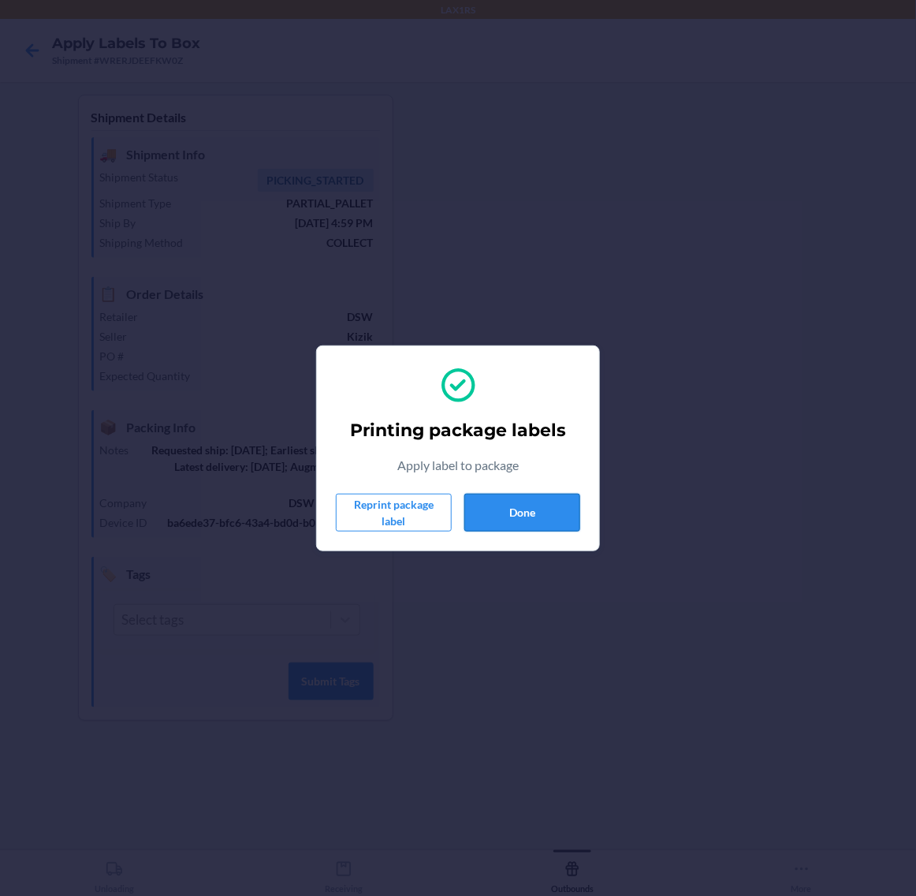
click at [522, 531] on div "Printing package labels Apply label to package Reprint package label Done" at bounding box center [458, 448] width 244 height 179
click at [533, 510] on button "Done" at bounding box center [523, 513] width 116 height 38
click at [499, 518] on button "Done" at bounding box center [523, 513] width 116 height 38
click at [527, 511] on button "Done" at bounding box center [523, 513] width 116 height 38
click at [515, 513] on button "Done" at bounding box center [523, 513] width 116 height 38
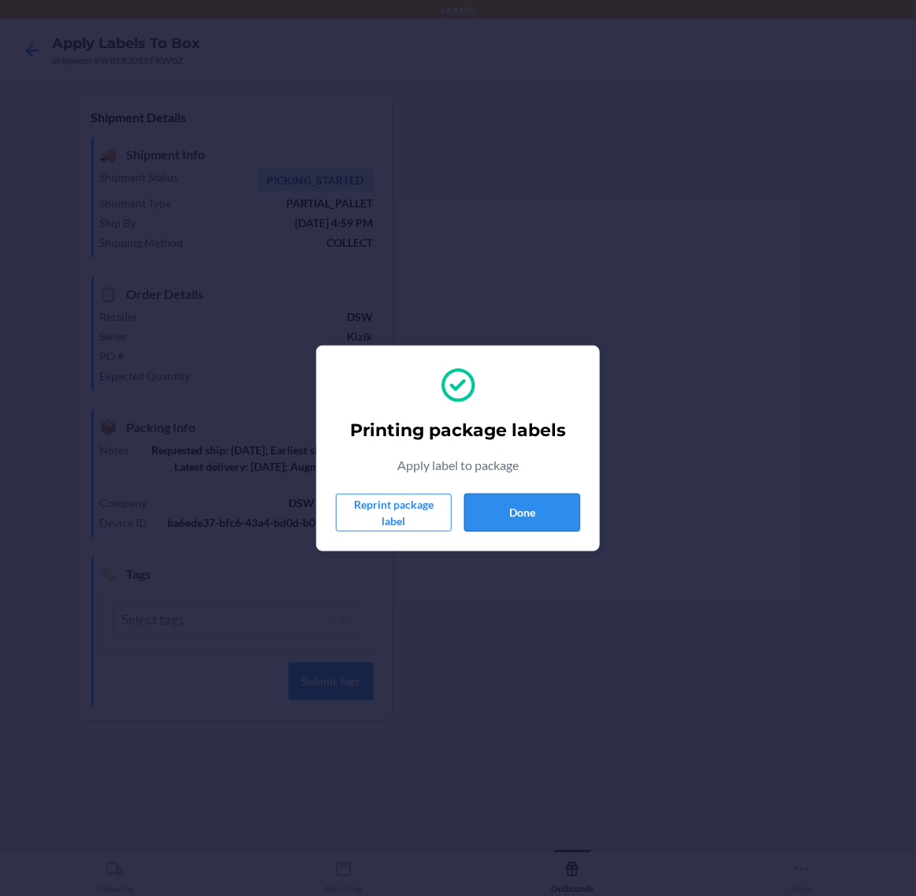
click at [529, 505] on button "Done" at bounding box center [523, 513] width 116 height 38
click at [540, 503] on button "Done" at bounding box center [523, 513] width 116 height 38
click at [510, 523] on button "Done" at bounding box center [523, 513] width 116 height 38
drag, startPoint x: 523, startPoint y: 506, endPoint x: 718, endPoint y: 471, distance: 198.0
click at [524, 506] on button "Done" at bounding box center [523, 513] width 116 height 38
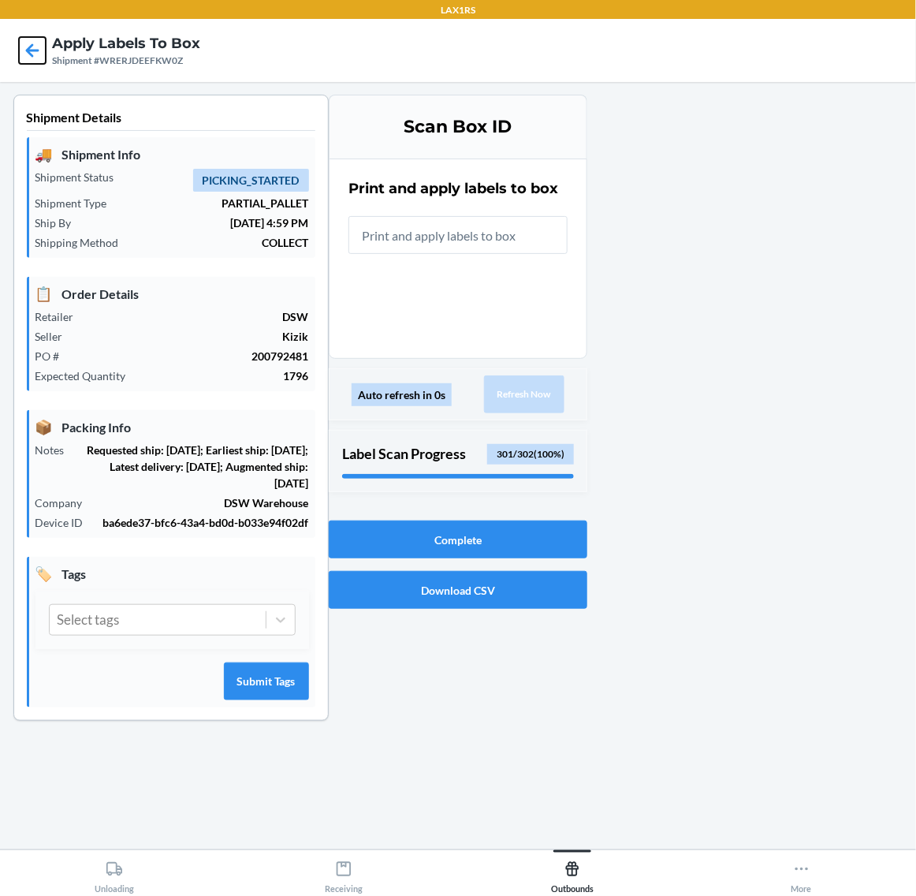
click at [32, 41] on icon at bounding box center [32, 50] width 27 height 27
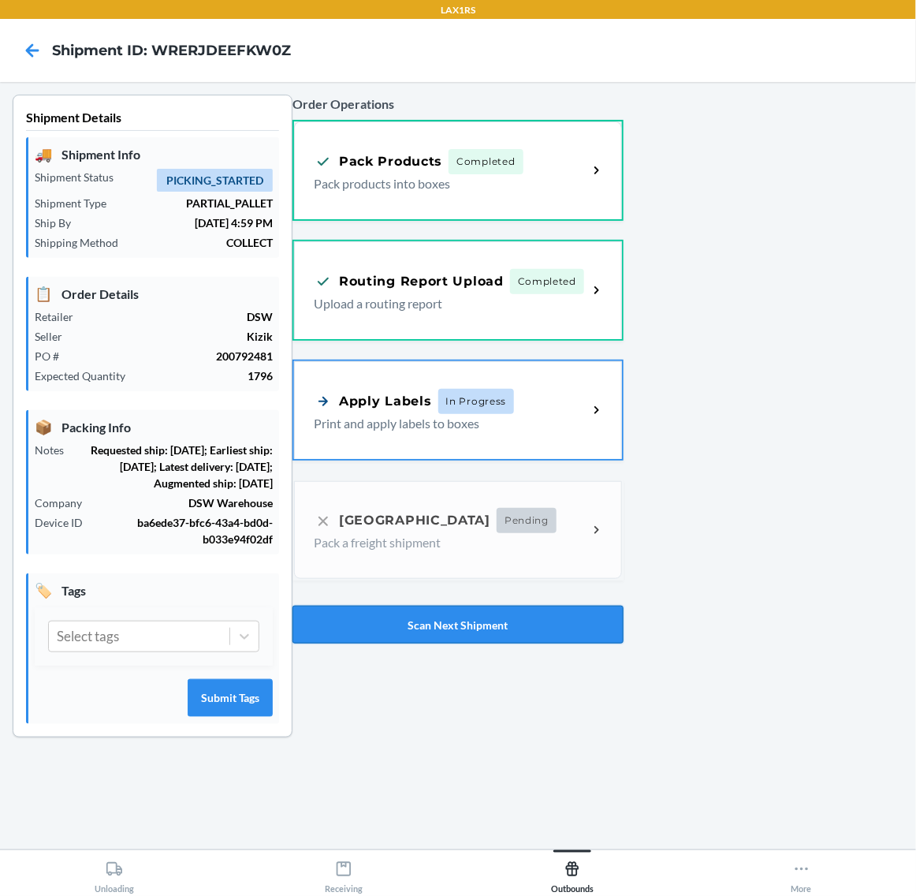
click at [426, 621] on button "Scan Next Shipment" at bounding box center [458, 625] width 331 height 38
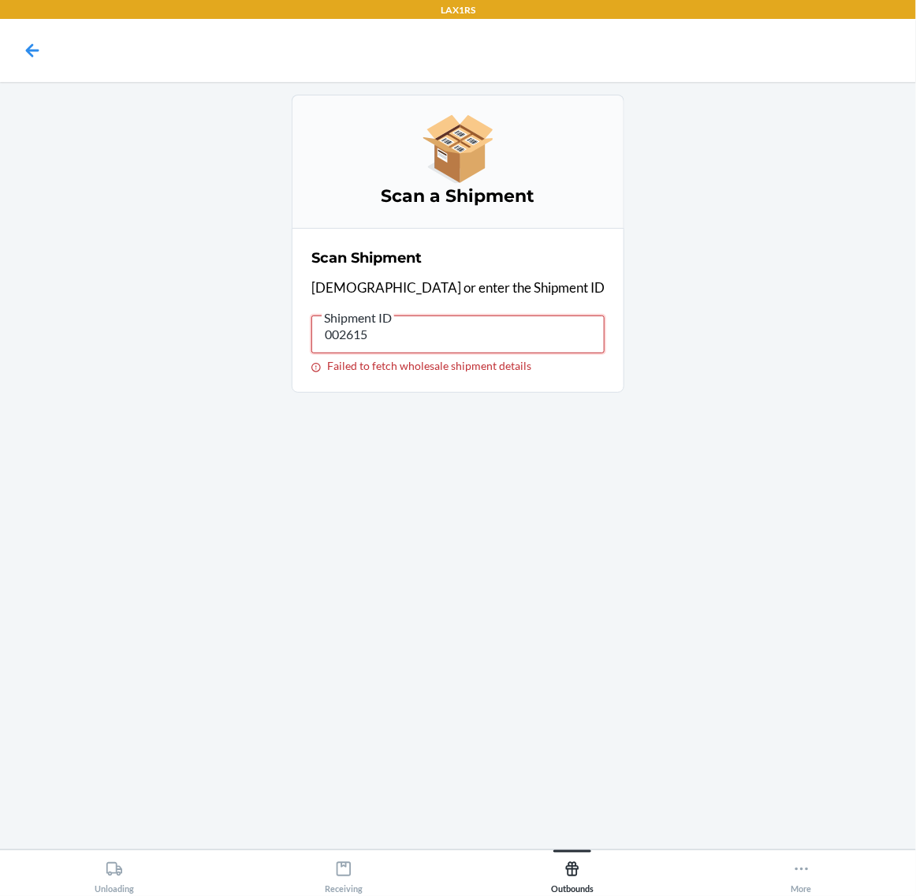
click at [526, 318] on input "002615" at bounding box center [458, 334] width 293 height 38
click at [521, 333] on input "002615" at bounding box center [458, 334] width 293 height 38
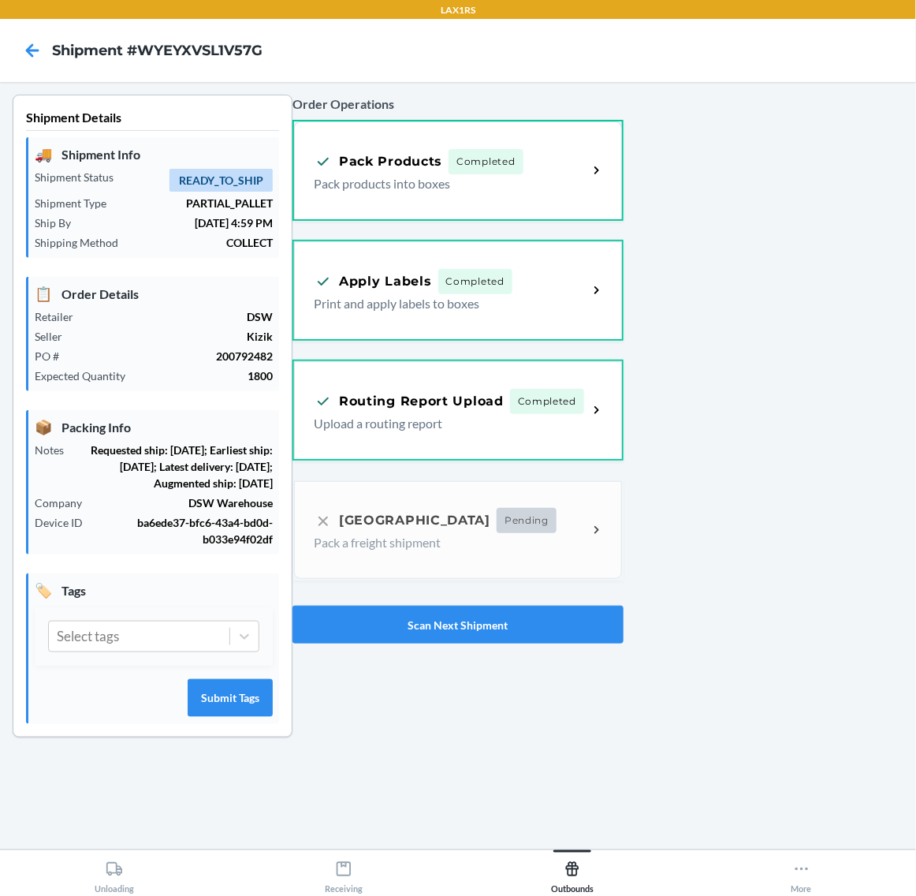
click at [568, 530] on div "Order Operations Pack Products Completed Pack products into boxes Apply Labels …" at bounding box center [458, 369] width 331 height 562
click at [495, 530] on div "Order Operations Pack Products Completed Pack products into boxes Apply Labels …" at bounding box center [458, 369] width 331 height 562
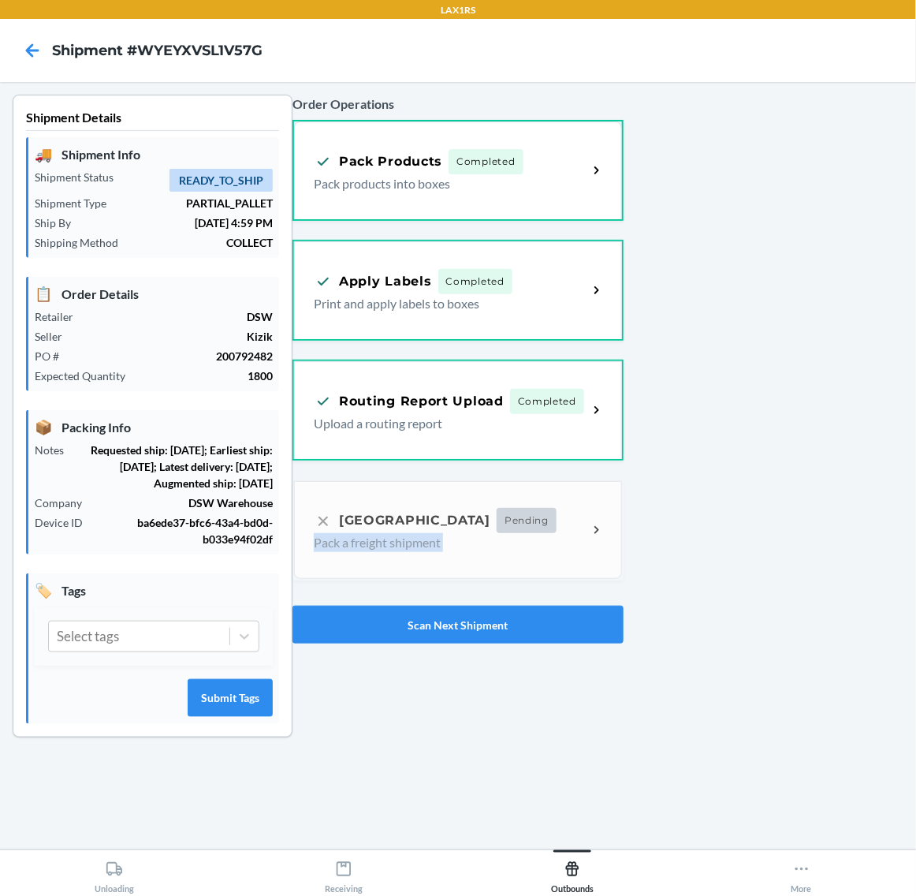
click at [495, 530] on div "Order Operations Pack Products Completed Pack products into boxes Apply Labels …" at bounding box center [458, 369] width 331 height 562
drag, startPoint x: 495, startPoint y: 530, endPoint x: 558, endPoint y: 523, distance: 63.5
click at [514, 525] on div "Order Operations Pack Products Completed Pack products into boxes Apply Labels …" at bounding box center [458, 369] width 331 height 562
click at [588, 518] on div "Order Operations Pack Products Completed Pack products into boxes Apply Labels …" at bounding box center [458, 369] width 331 height 562
click at [700, 497] on div at bounding box center [764, 429] width 280 height 668
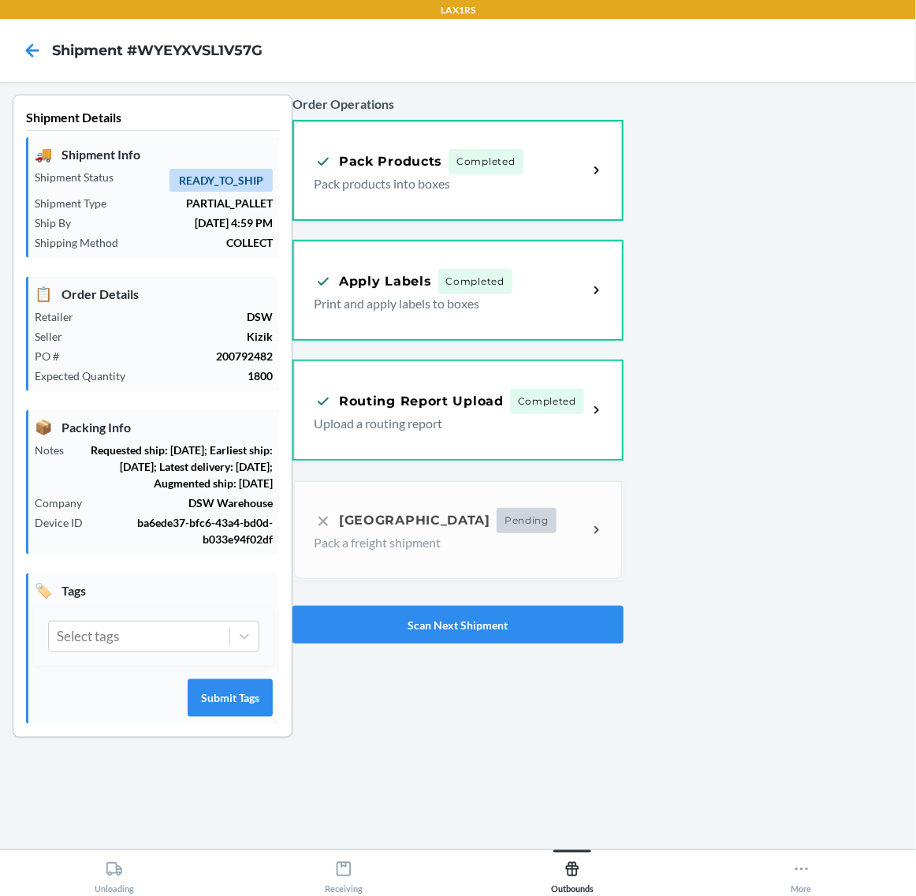
click at [609, 517] on div "Order Operations Pack Products Completed Pack products into boxes Apply Labels …" at bounding box center [458, 369] width 331 height 562
click at [541, 523] on div "Order Operations Pack Products Completed Pack products into boxes Apply Labels …" at bounding box center [458, 369] width 331 height 562
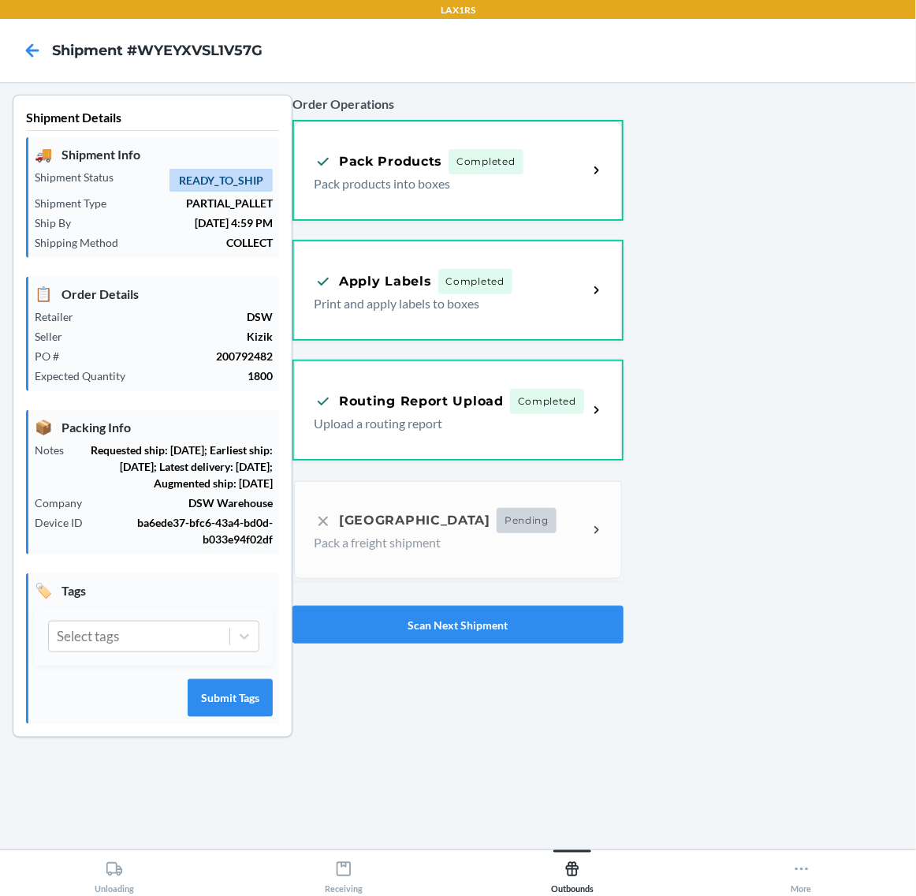
click at [757, 643] on div at bounding box center [764, 429] width 280 height 668
click at [459, 526] on div "Order Operations Pack Products Completed Pack products into boxes Apply Labels …" at bounding box center [458, 369] width 331 height 562
click at [789, 513] on div at bounding box center [764, 429] width 280 height 668
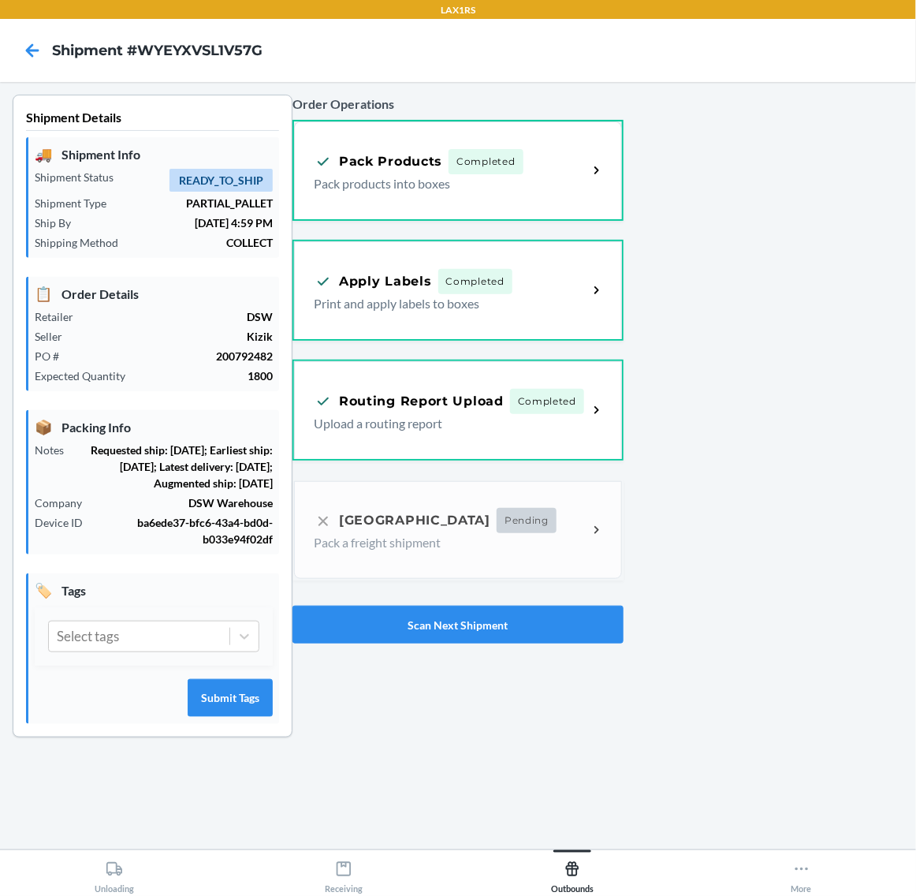
click at [589, 530] on div "Order Operations Pack Products Completed Pack products into boxes Apply Labels …" at bounding box center [458, 369] width 331 height 562
click at [696, 501] on div at bounding box center [764, 429] width 280 height 668
click at [497, 544] on div "Order Operations Pack Products Completed Pack products into boxes Apply Labels …" at bounding box center [458, 369] width 331 height 562
click at [498, 545] on div "Order Operations Pack Products Completed Pack products into boxes Apply Labels …" at bounding box center [458, 369] width 331 height 562
click at [795, 451] on div at bounding box center [764, 429] width 280 height 668
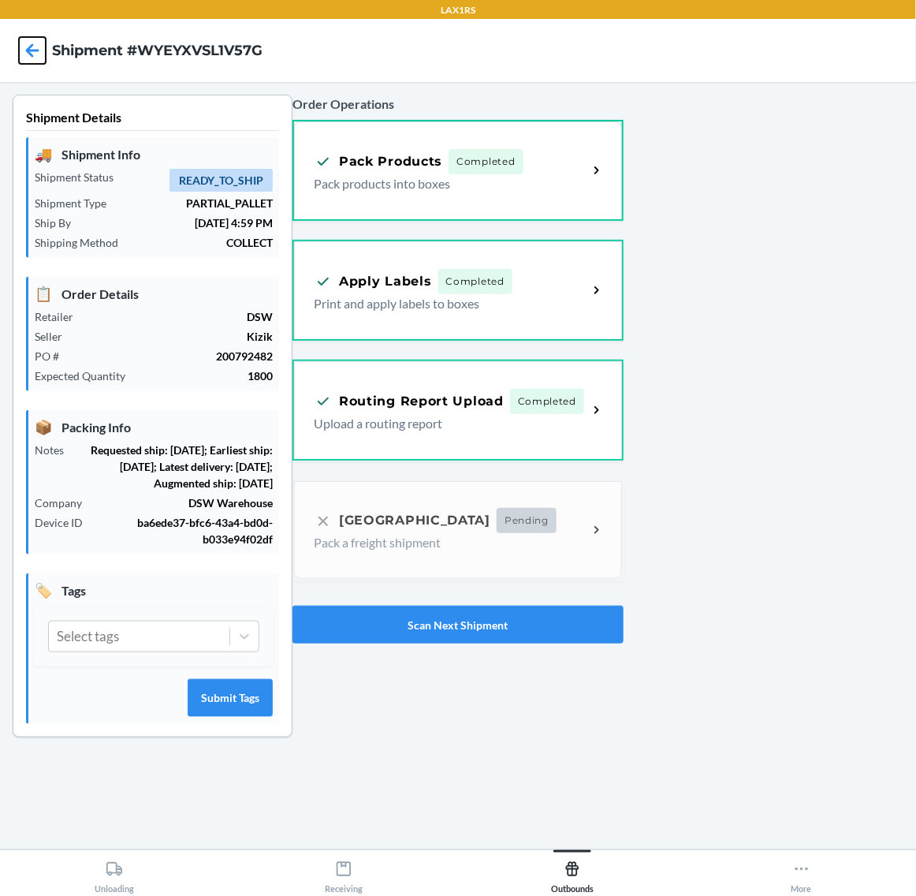
click at [36, 54] on icon at bounding box center [32, 50] width 27 height 27
click at [32, 53] on icon at bounding box center [32, 50] width 27 height 27
click at [580, 617] on button "Scan Next Shipment" at bounding box center [458, 625] width 331 height 38
